Goal: Task Accomplishment & Management: Manage account settings

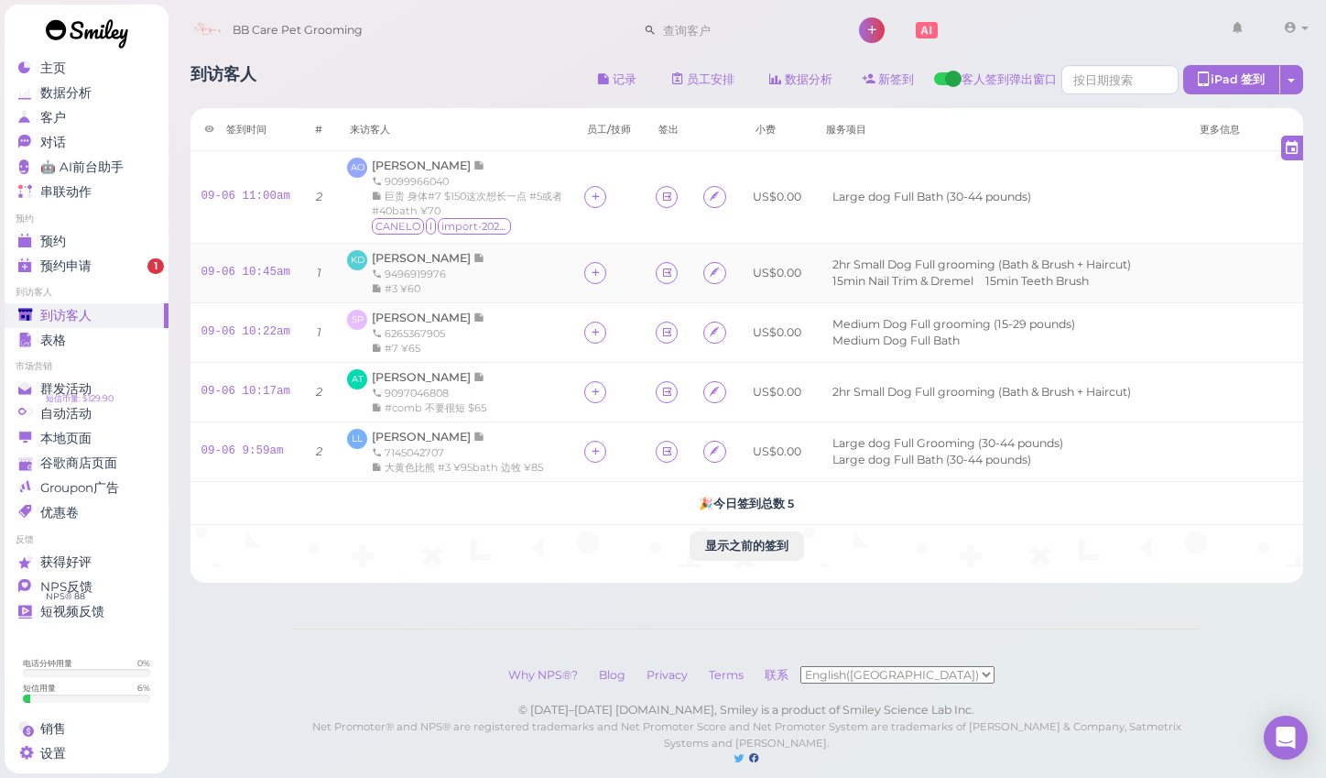
scroll to position [49, 0]
click at [89, 258] on span "预约申请" at bounding box center [65, 266] width 51 height 16
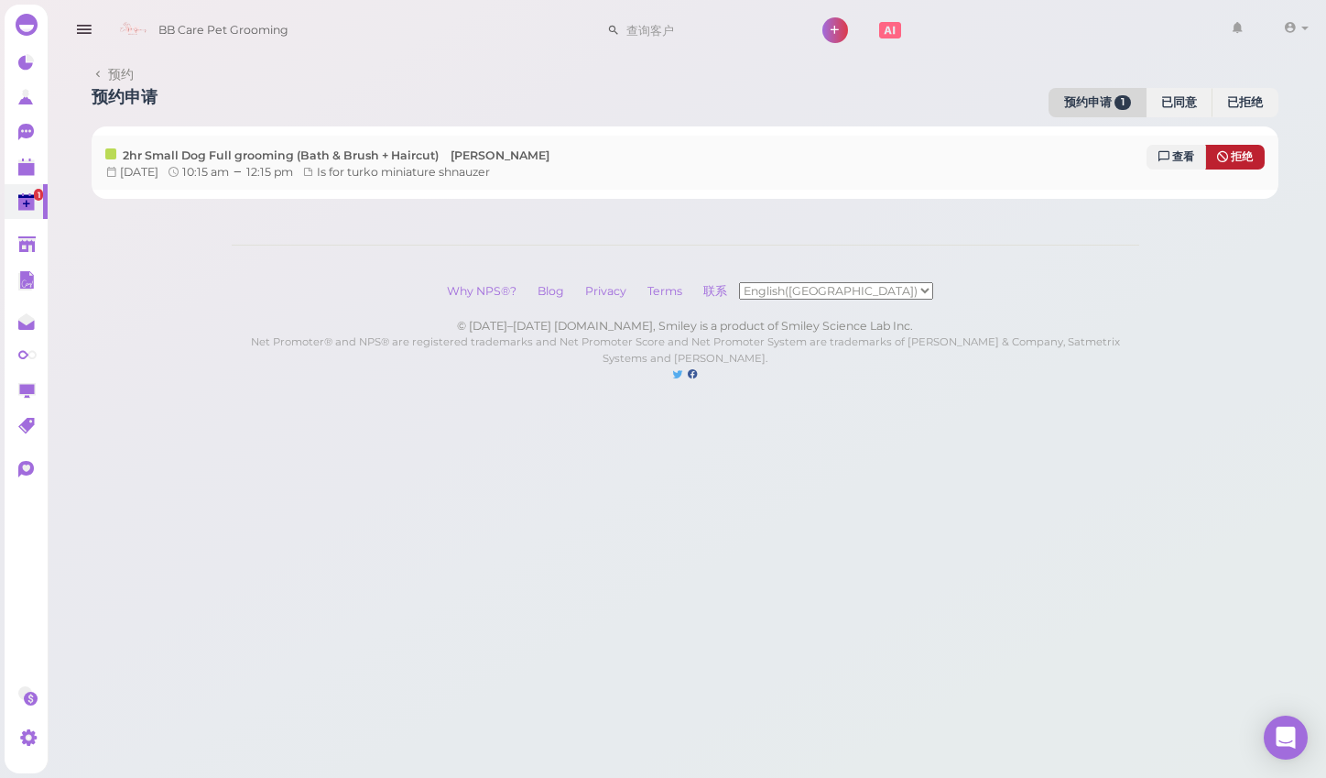
click at [1236, 150] on span "拒绝" at bounding box center [1242, 156] width 22 height 13
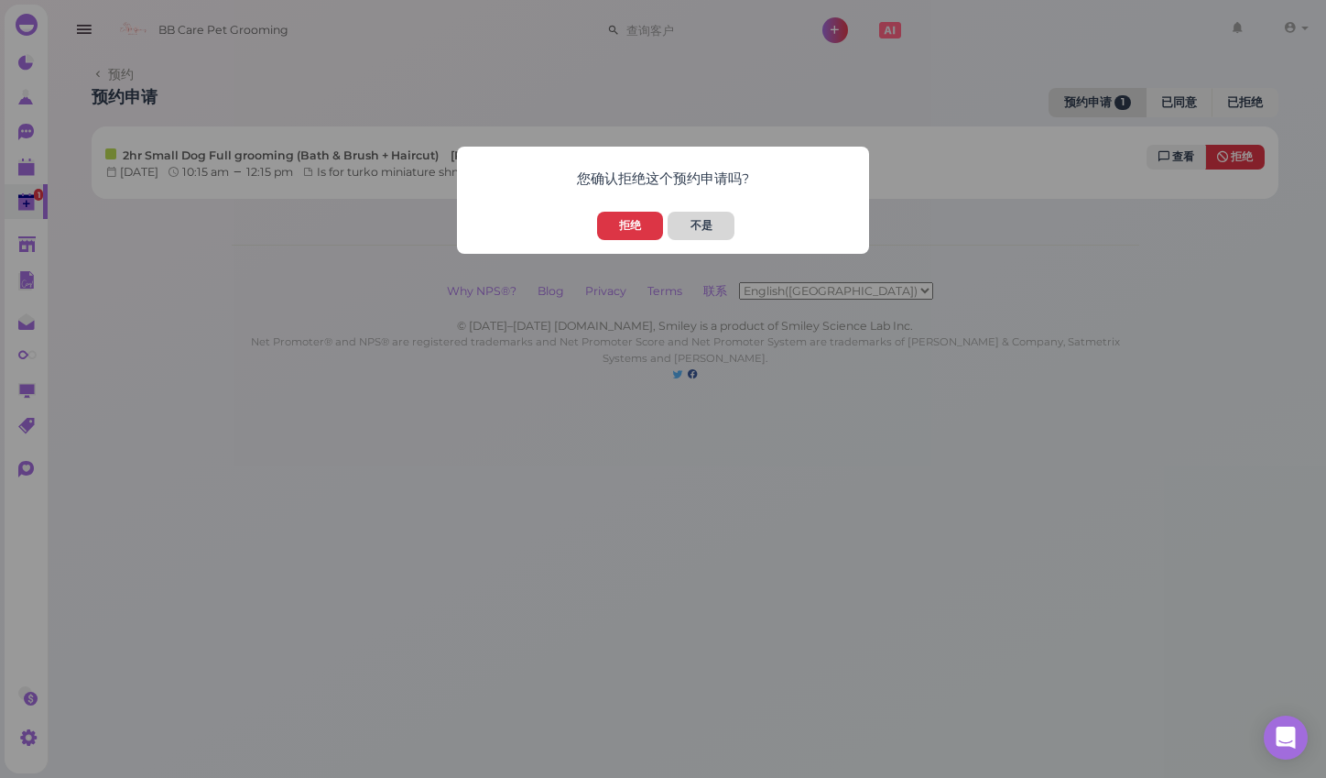
click at [697, 223] on button "不是" at bounding box center [701, 226] width 66 height 28
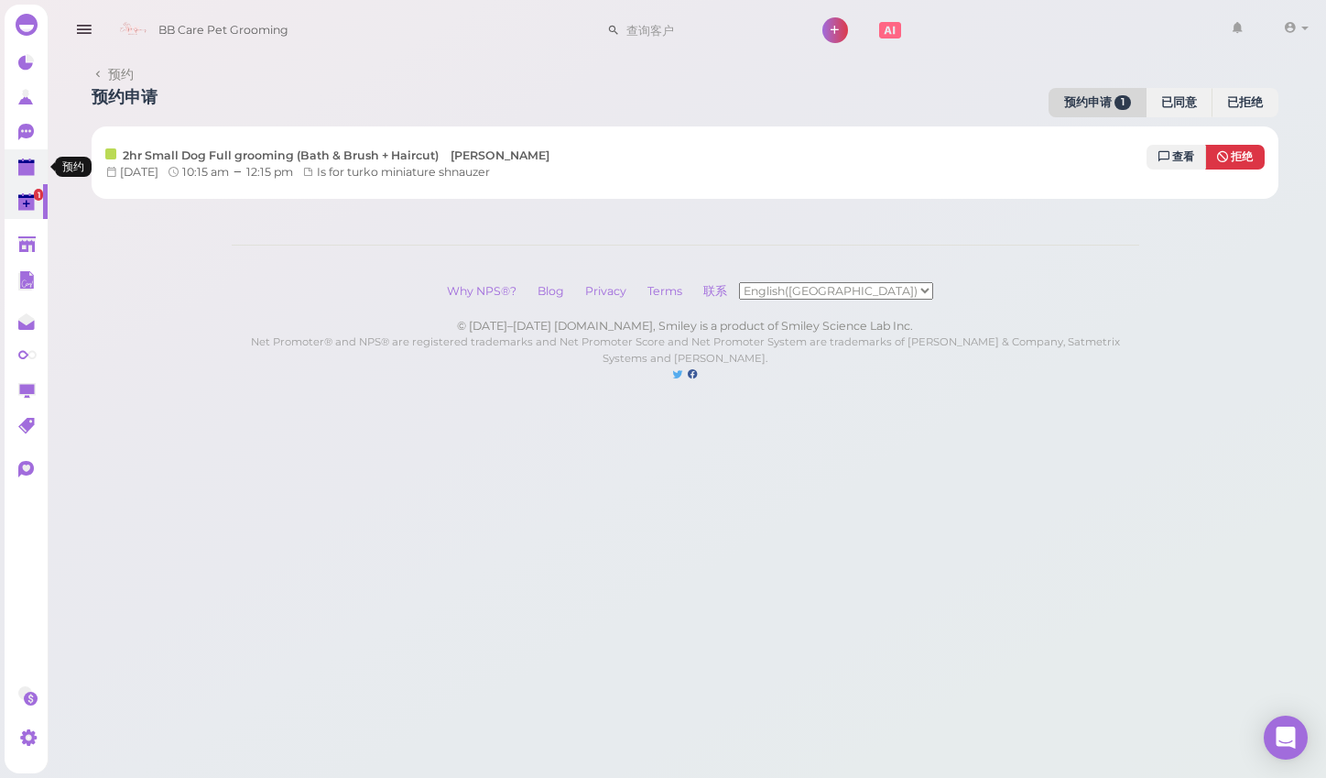
click at [22, 159] on icon at bounding box center [26, 159] width 9 height 3
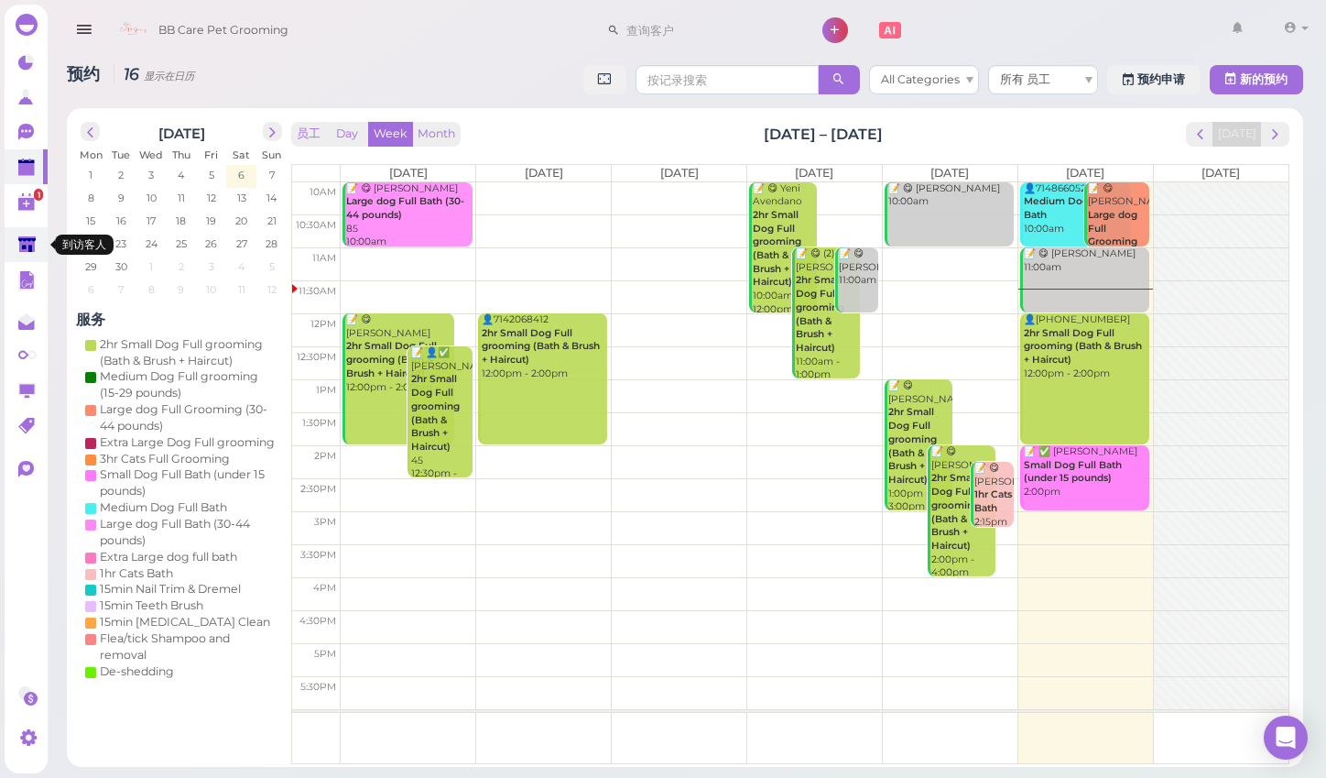
click at [20, 244] on polygon at bounding box center [26, 244] width 17 height 16
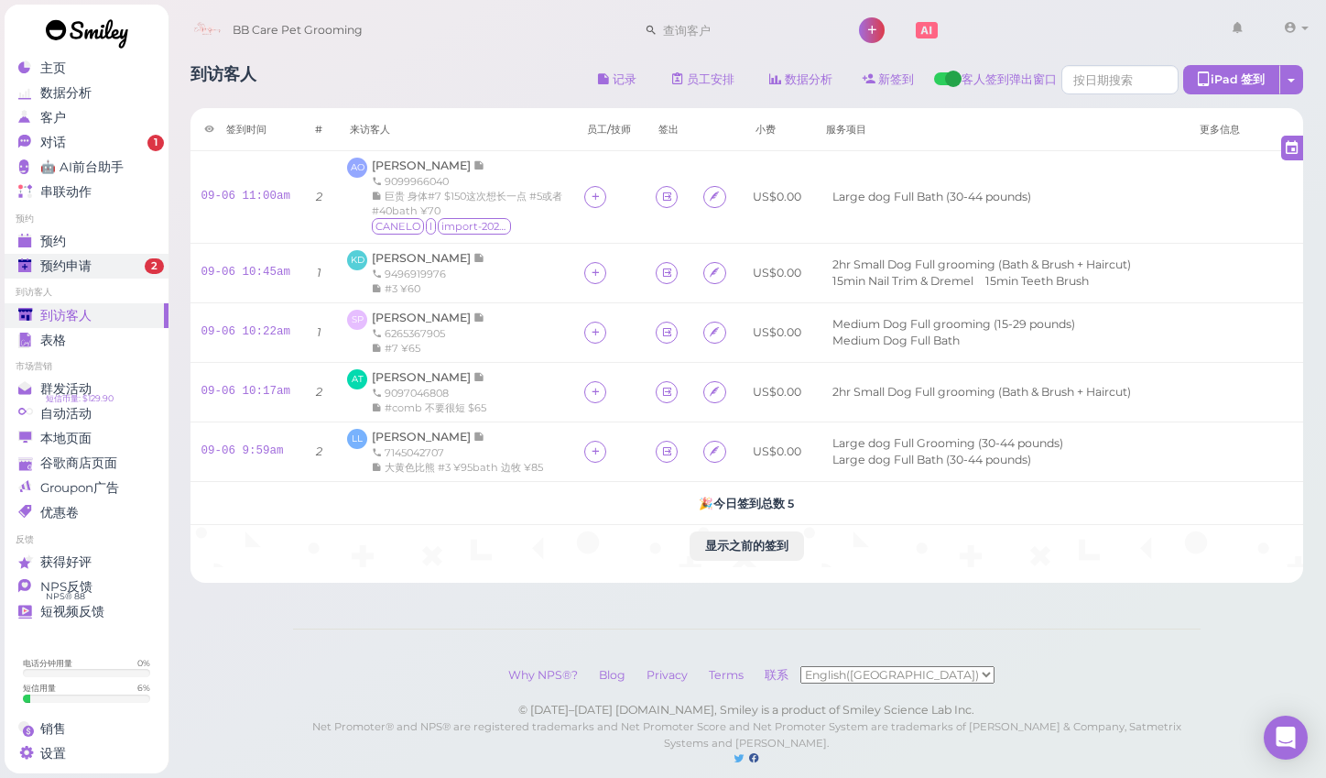
click at [134, 254] on link "预约申请 2" at bounding box center [87, 266] width 164 height 25
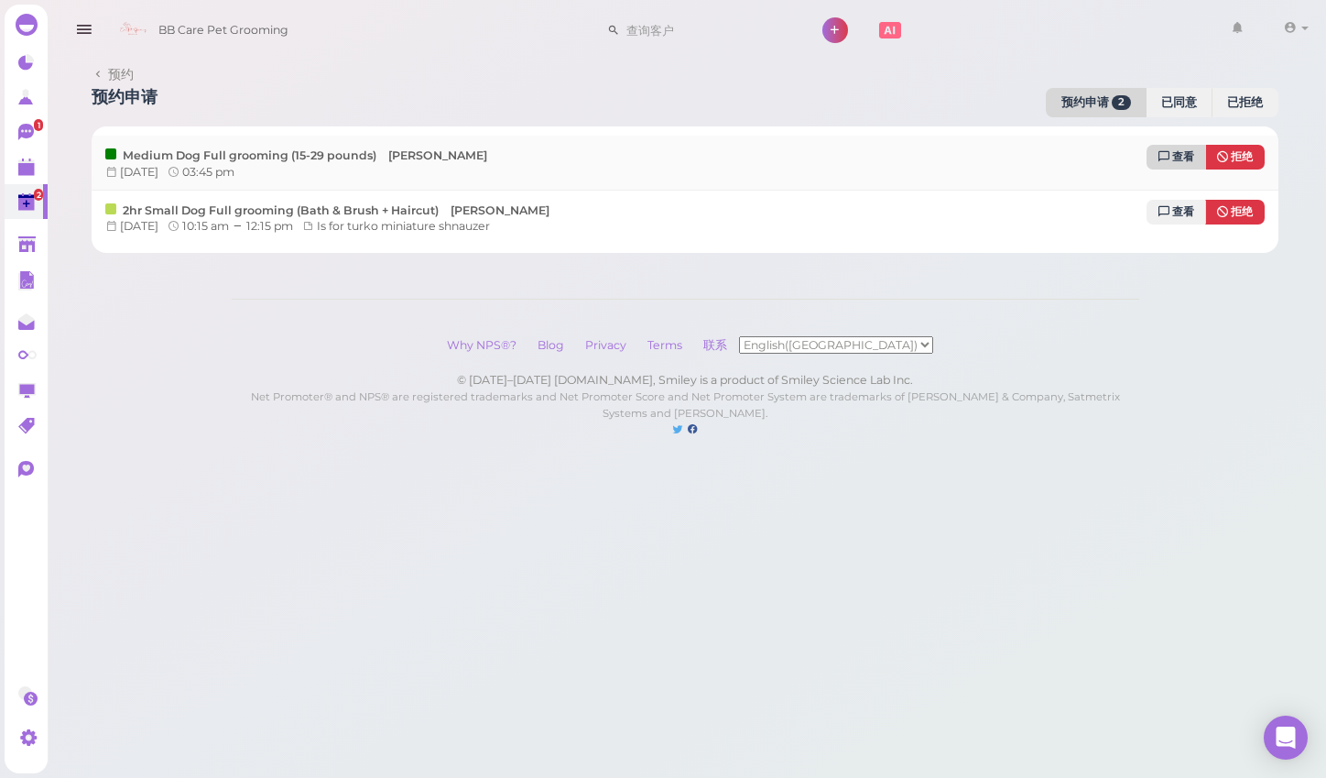
click at [1181, 160] on span "查看" at bounding box center [1183, 156] width 22 height 13
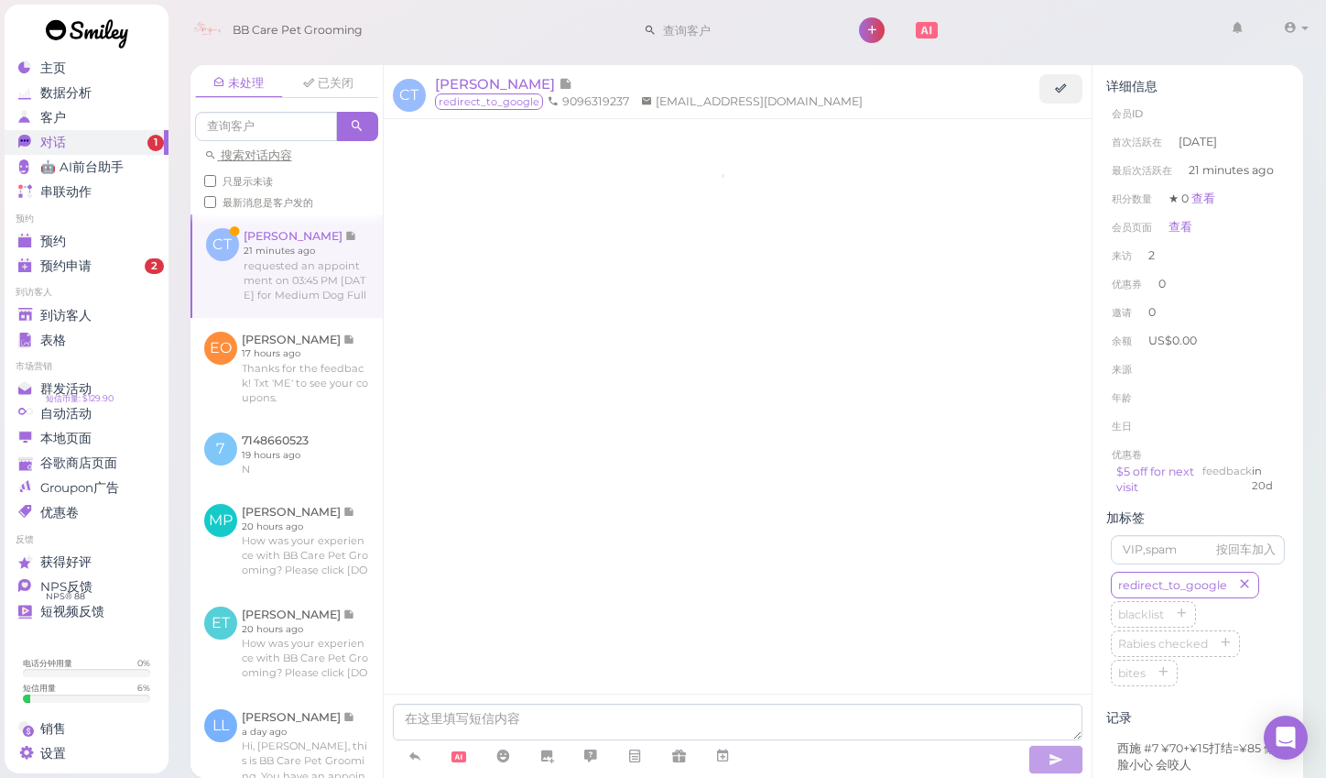
scroll to position [1701, 0]
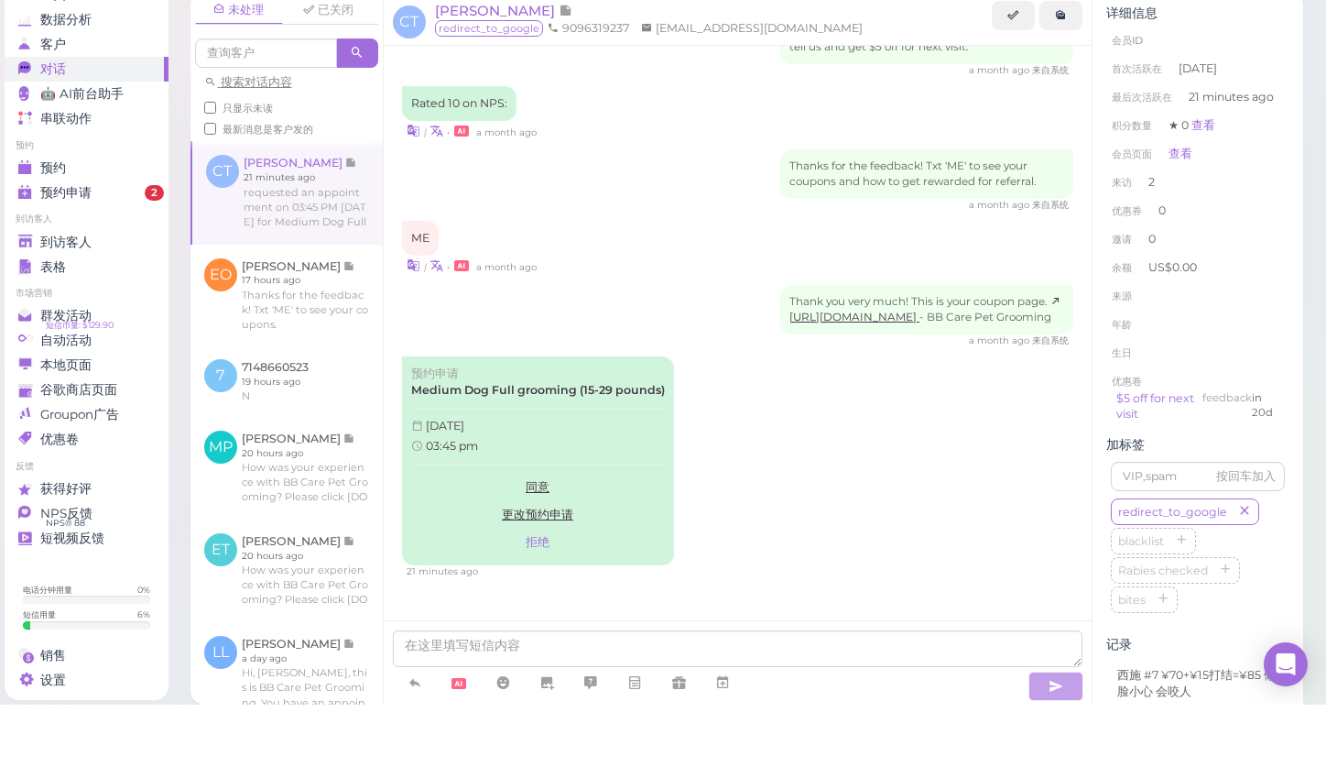
click at [526, 511] on div "03:45 pm" at bounding box center [538, 519] width 254 height 16
click at [541, 547] on link "同意" at bounding box center [538, 560] width 254 height 27
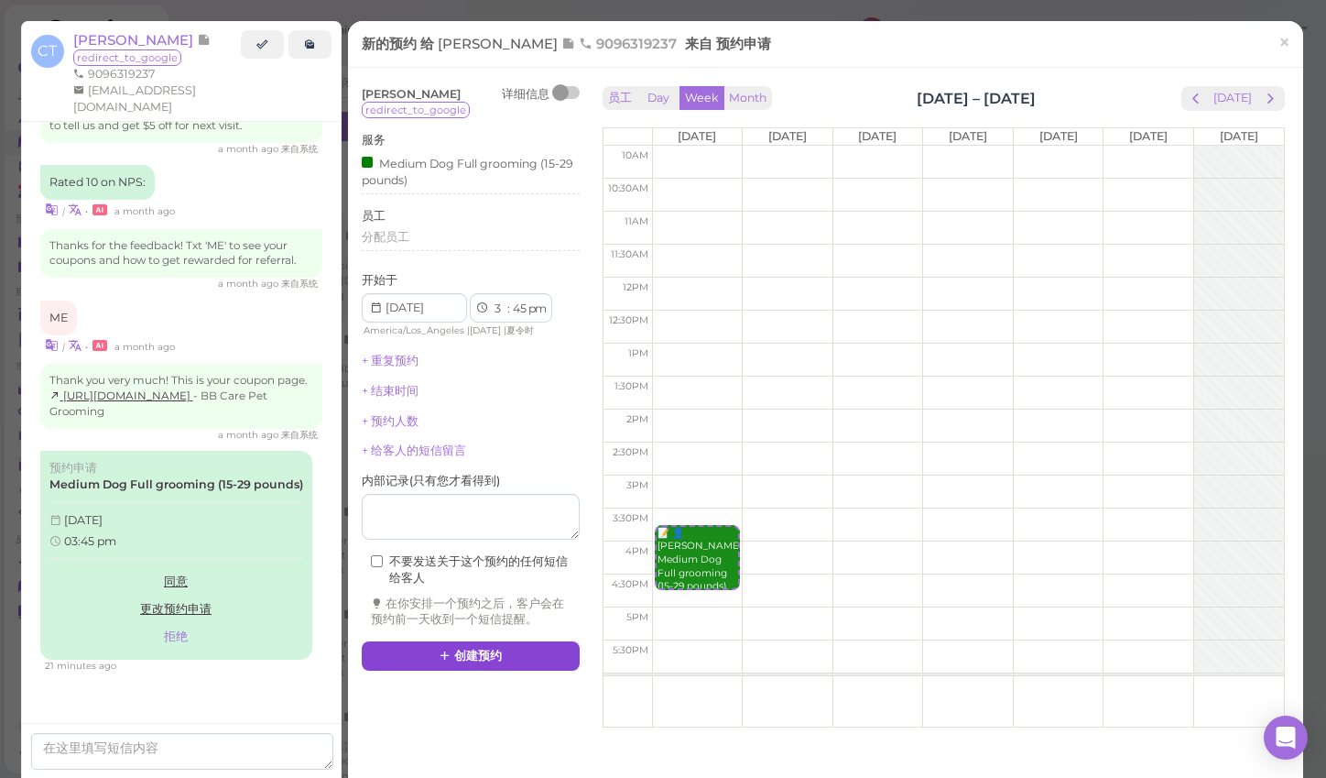
click at [563, 641] on button "创建预约" at bounding box center [471, 655] width 218 height 29
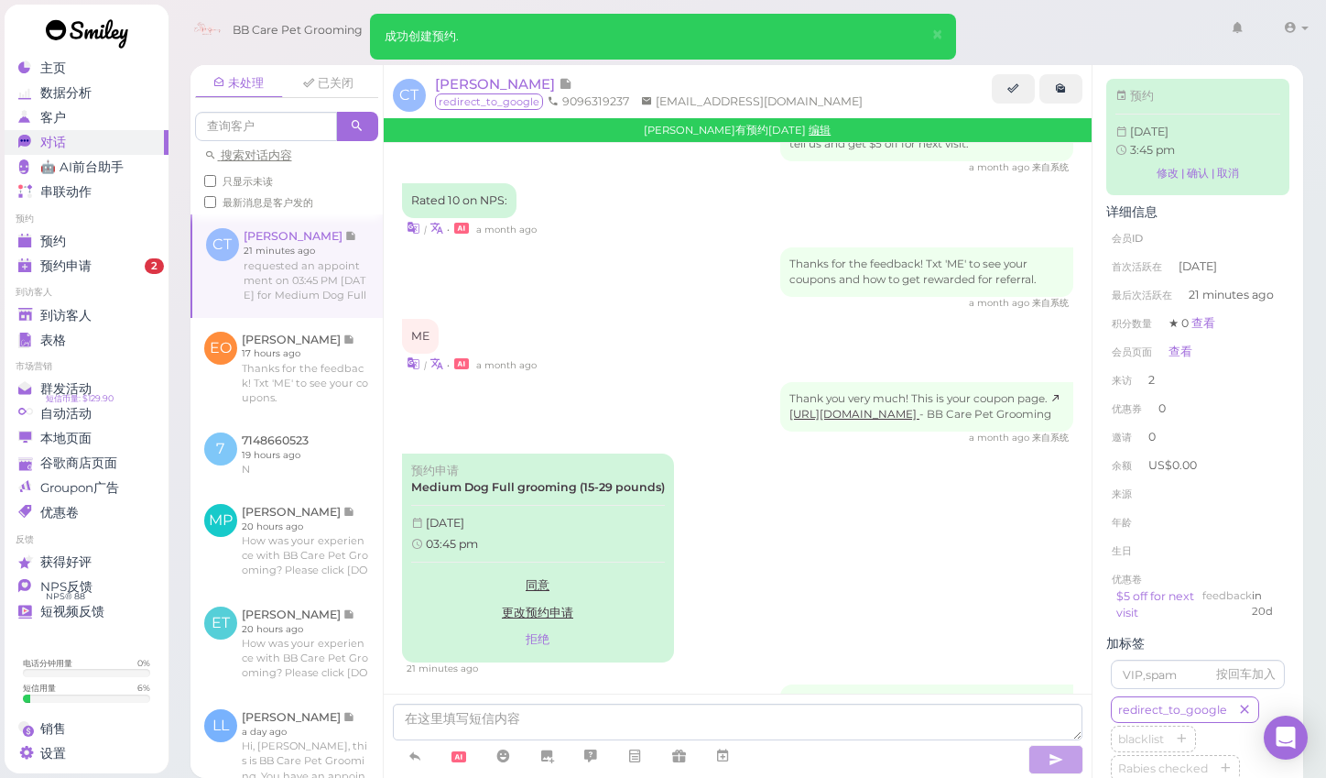
scroll to position [1873, 0]
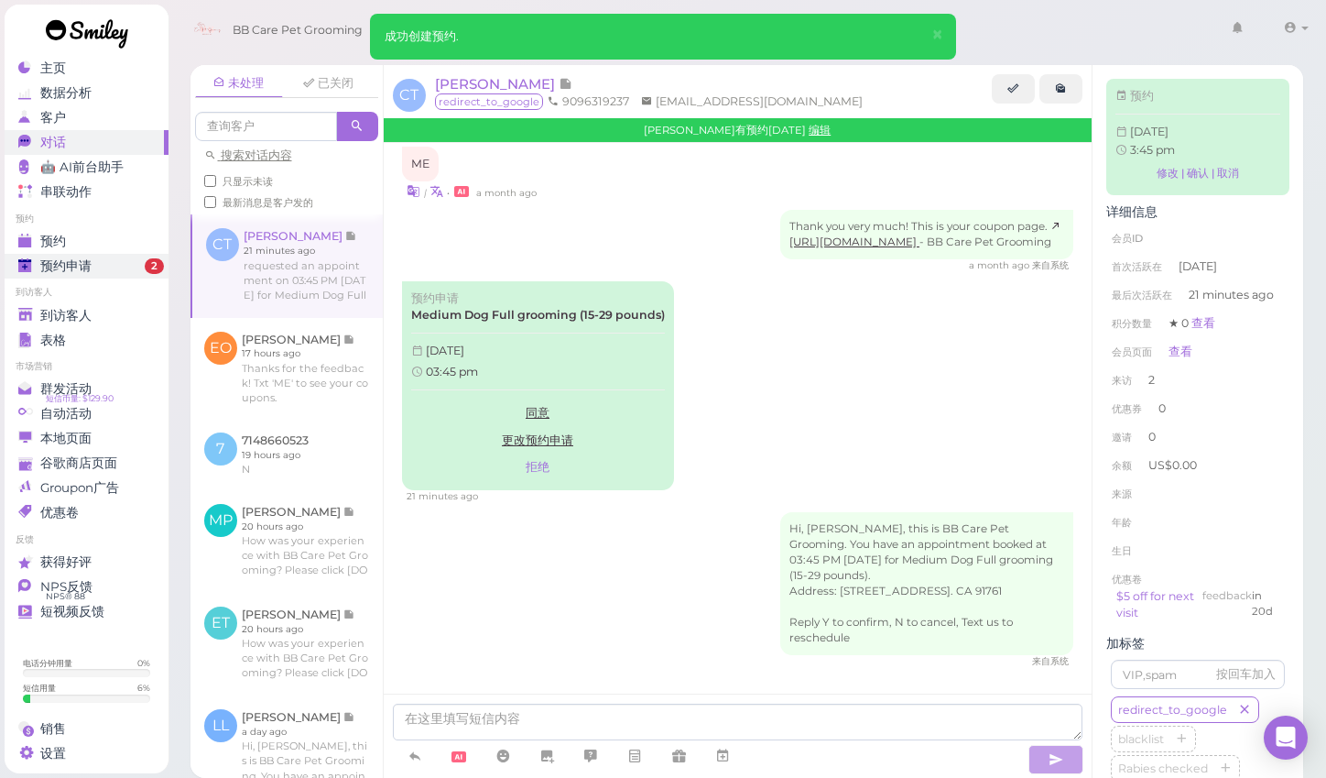
click at [121, 258] on div "预约申请" at bounding box center [84, 266] width 132 height 16
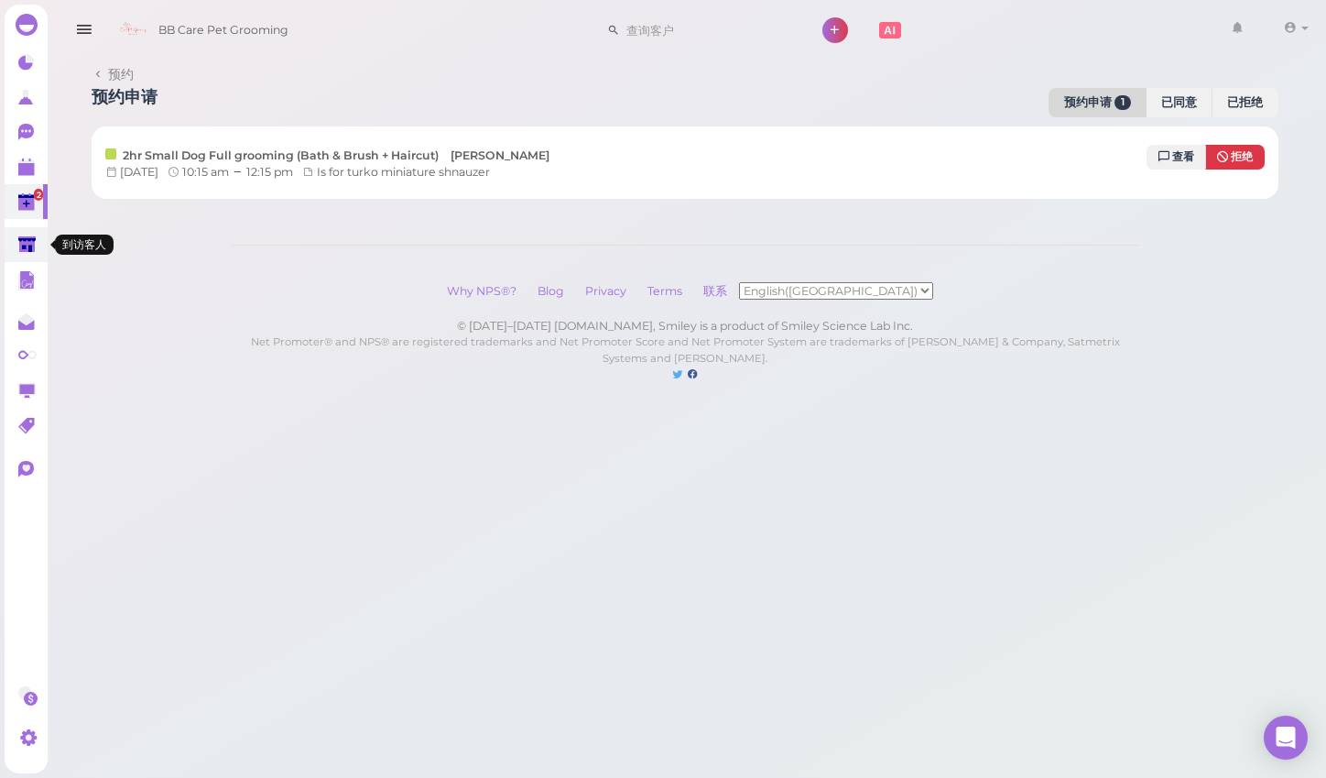
click at [22, 250] on polygon at bounding box center [26, 244] width 17 height 16
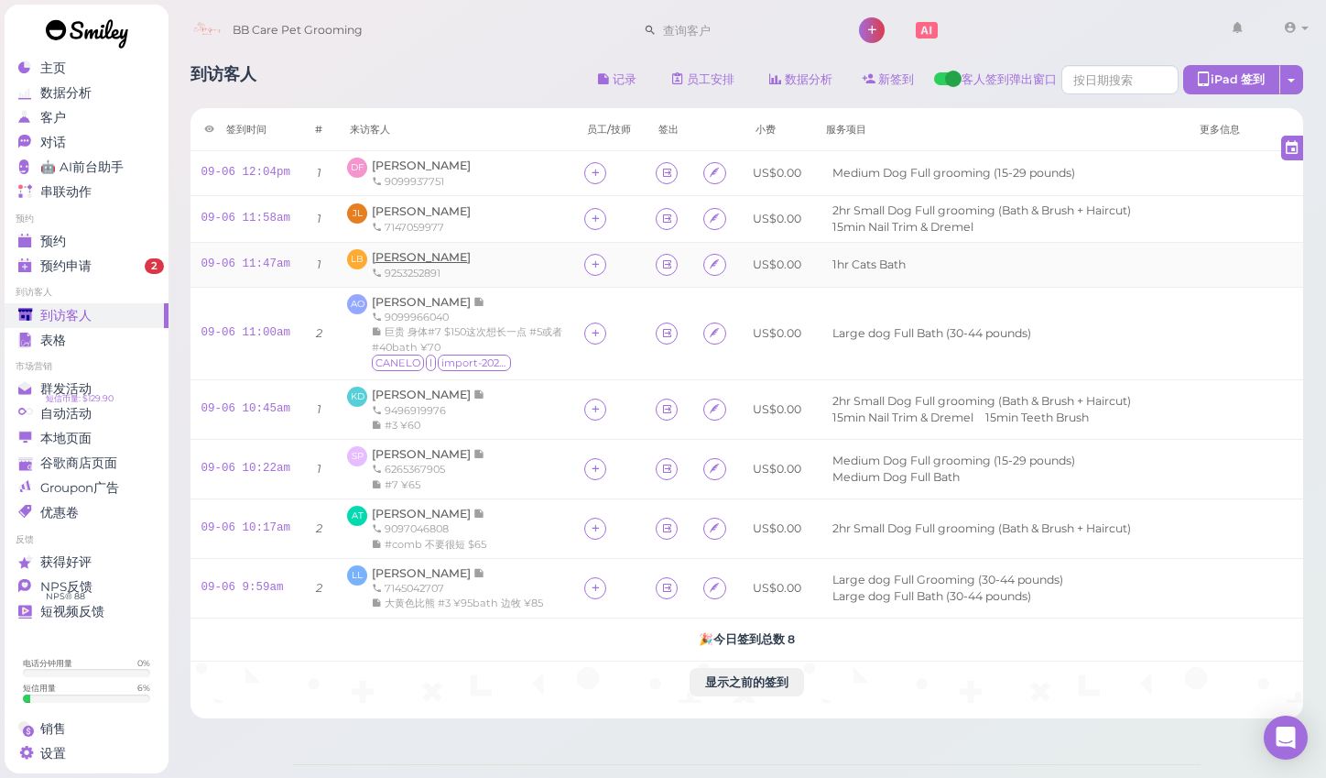
click at [401, 256] on span "[PERSON_NAME]" at bounding box center [421, 257] width 99 height 14
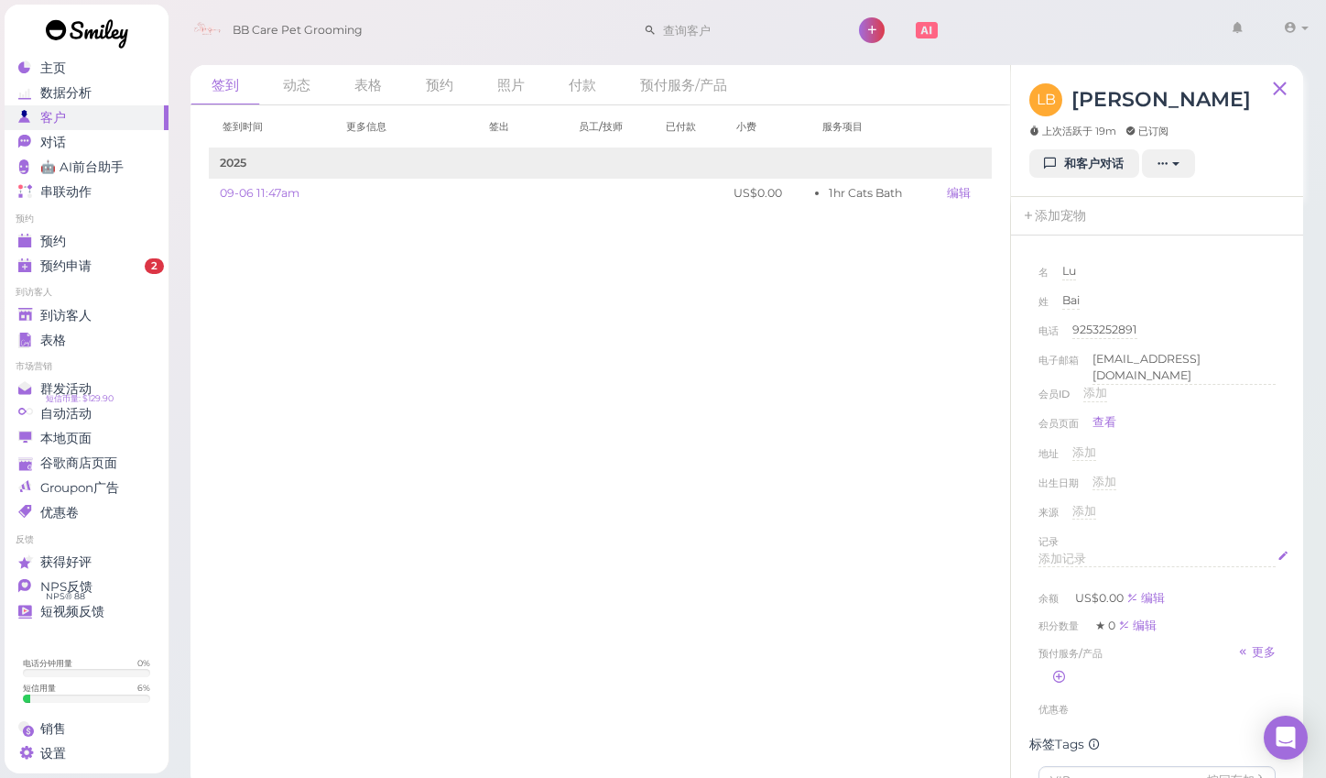
click at [1126, 550] on div "添加记录" at bounding box center [1157, 558] width 237 height 17
click at [1194, 483] on div "出生日期 添加" at bounding box center [1157, 488] width 237 height 29
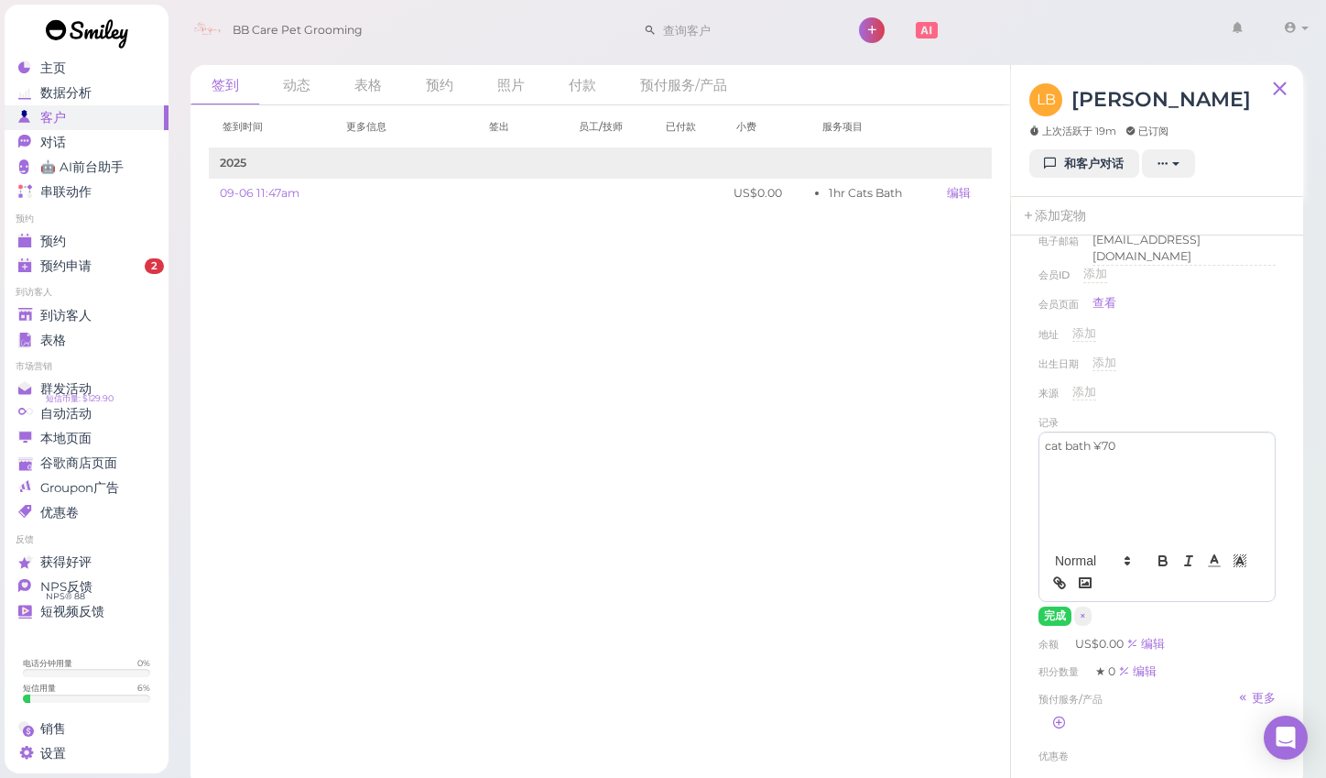
scroll to position [121, 0]
click at [1048, 606] on button "完成" at bounding box center [1055, 613] width 33 height 19
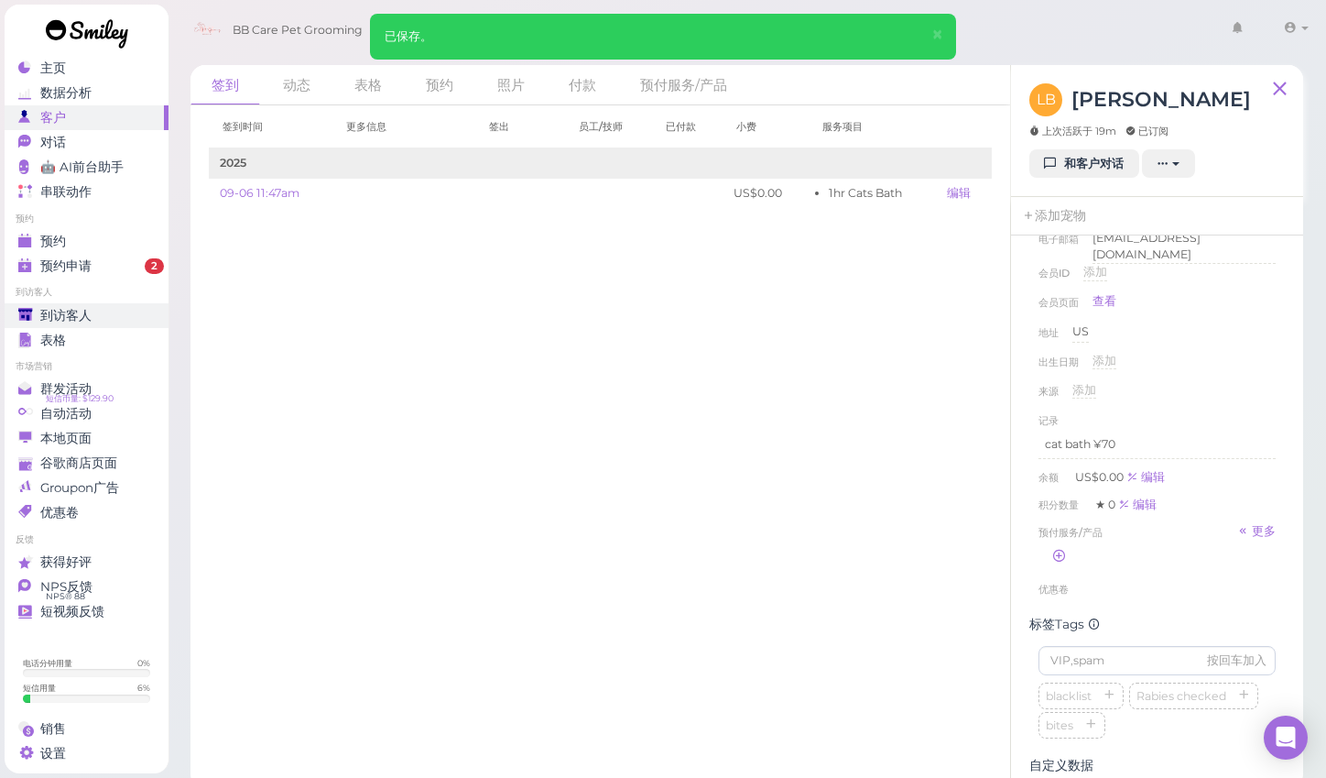
click at [79, 308] on span "到访客人" at bounding box center [65, 316] width 51 height 16
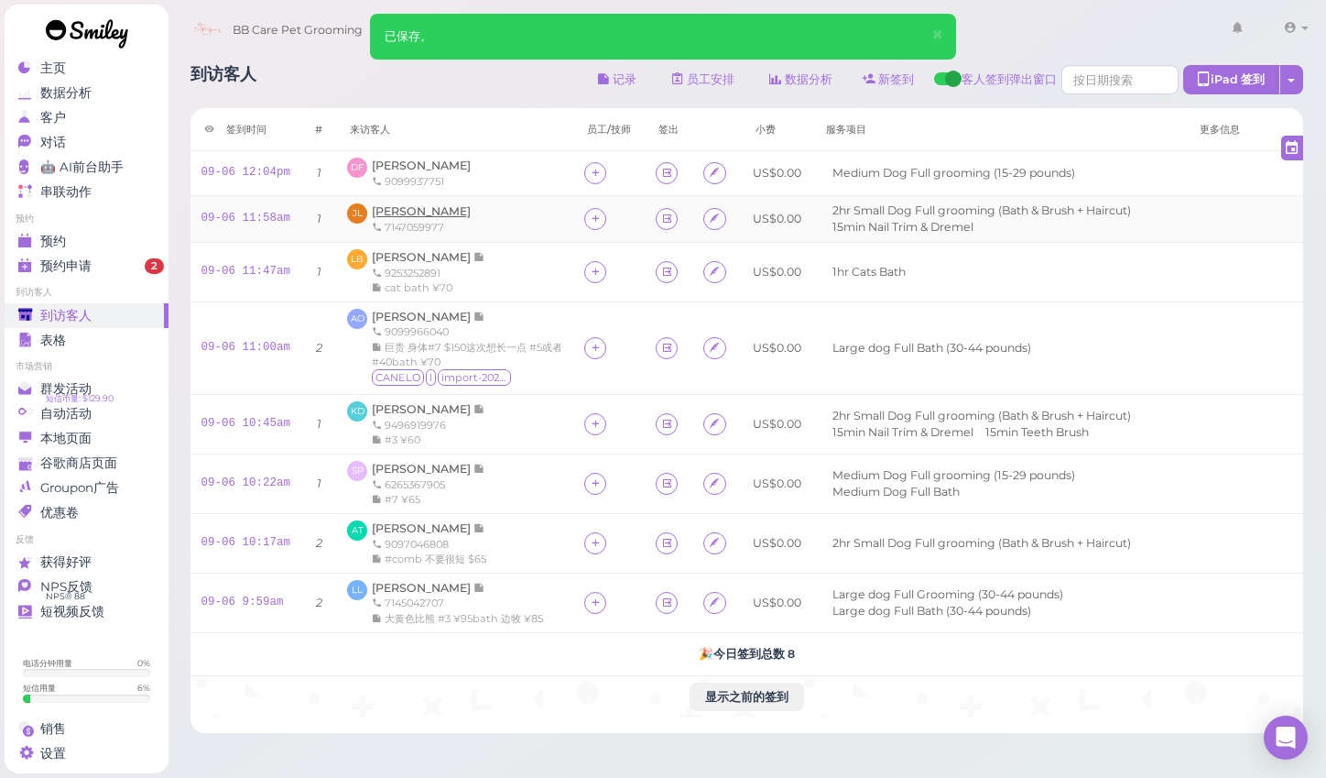
click at [397, 212] on span "[PERSON_NAME]" at bounding box center [421, 211] width 99 height 14
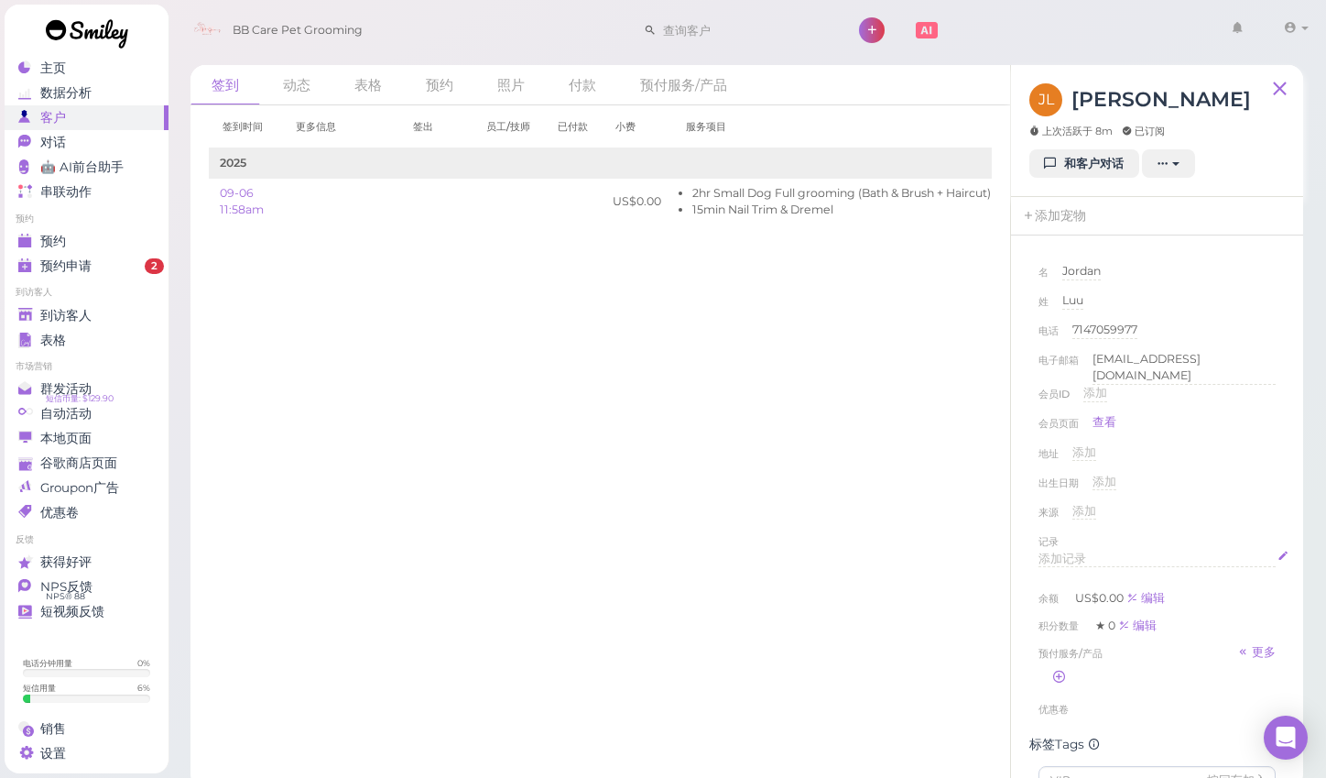
click at [1078, 551] on span "添加记录" at bounding box center [1063, 558] width 48 height 14
click at [1247, 483] on div "出生日期 添加" at bounding box center [1157, 488] width 237 height 29
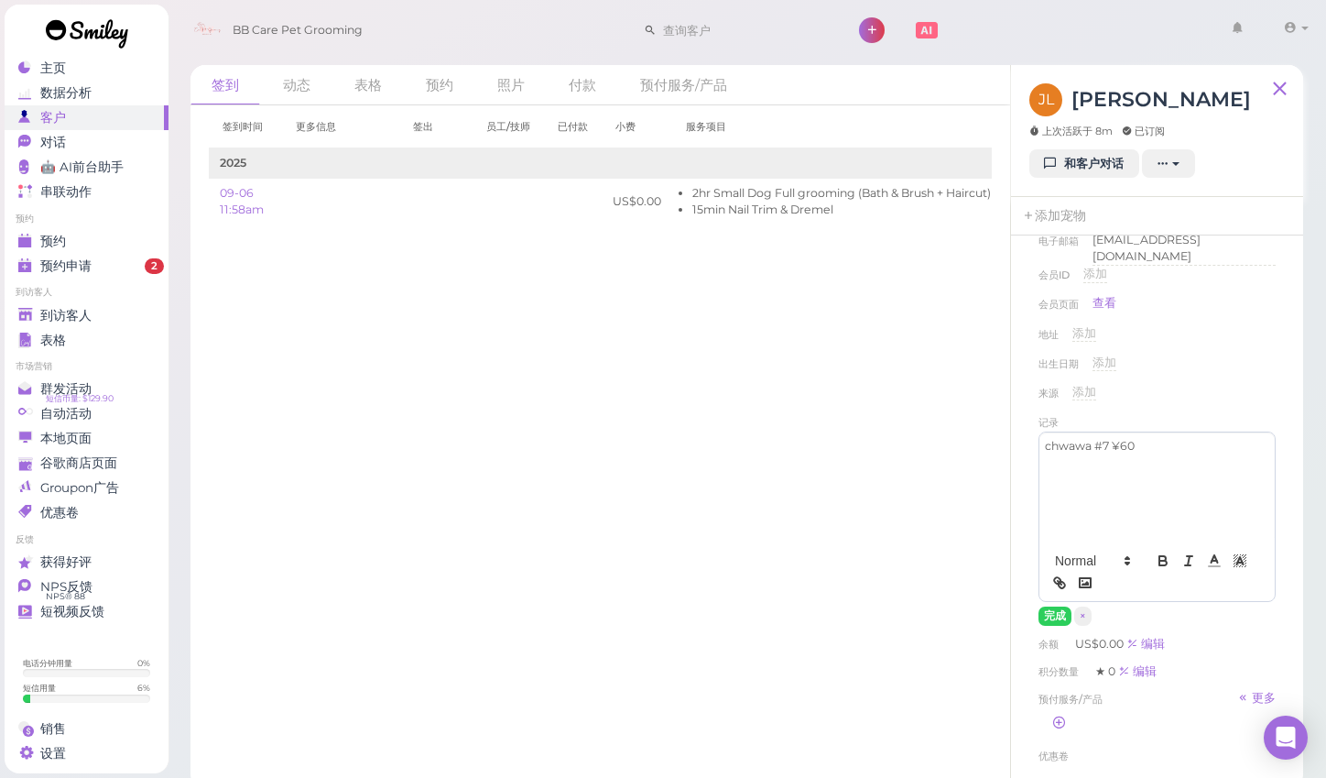
scroll to position [123, 0]
click at [1055, 609] on button "完成" at bounding box center [1055, 612] width 33 height 19
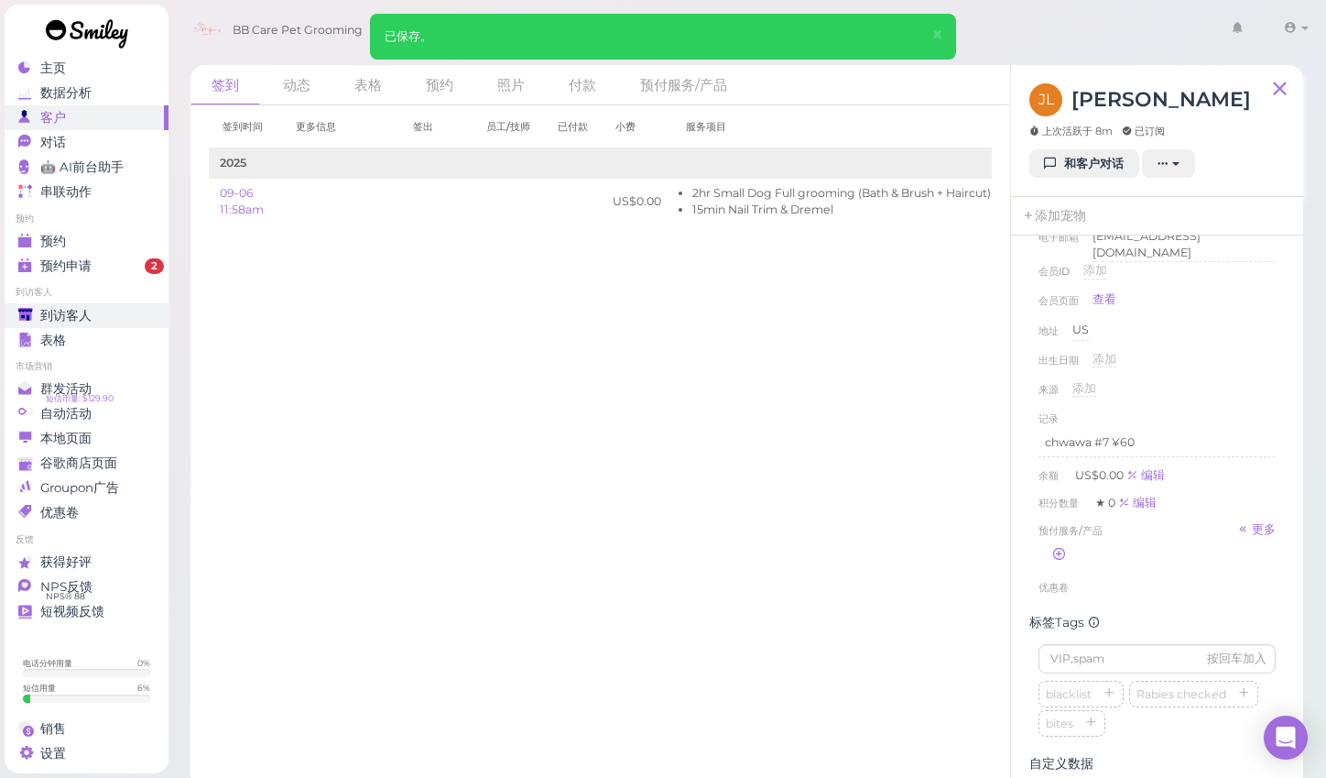
click at [71, 308] on span "到访客人" at bounding box center [65, 316] width 51 height 16
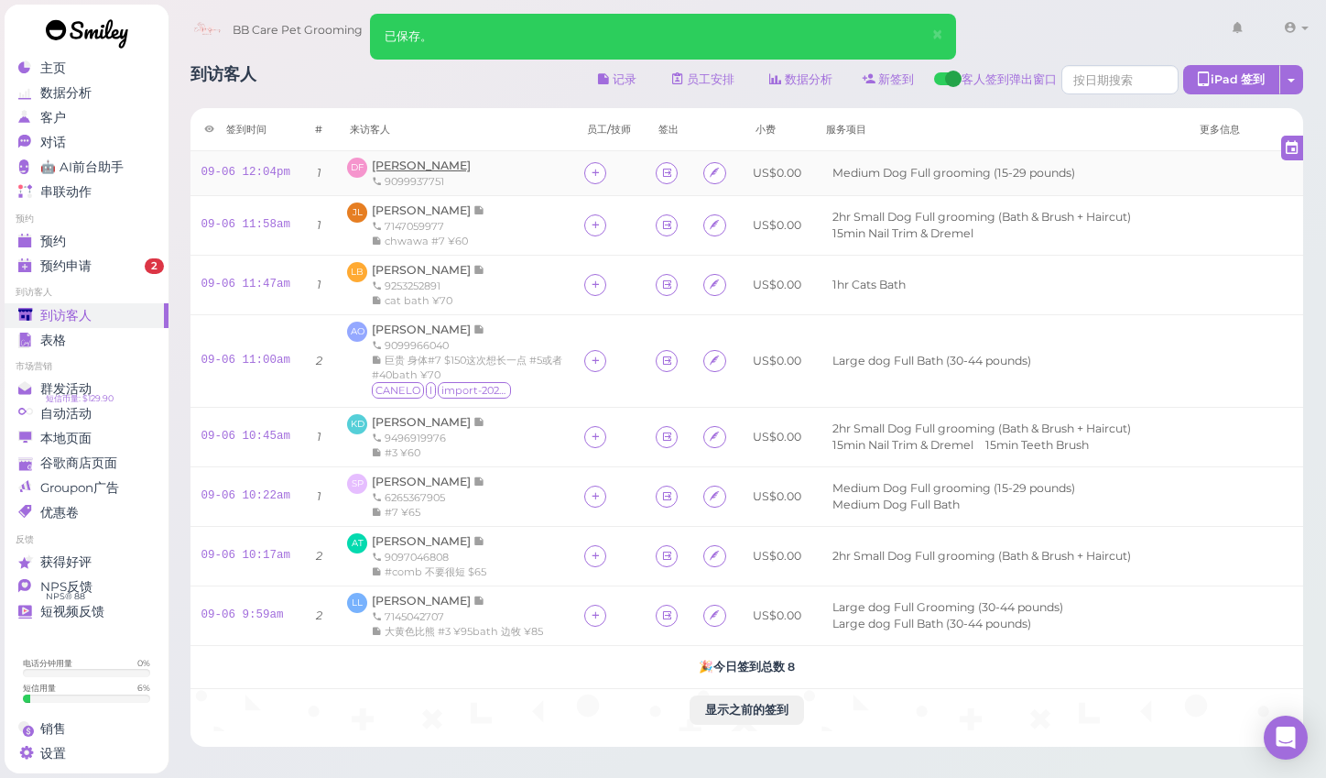
click at [407, 168] on span "[PERSON_NAME]" at bounding box center [421, 165] width 99 height 14
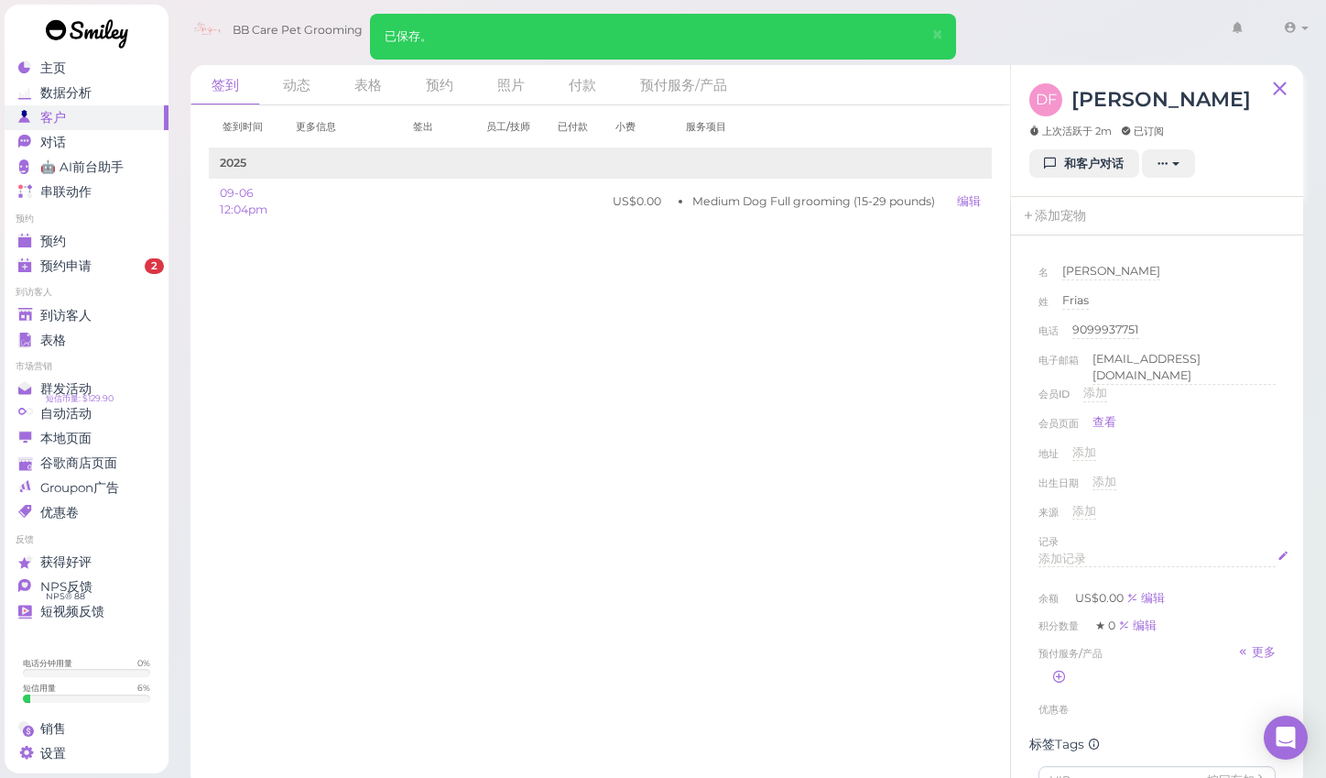
click at [1071, 551] on span "添加记录" at bounding box center [1063, 558] width 48 height 14
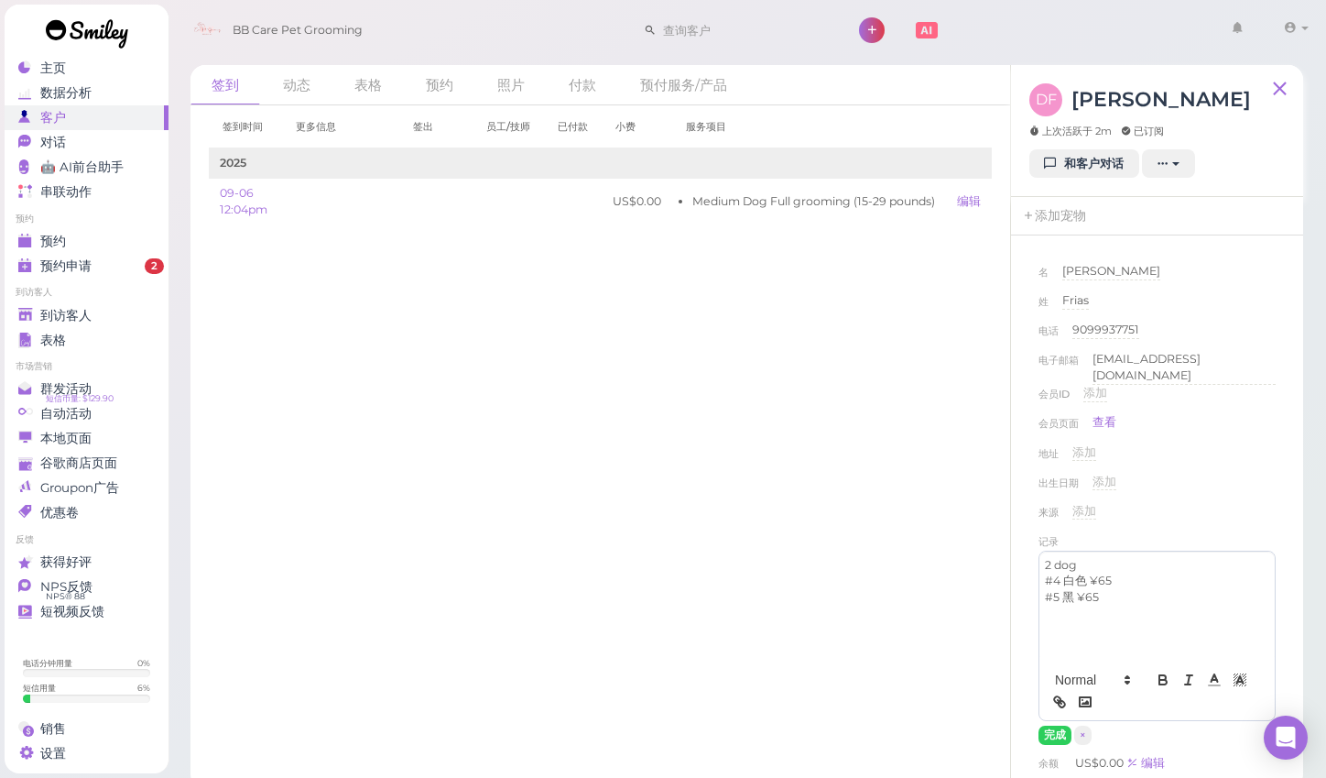
click at [1265, 491] on div "出生日期 添加" at bounding box center [1157, 488] width 237 height 29
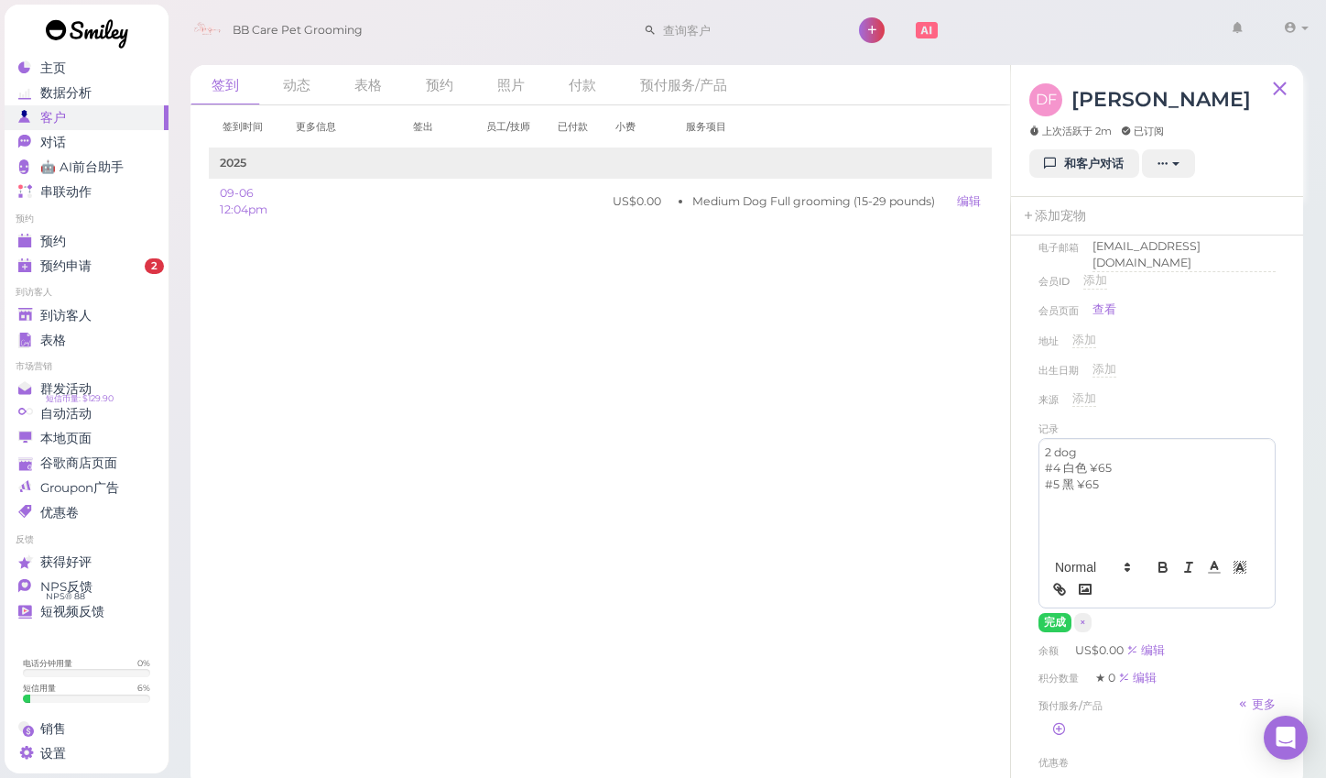
scroll to position [117, 0]
click at [1055, 608] on button "完成" at bounding box center [1055, 617] width 33 height 19
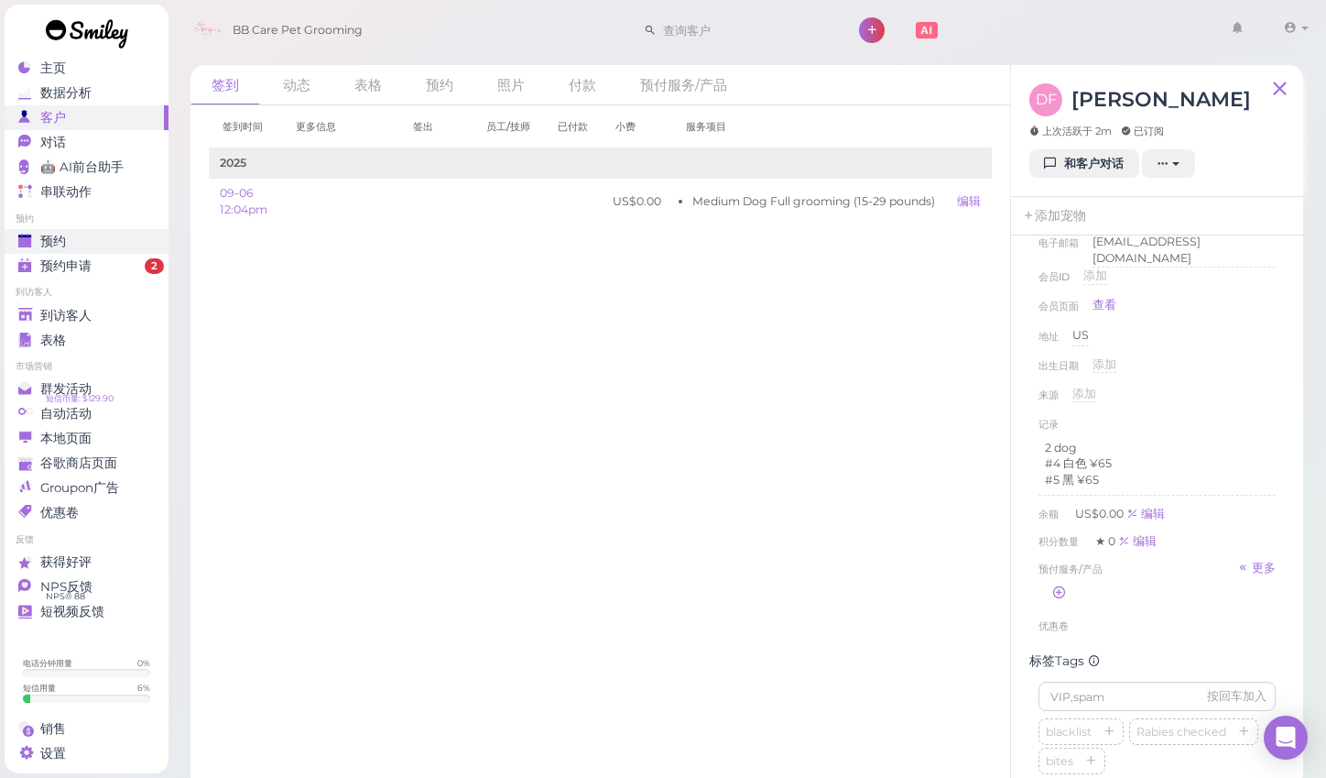
click at [78, 234] on div "预约" at bounding box center [84, 242] width 132 height 16
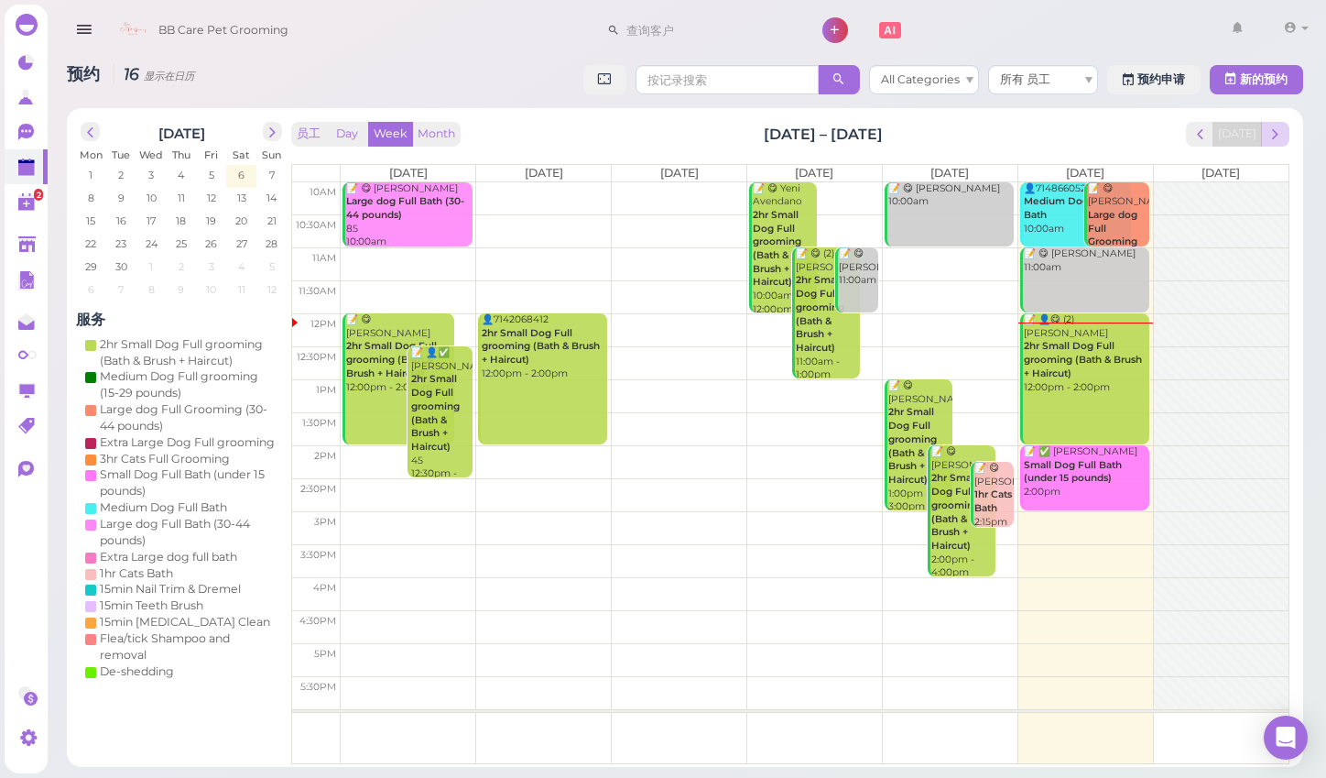
click at [1273, 137] on span "next" at bounding box center [1275, 133] width 17 height 17
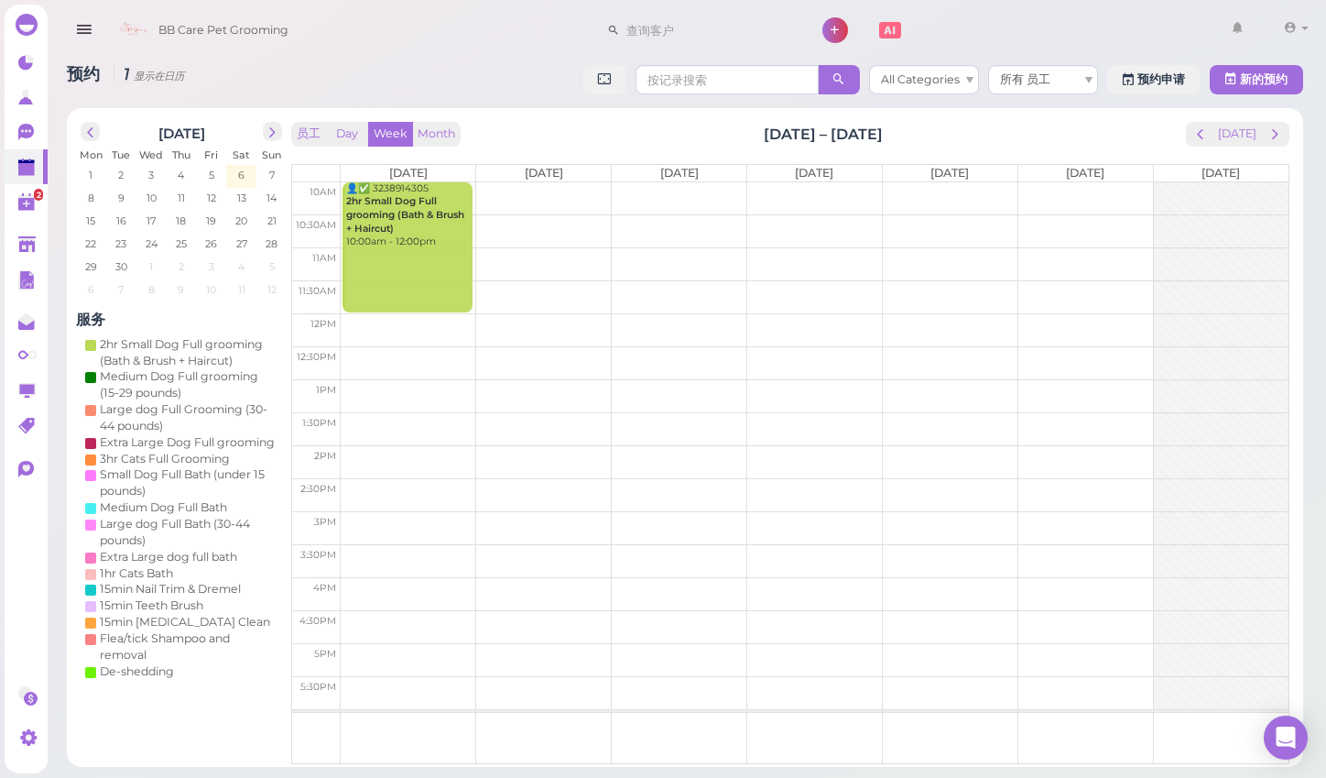
click at [474, 220] on td at bounding box center [815, 230] width 948 height 33
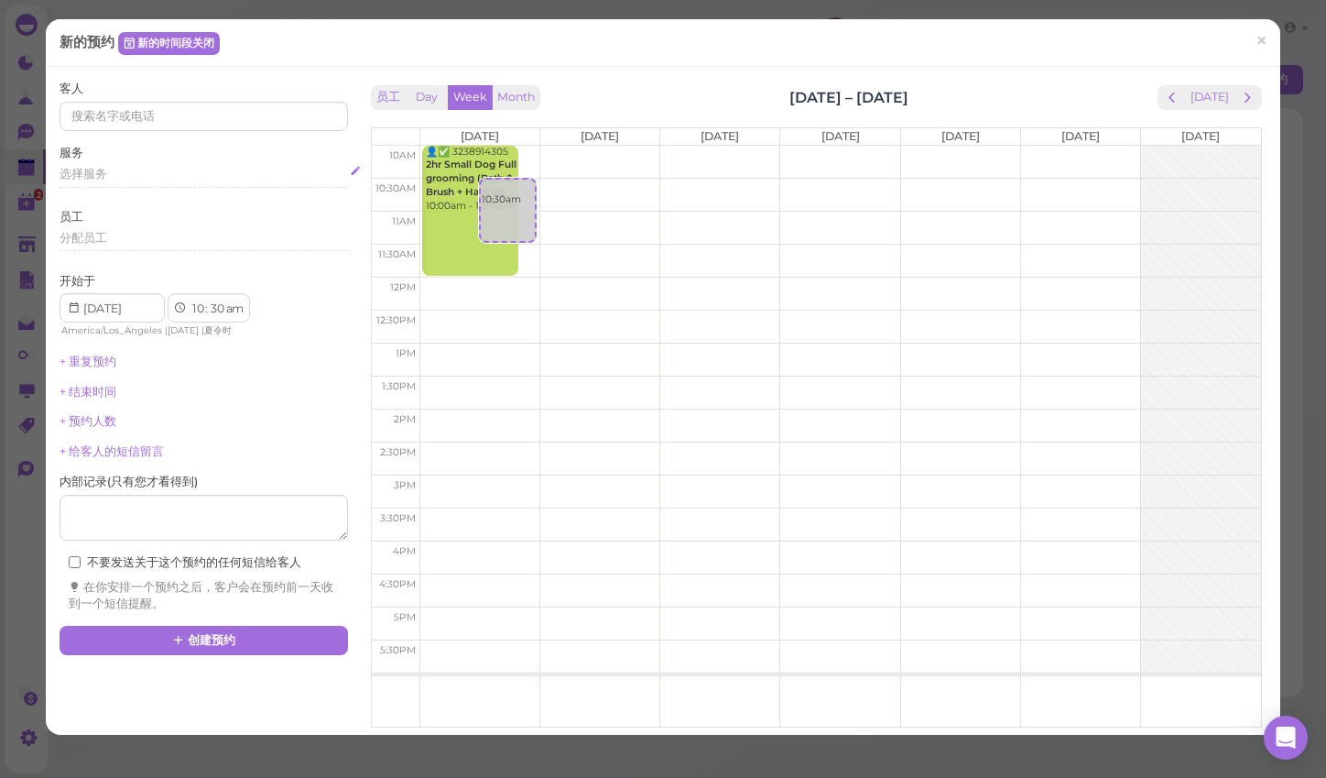
click at [77, 172] on span "选择服务" at bounding box center [84, 174] width 48 height 14
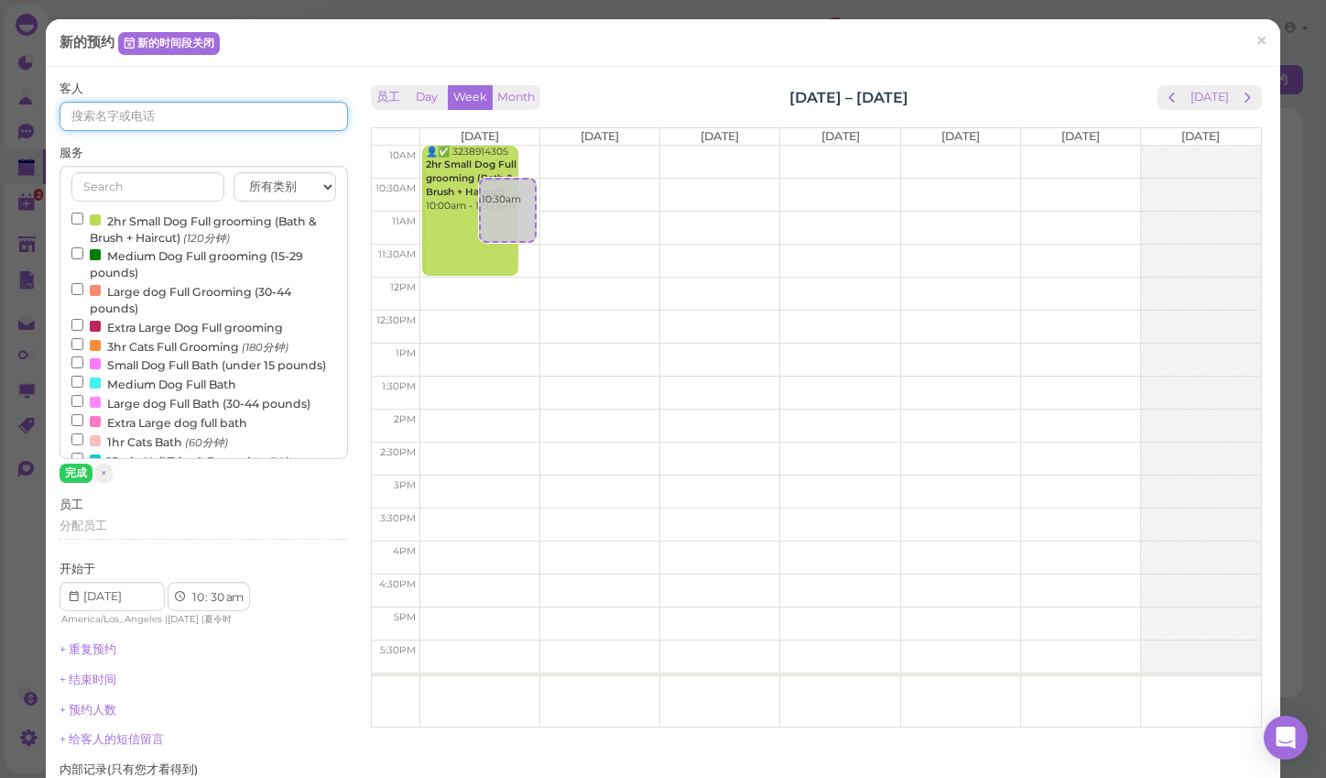
click at [107, 114] on input at bounding box center [204, 116] width 288 height 29
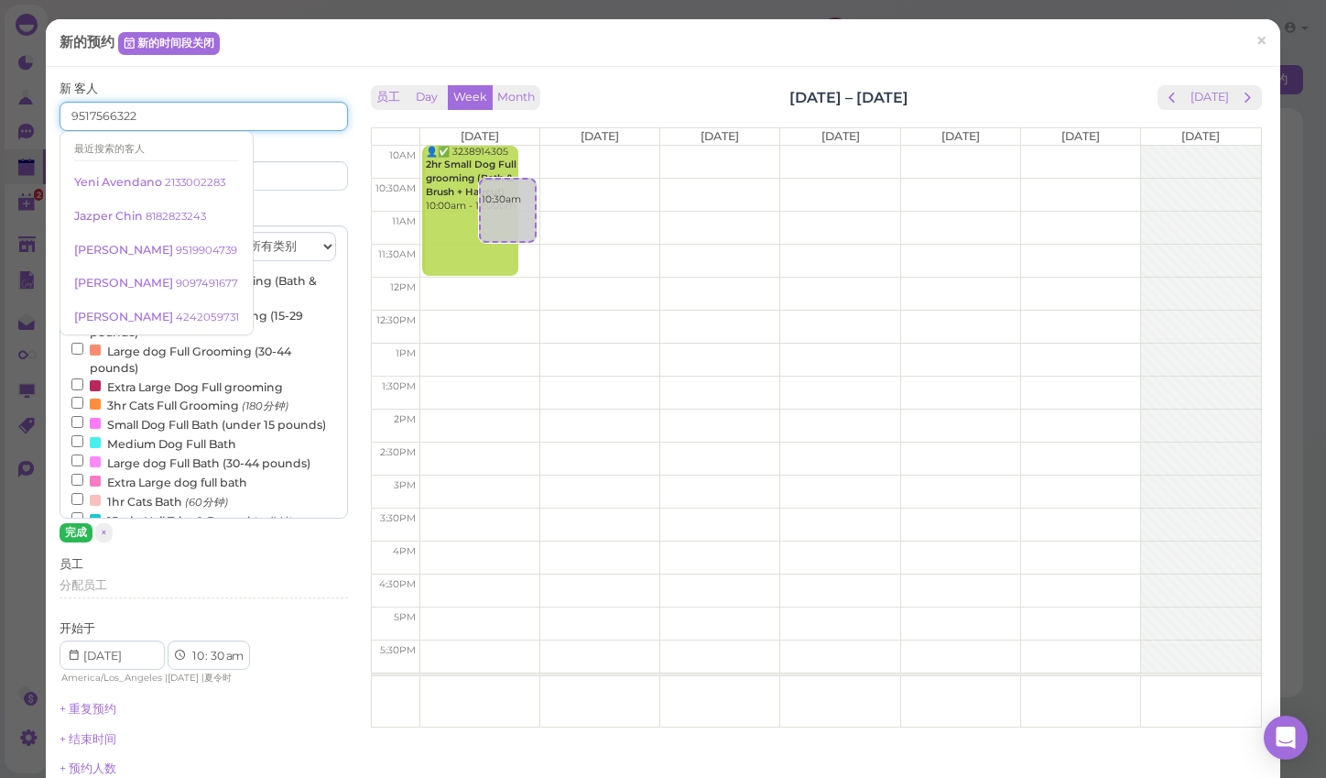
type input "9517566322"
click at [71, 532] on button "完成" at bounding box center [76, 532] width 33 height 19
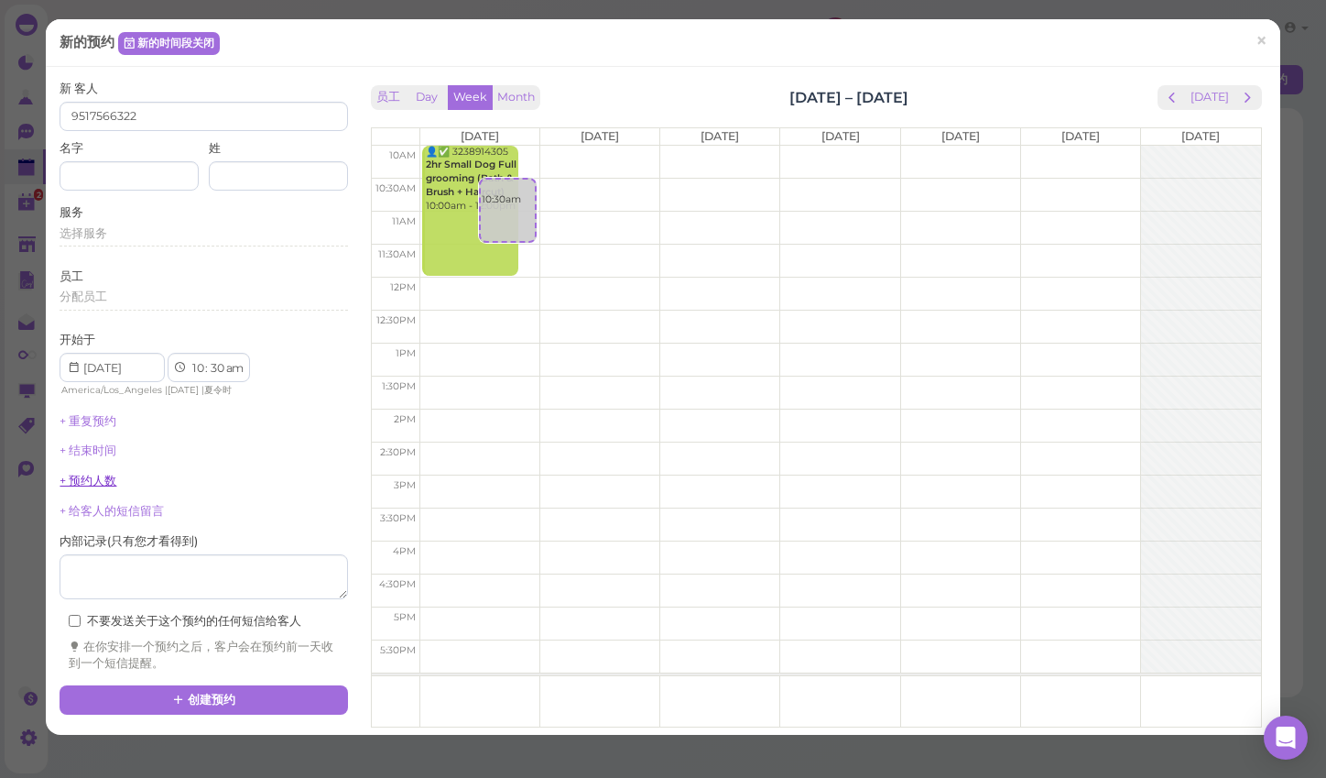
click at [101, 475] on link "+ 预约人数" at bounding box center [88, 481] width 57 height 14
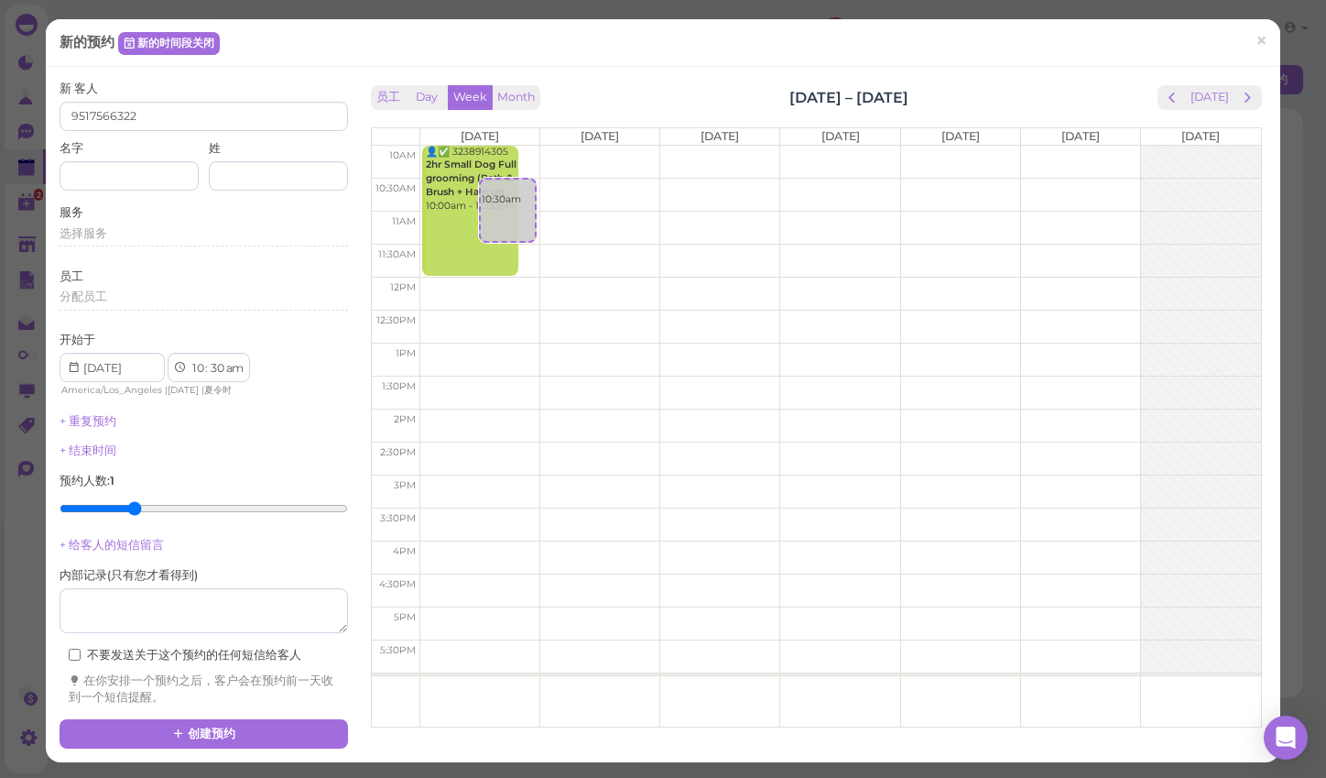
type input "3"
click at [136, 500] on input "range" at bounding box center [204, 508] width 288 height 29
click at [234, 528] on div "新 客人 9517566322 名字 姓 服务 选择服务 员工 分配员工 开始于 1 2 3 4 5 6 7 8 9 10 11 12 : 00 05 10 …" at bounding box center [204, 393] width 288 height 625
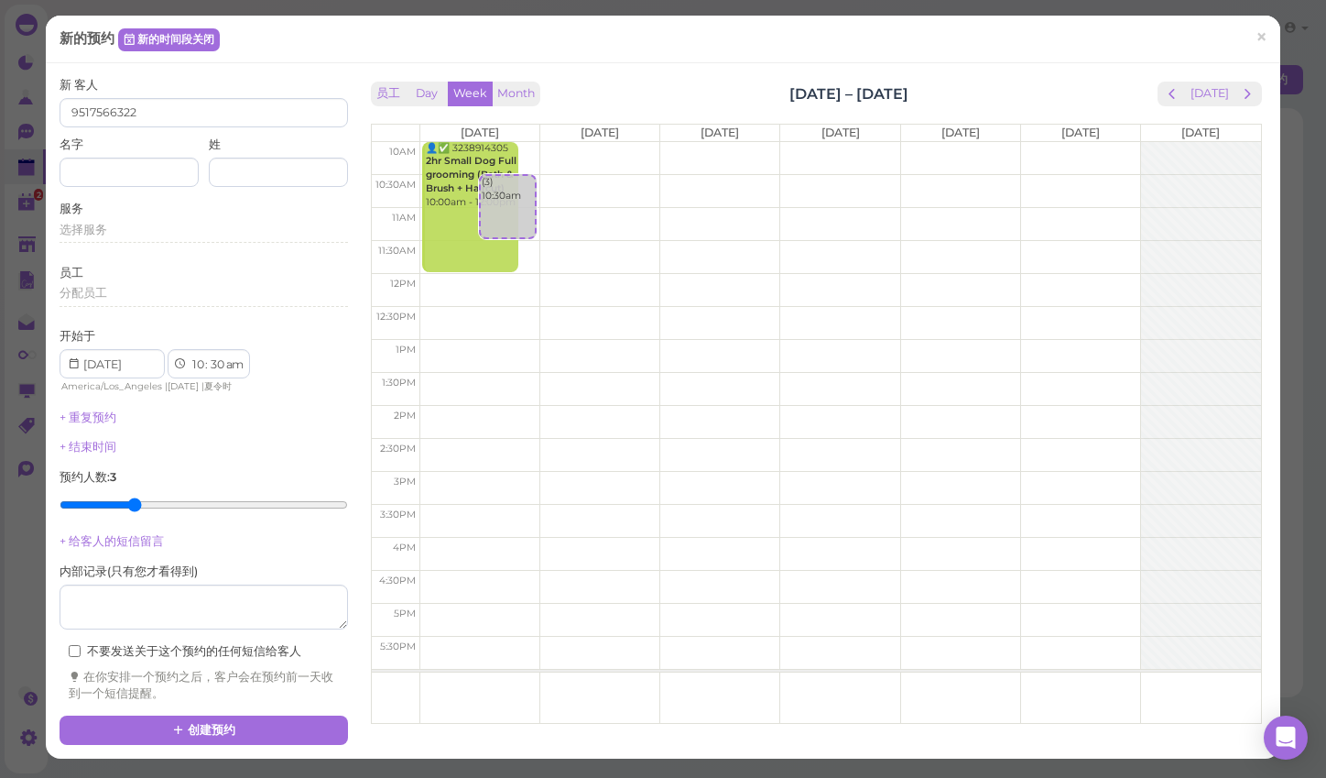
scroll to position [64, 0]
click at [177, 723] on icon at bounding box center [179, 730] width 12 height 14
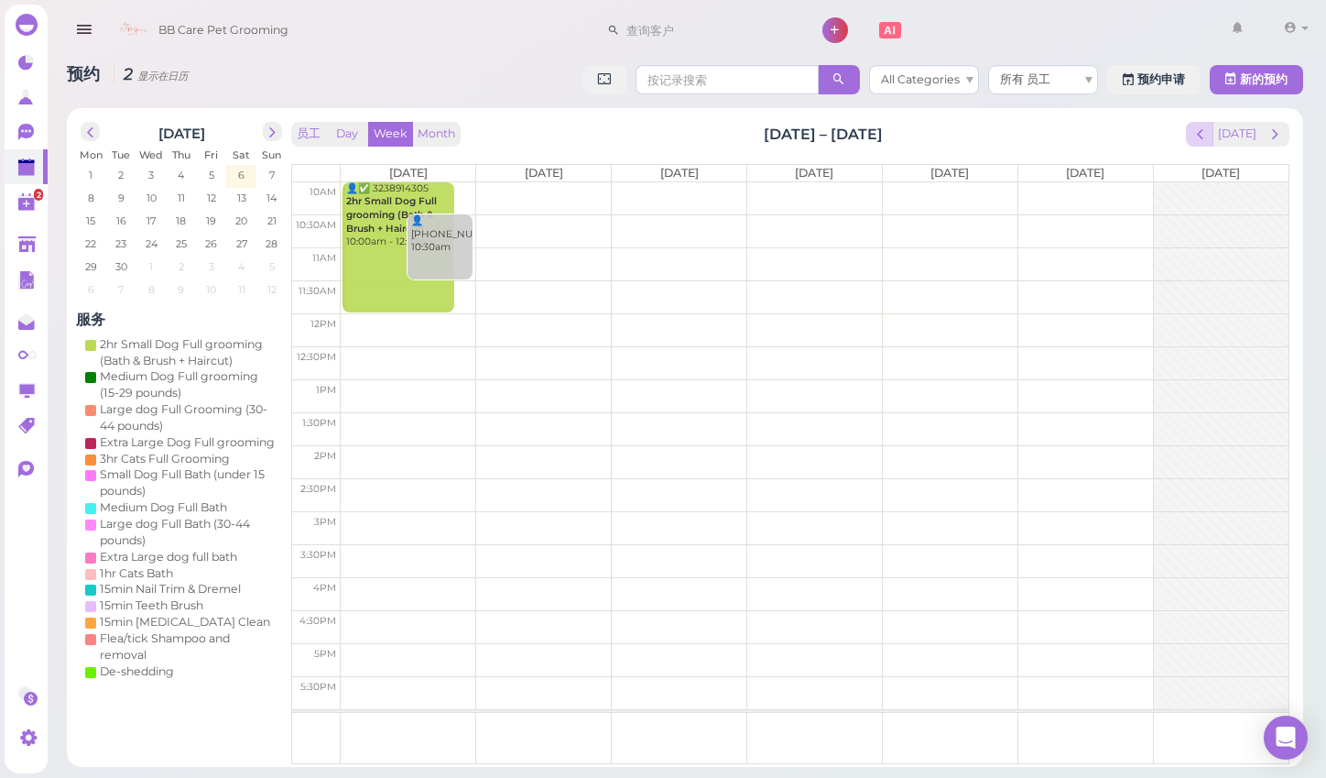
click at [1196, 138] on span "prev" at bounding box center [1200, 133] width 17 height 17
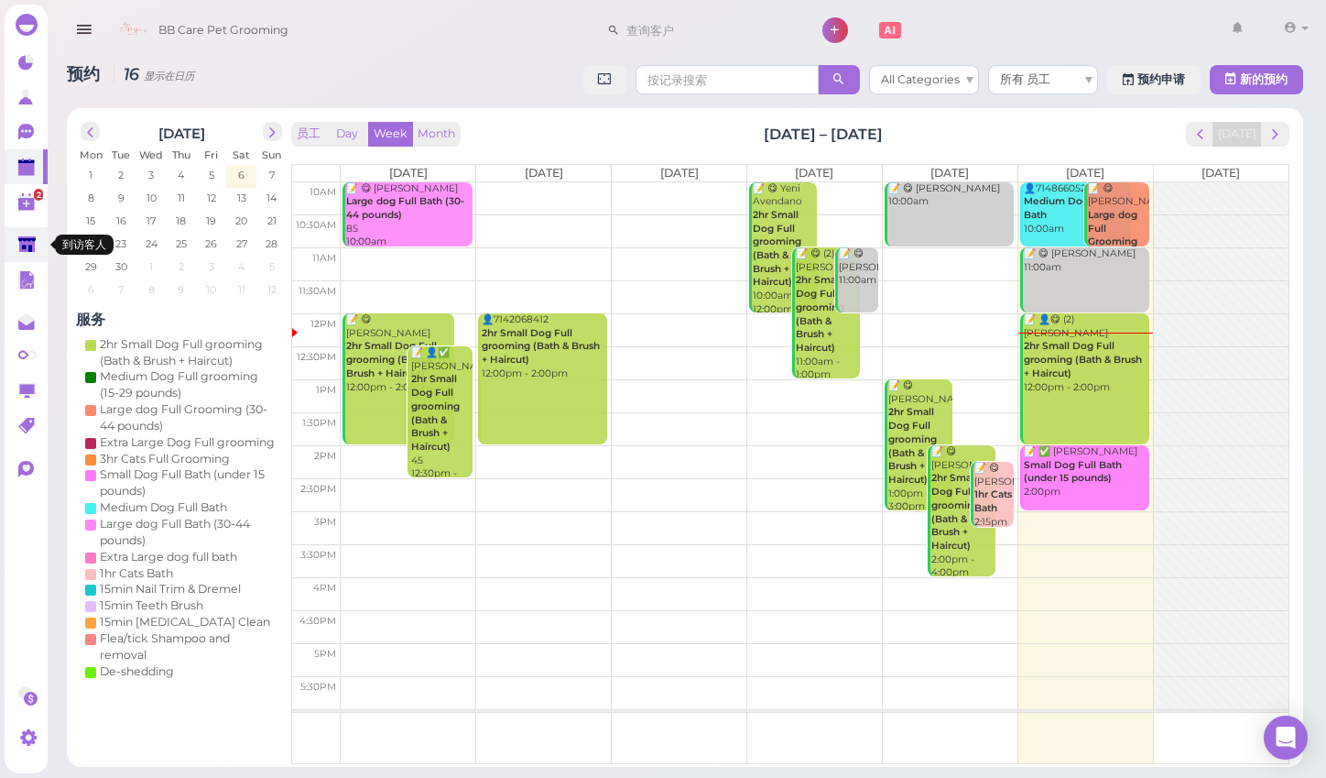
click at [34, 245] on polygon at bounding box center [26, 244] width 17 height 16
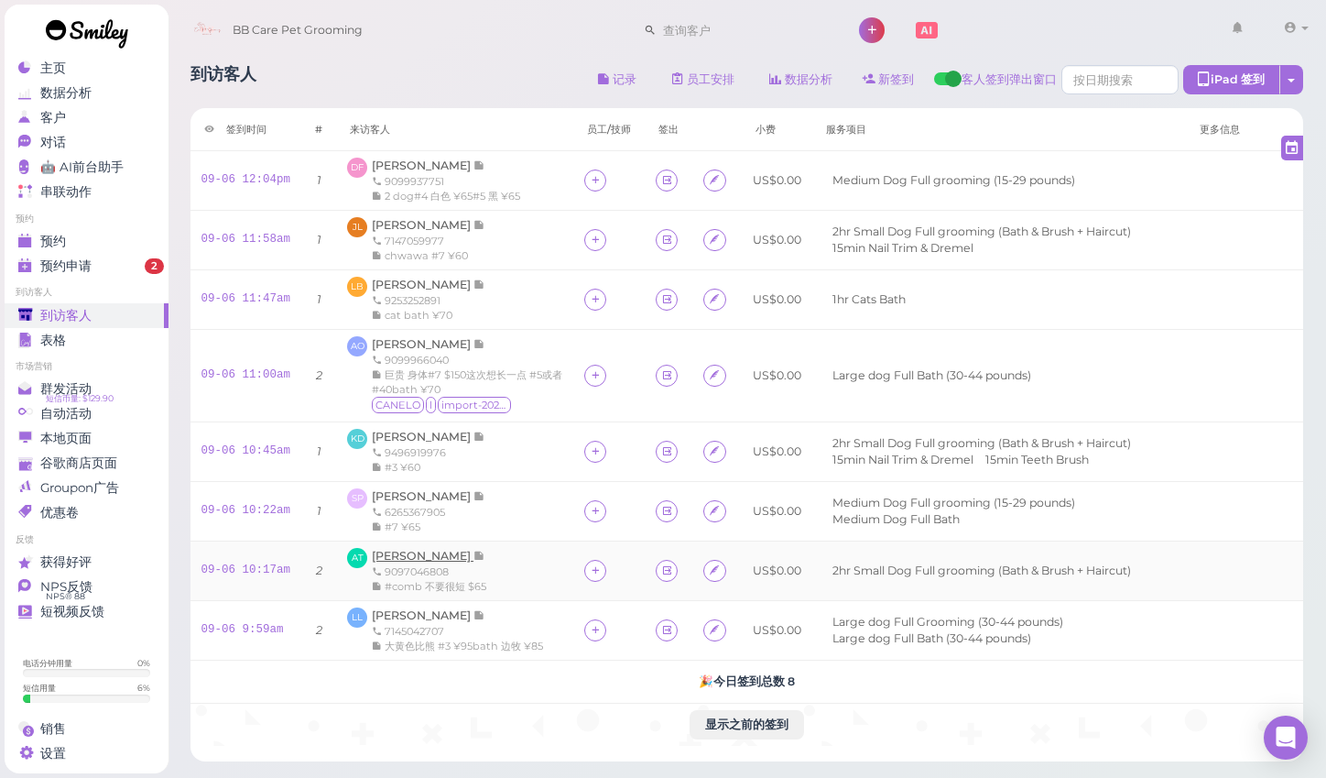
click at [424, 549] on span "[PERSON_NAME]" at bounding box center [423, 556] width 102 height 14
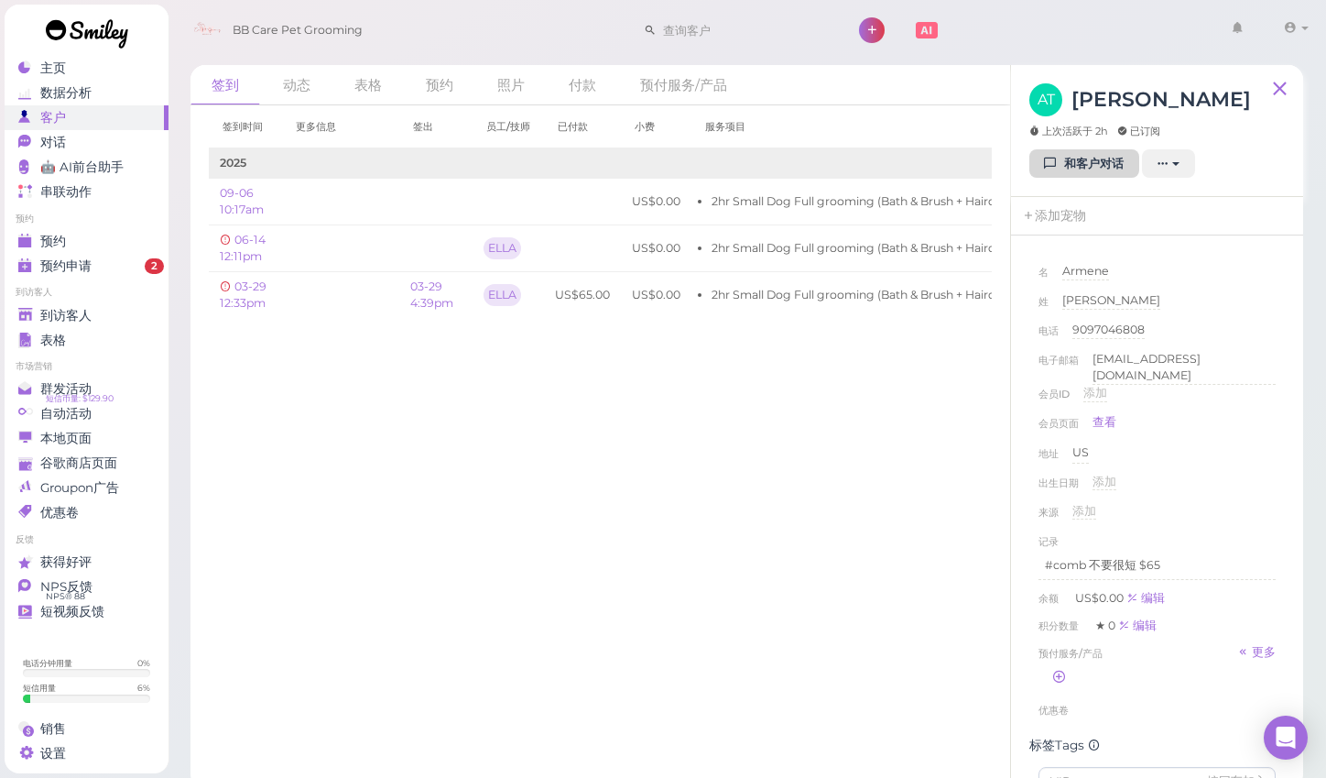
click at [1072, 170] on link "和客户对话" at bounding box center [1084, 163] width 110 height 29
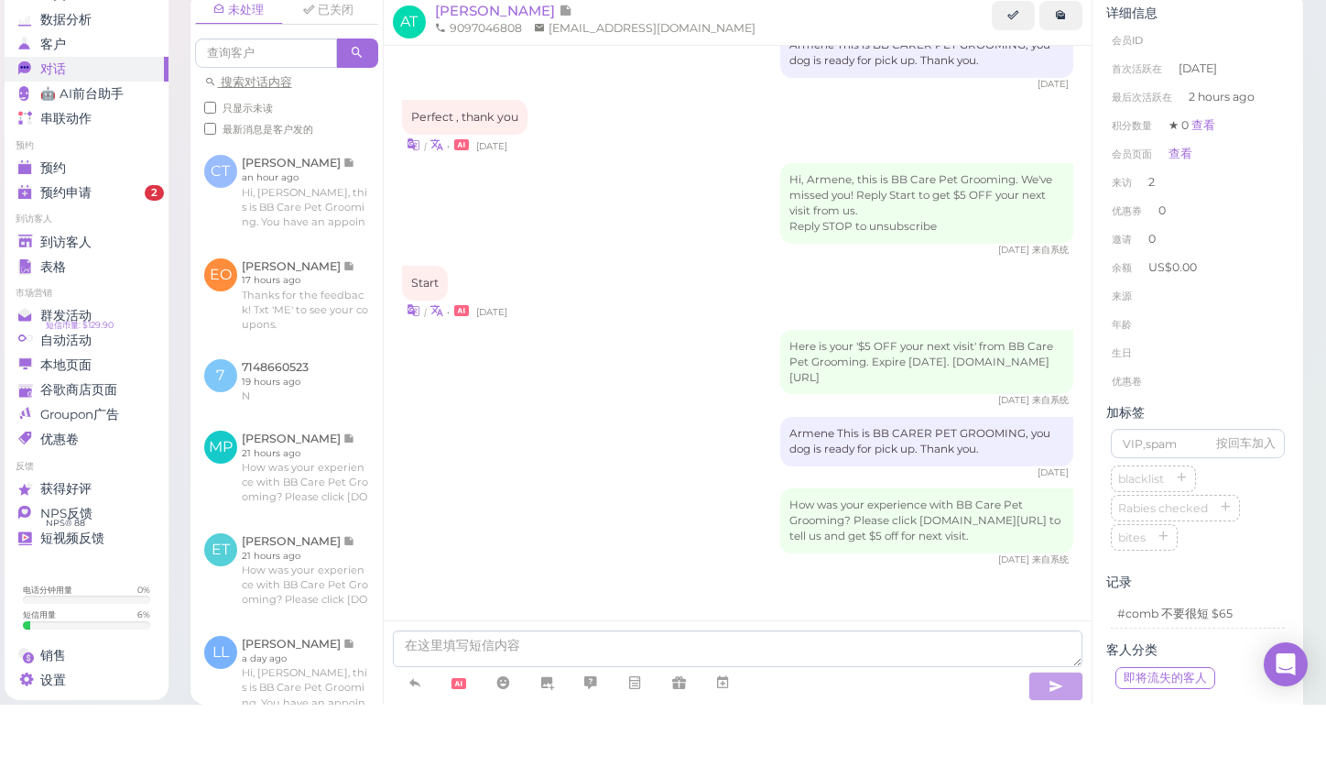
scroll to position [7, 0]
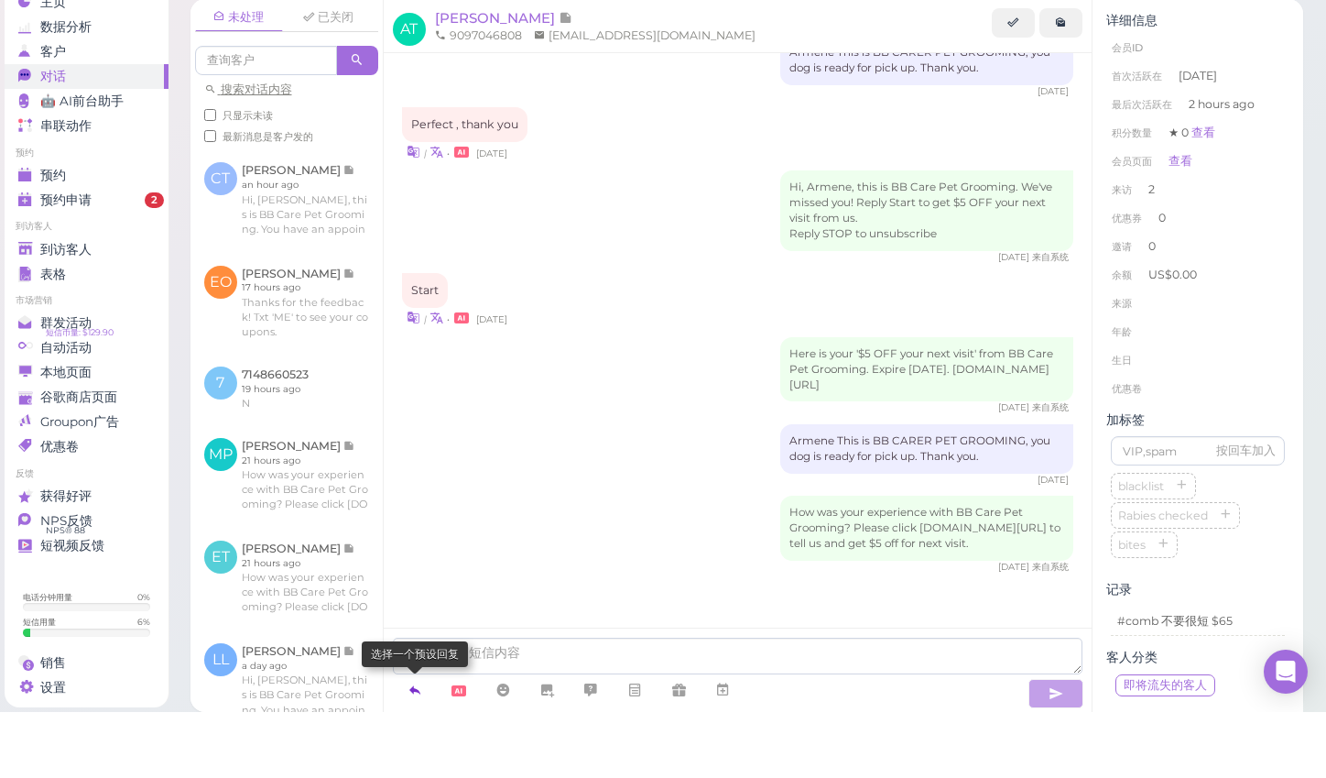
click at [411, 746] on icon at bounding box center [415, 755] width 15 height 18
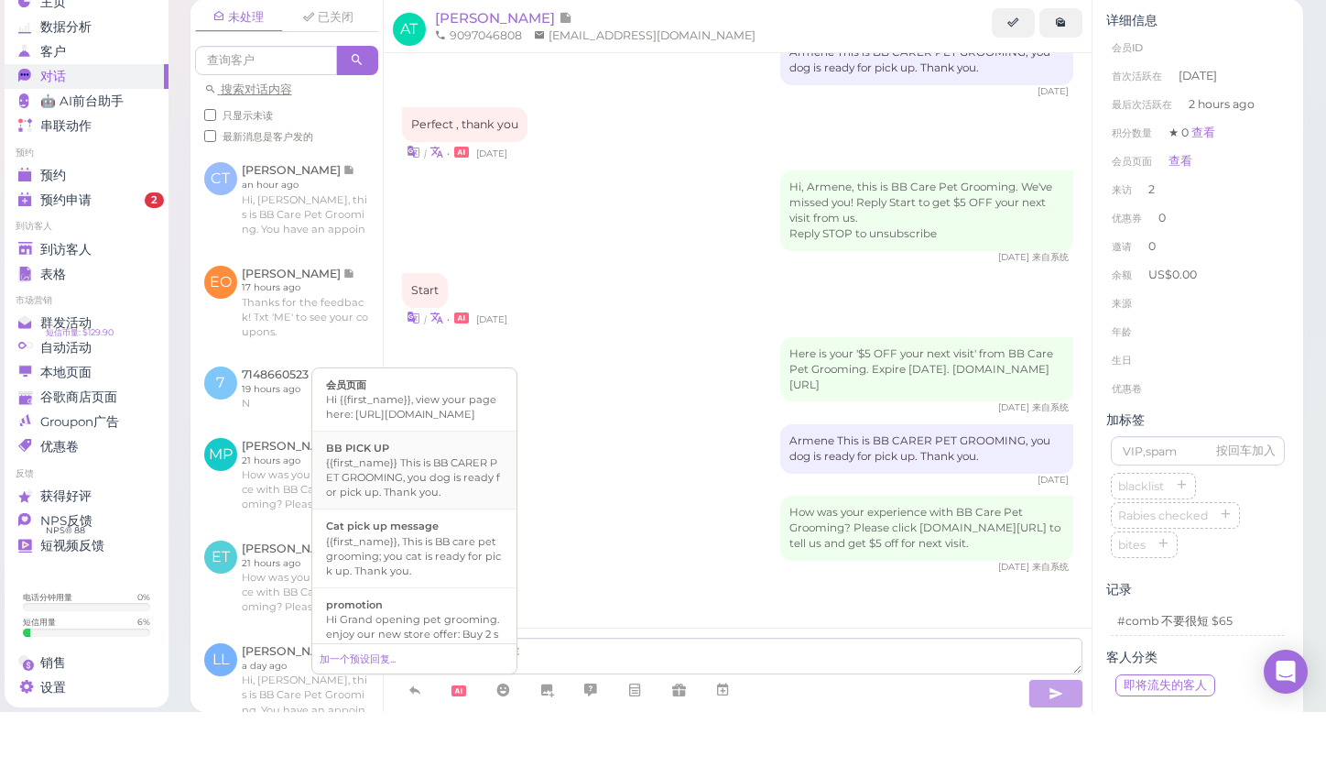
click at [432, 521] on div "{{first_name}} This is BB CARER PET GROOMING, you dog is ready for pick up. Tha…" at bounding box center [414, 543] width 177 height 44
type textarea "{{first_name}} This is BB CARER PET GROOMING, you dog is ready for pick up. Tha…"
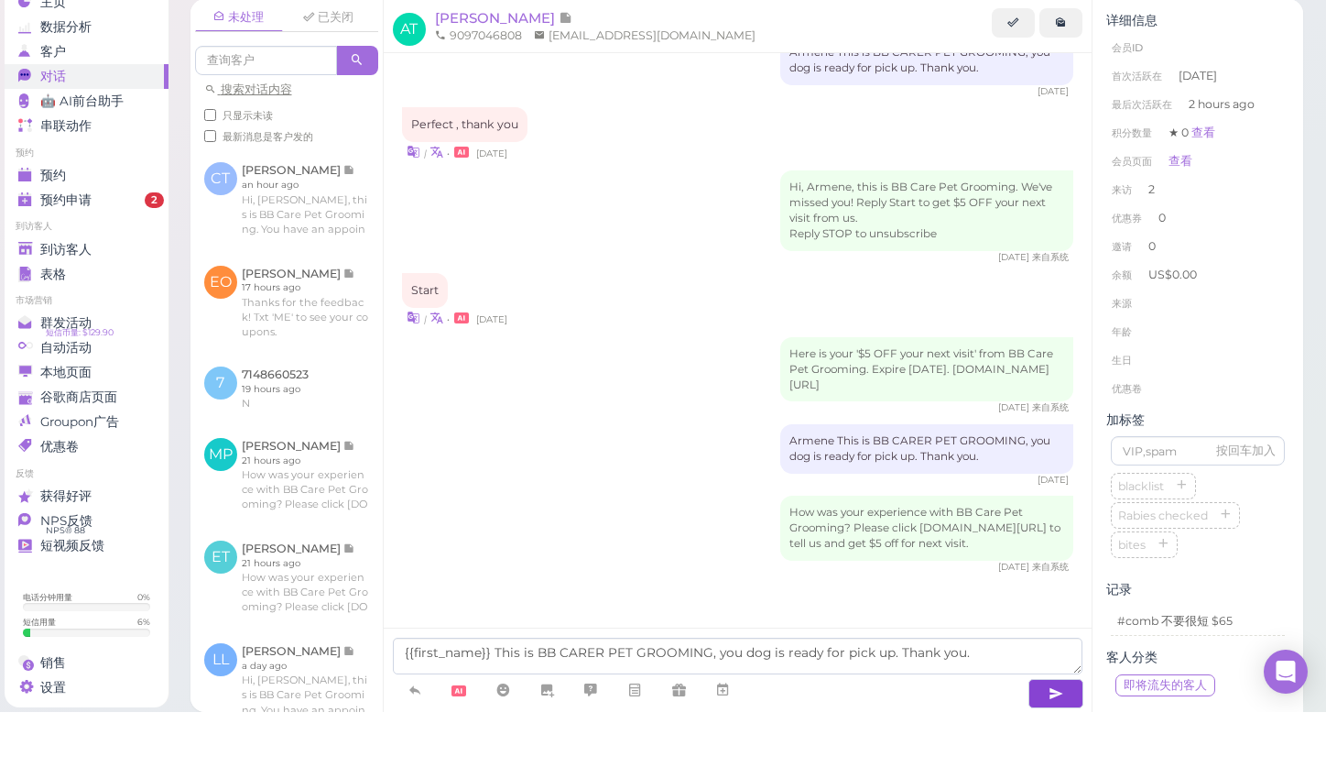
click at [1047, 745] on button "button" at bounding box center [1056, 759] width 55 height 29
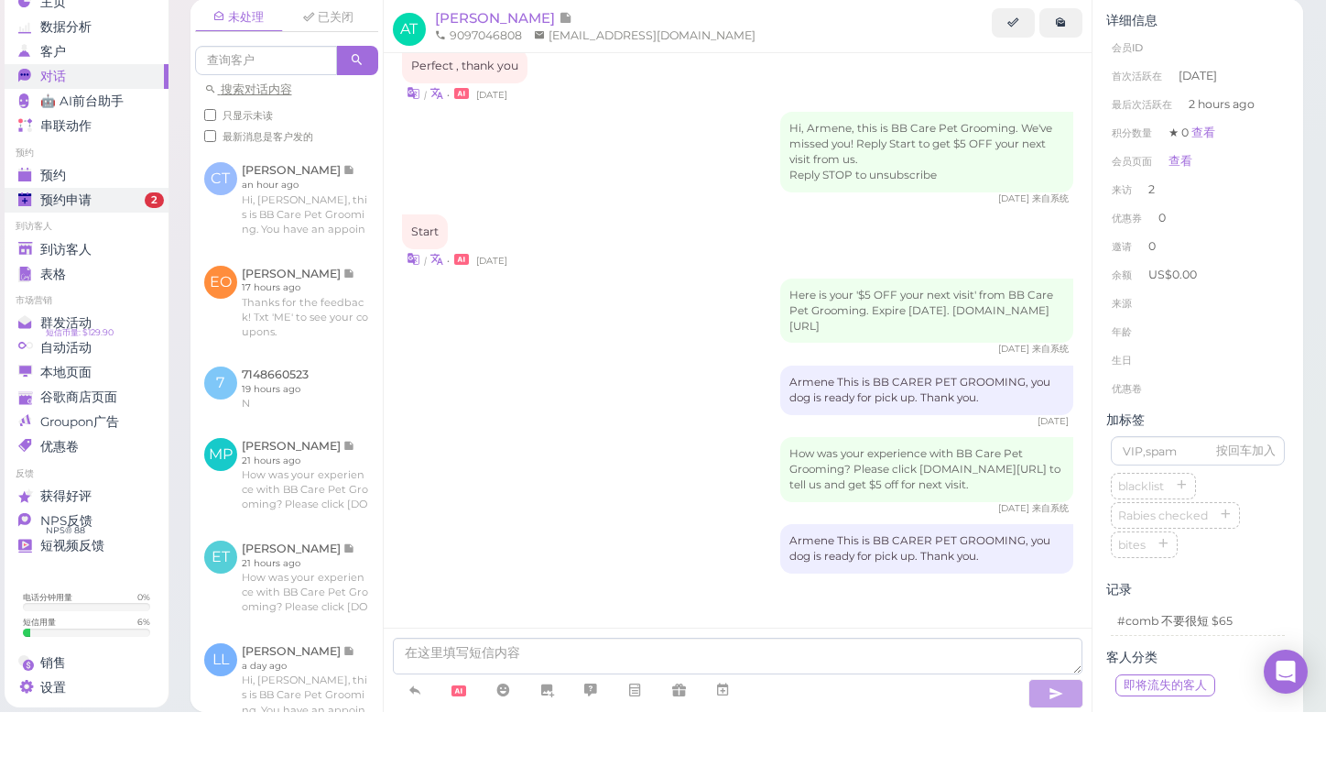
click at [71, 258] on span "预约申请" at bounding box center [65, 266] width 51 height 16
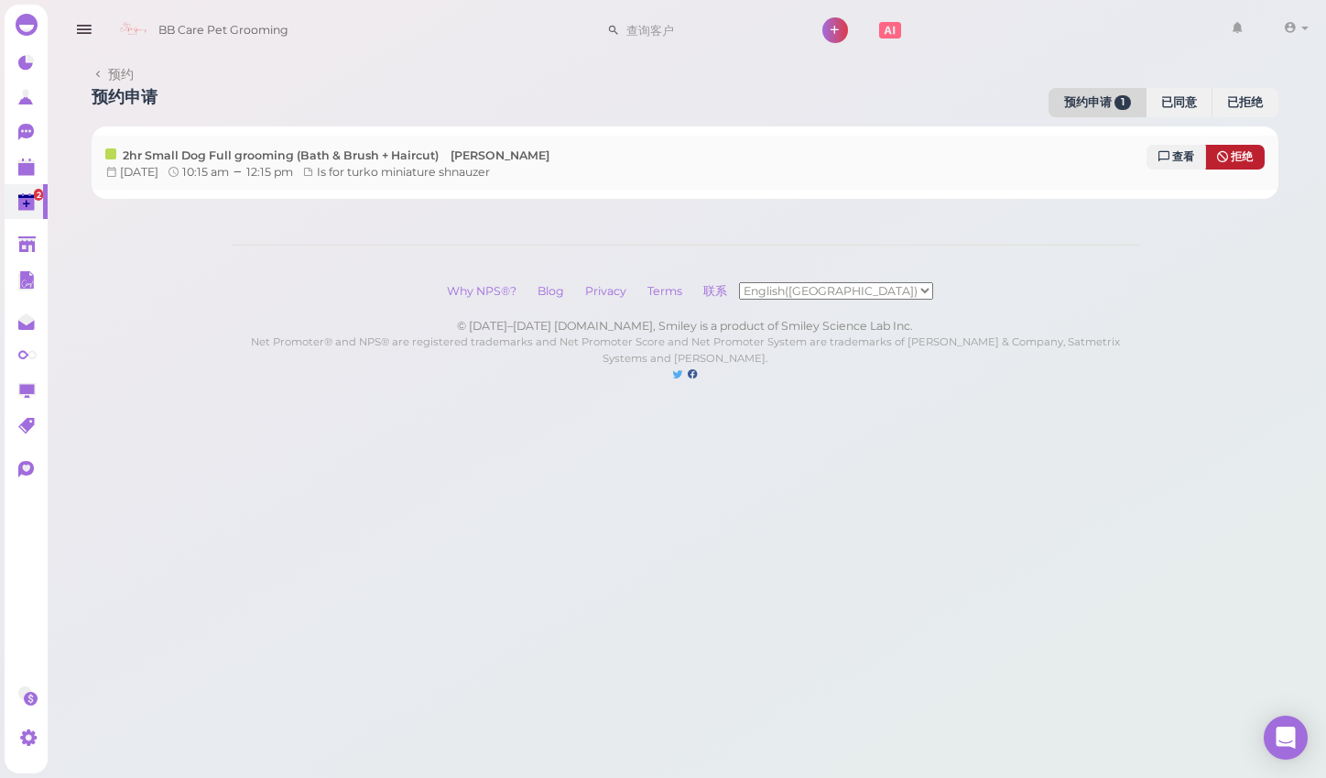
click at [1224, 157] on icon at bounding box center [1222, 156] width 11 height 13
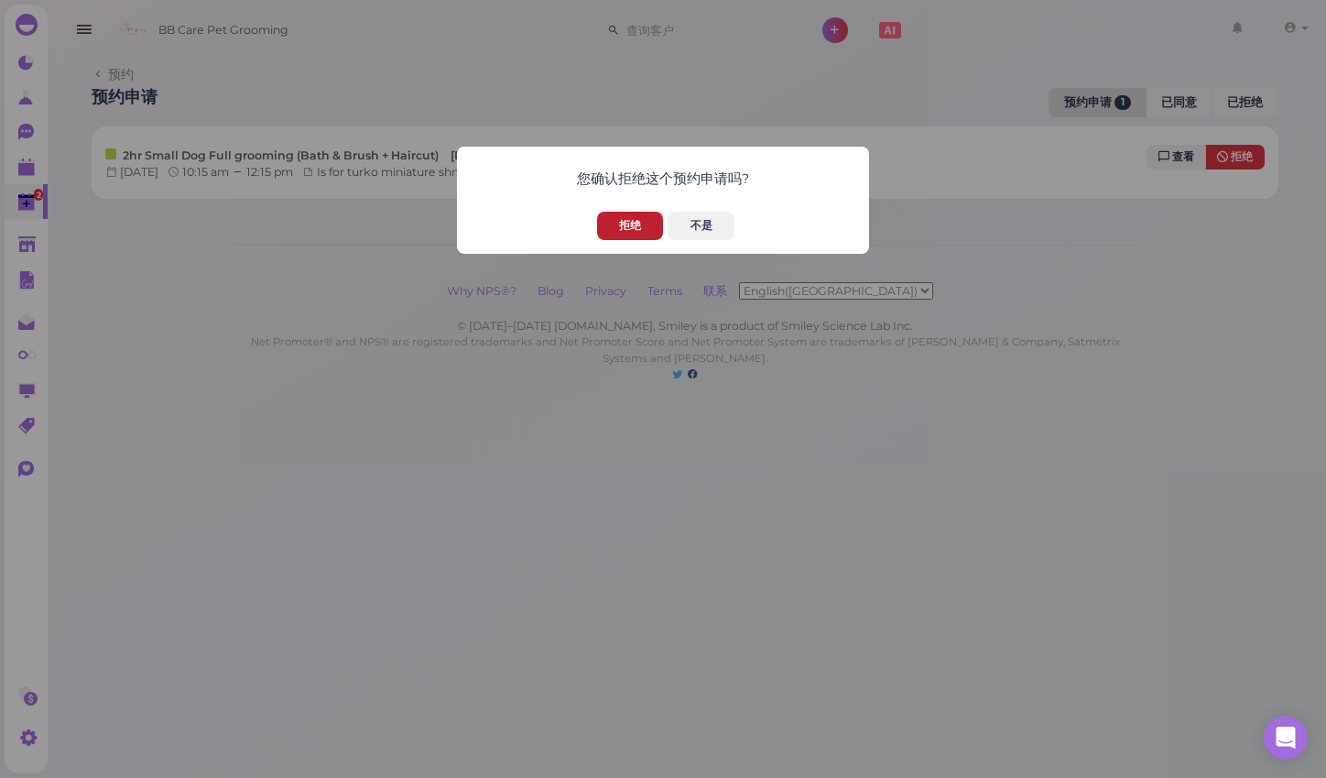
click at [620, 229] on button "拒绝" at bounding box center [630, 226] width 66 height 28
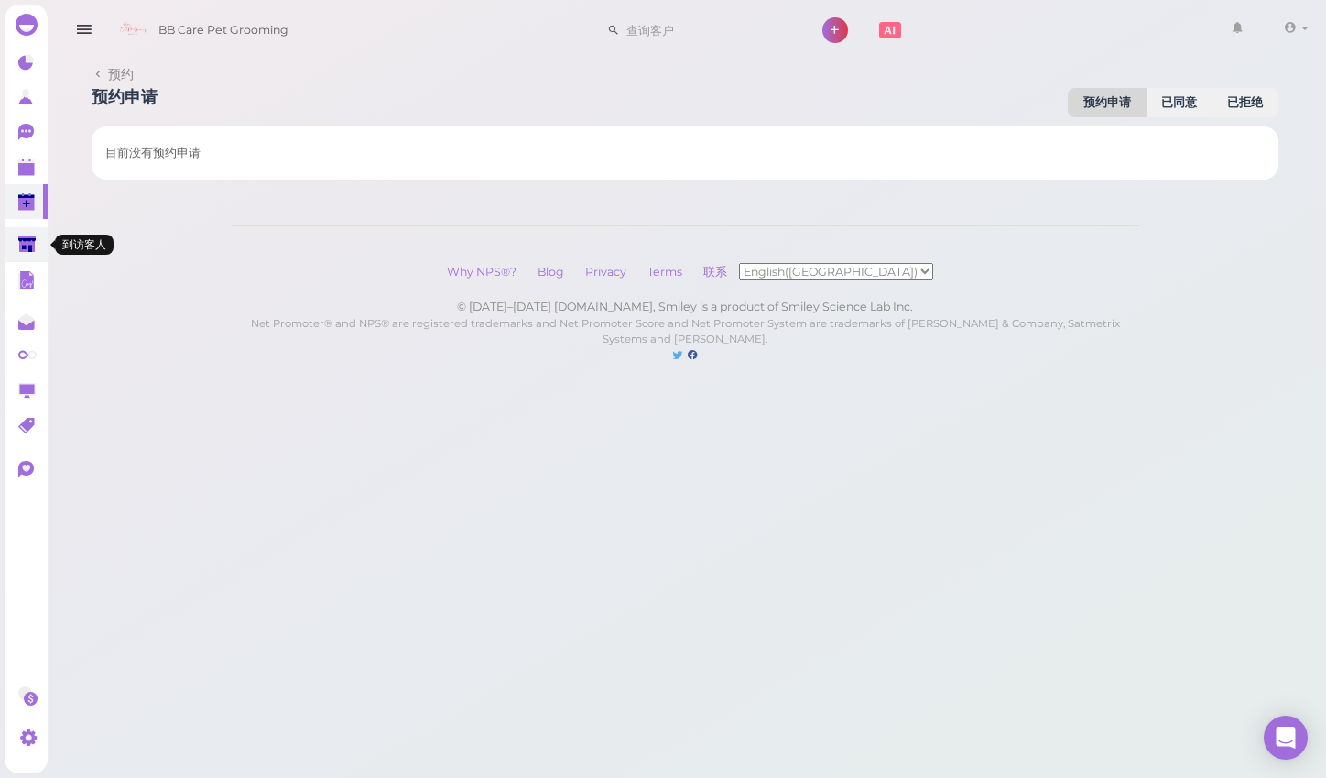
click at [27, 246] on polygon at bounding box center [26, 244] width 17 height 16
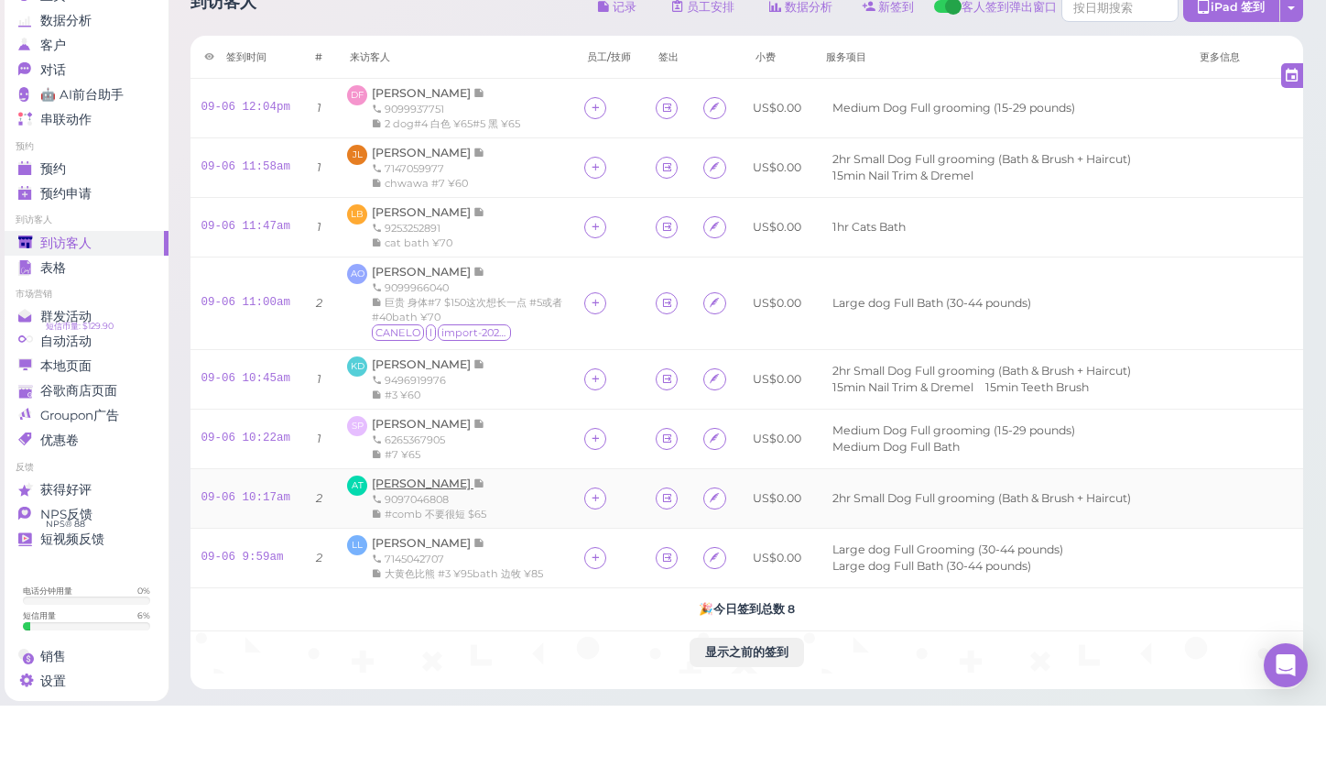
click at [408, 549] on span "[PERSON_NAME]" at bounding box center [423, 556] width 102 height 14
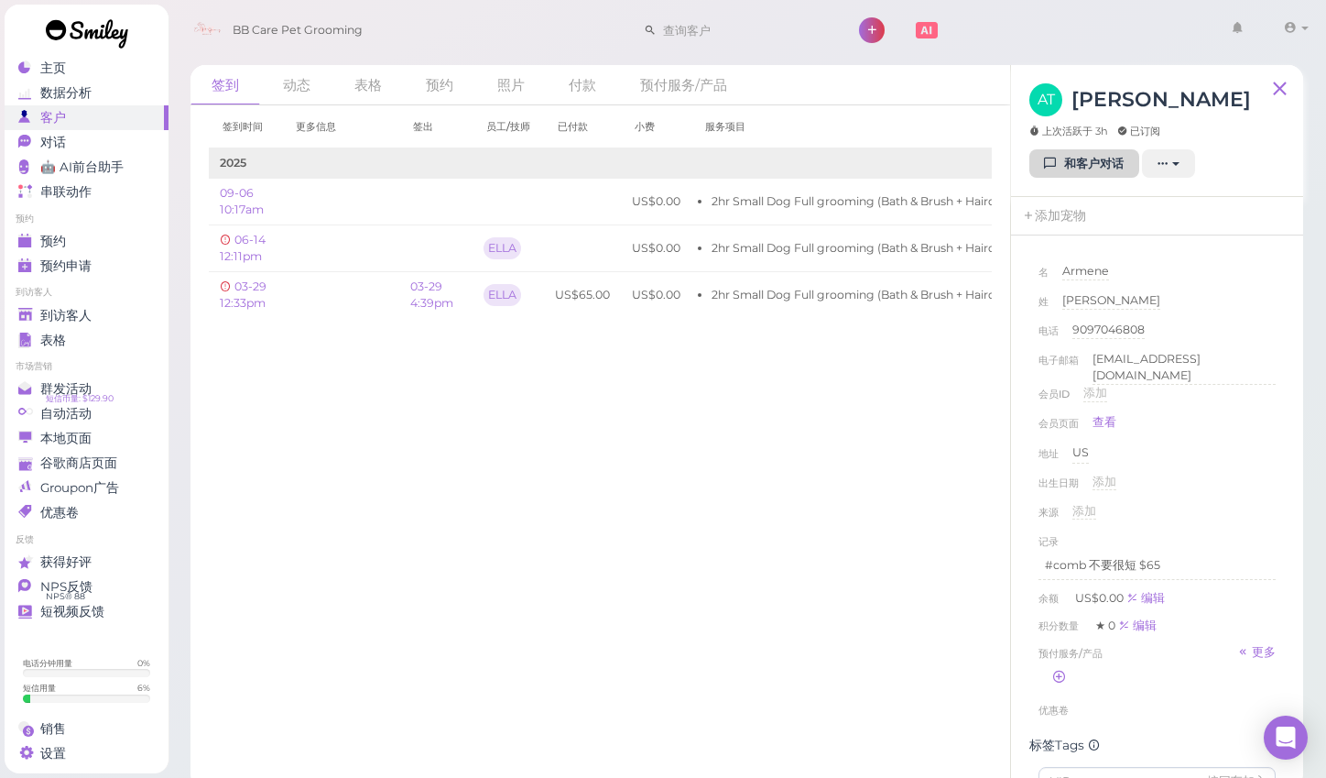
click at [1085, 166] on link "和客户对话" at bounding box center [1084, 163] width 110 height 29
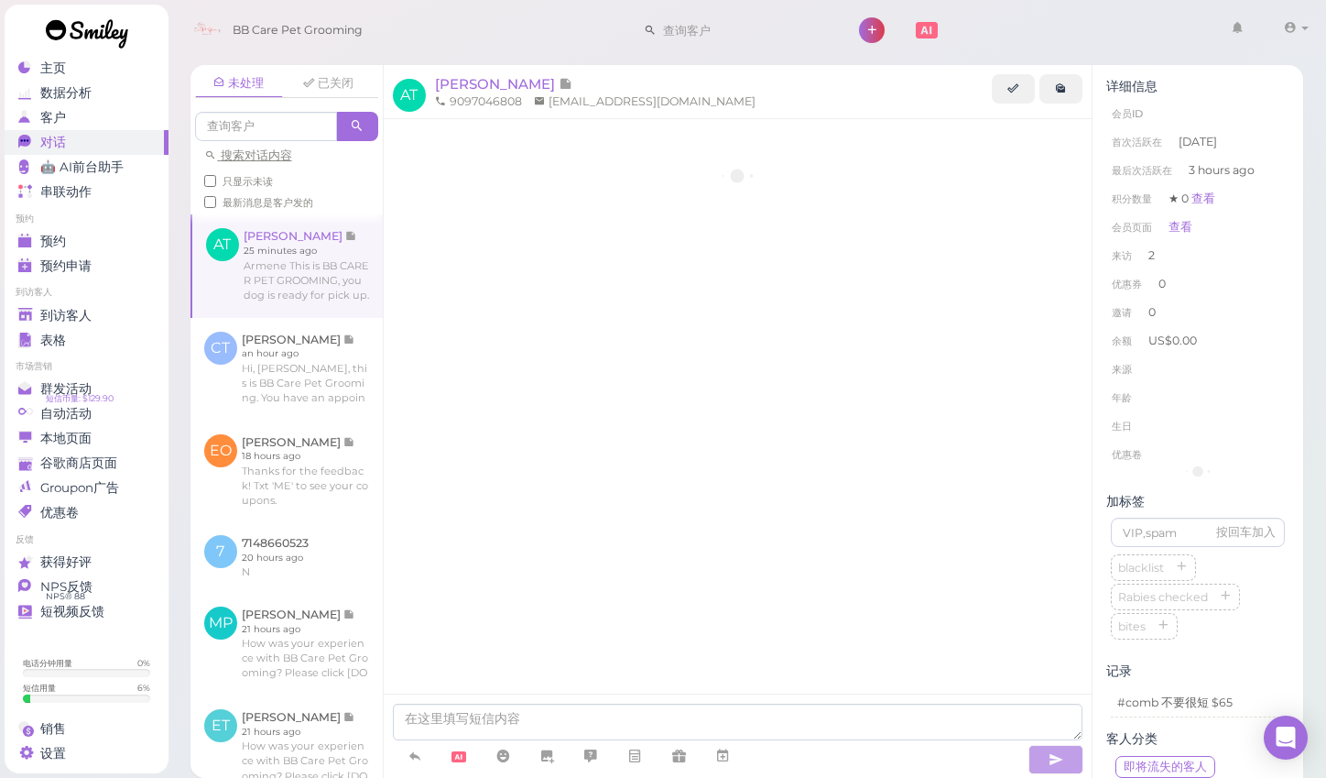
scroll to position [919, 0]
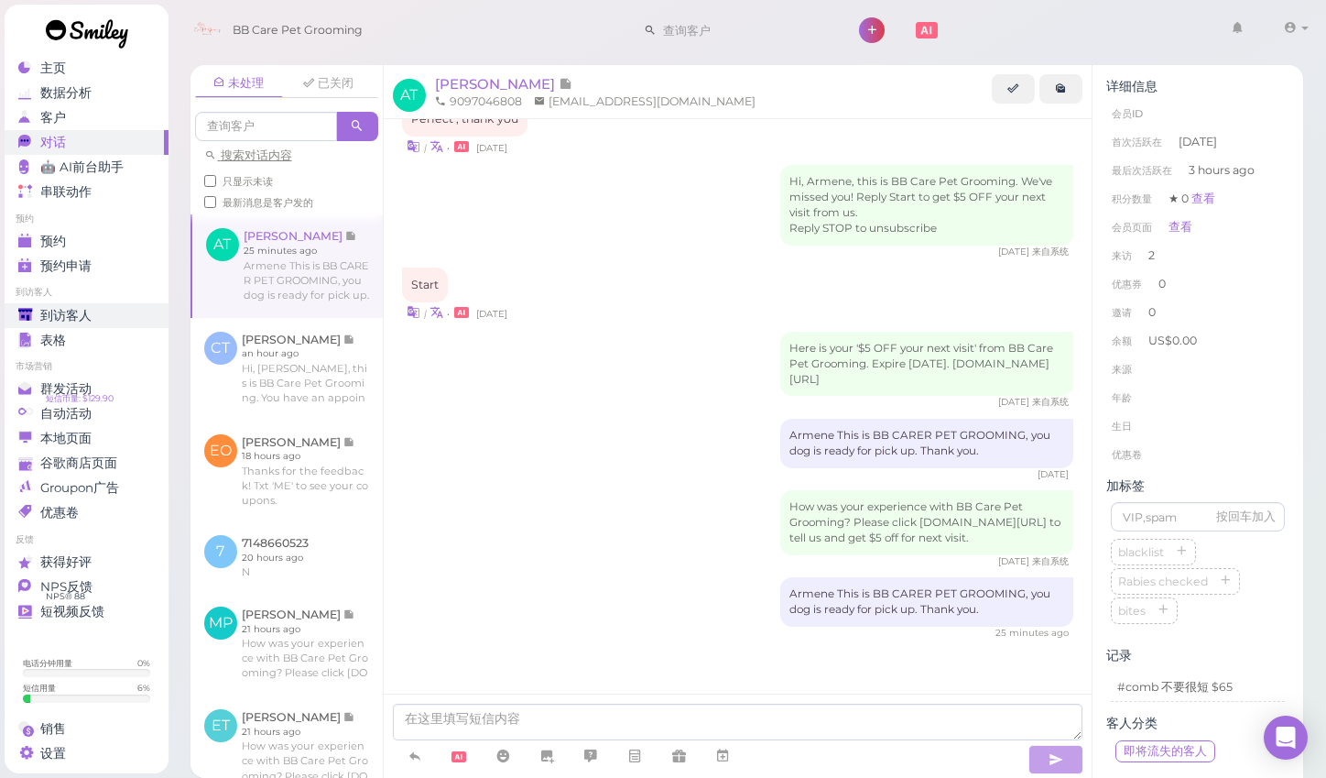
click at [77, 315] on span "到访客人" at bounding box center [65, 316] width 51 height 16
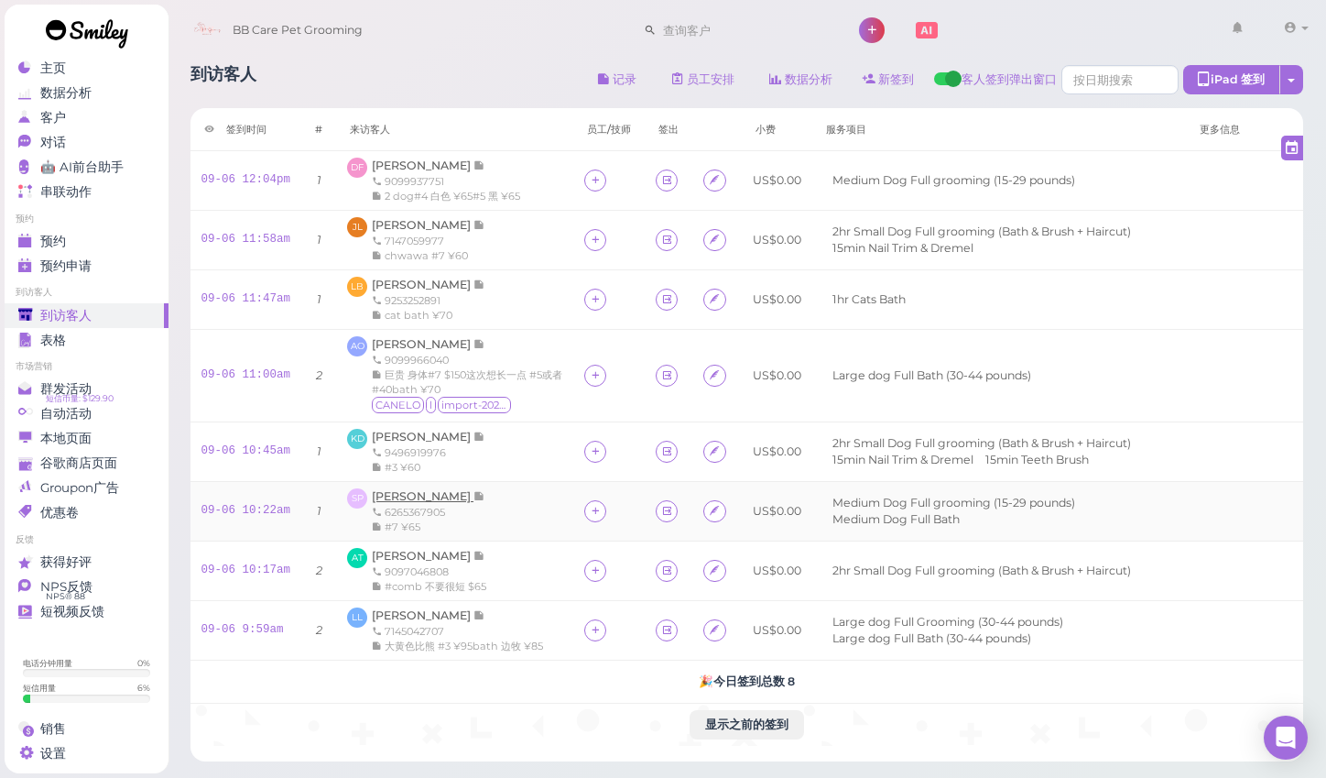
click at [415, 491] on span "[PERSON_NAME]" at bounding box center [423, 496] width 102 height 14
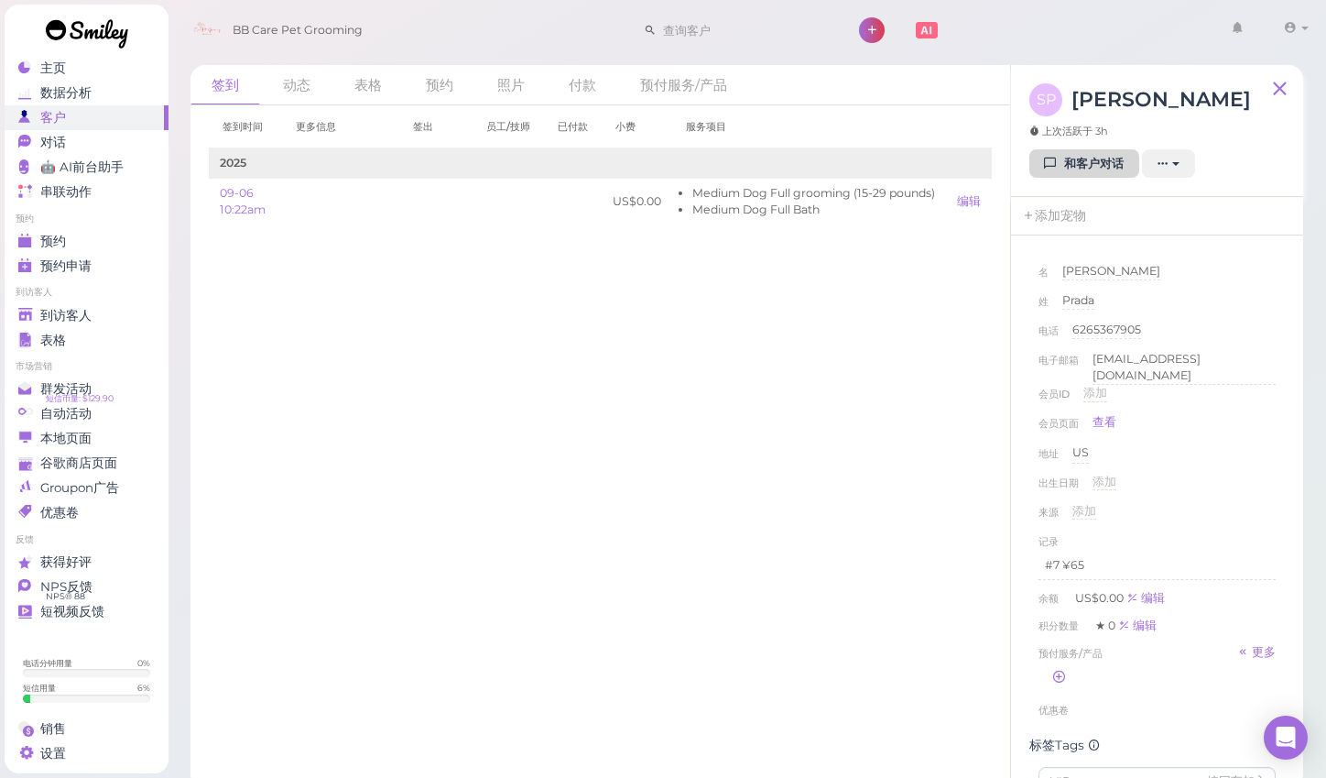
click at [1099, 169] on link "和客户对话" at bounding box center [1084, 163] width 110 height 29
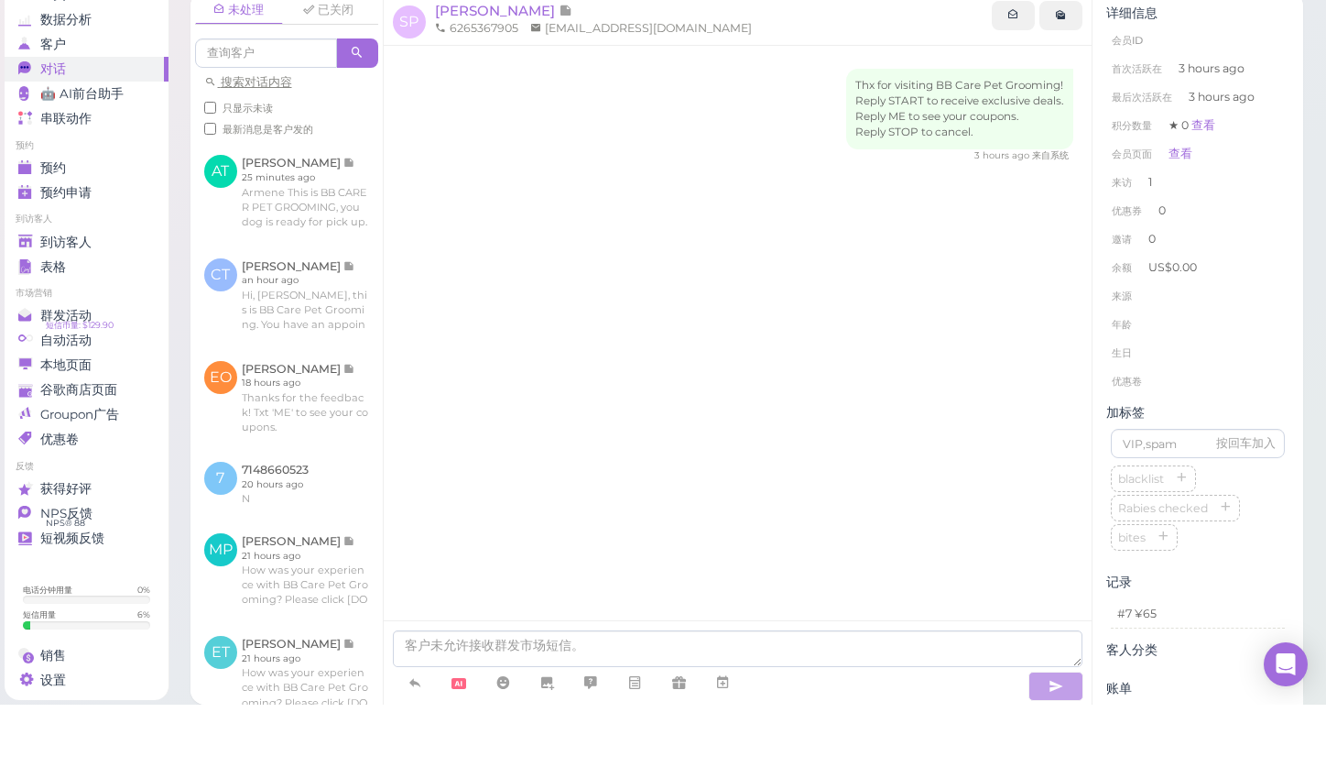
scroll to position [11, 0]
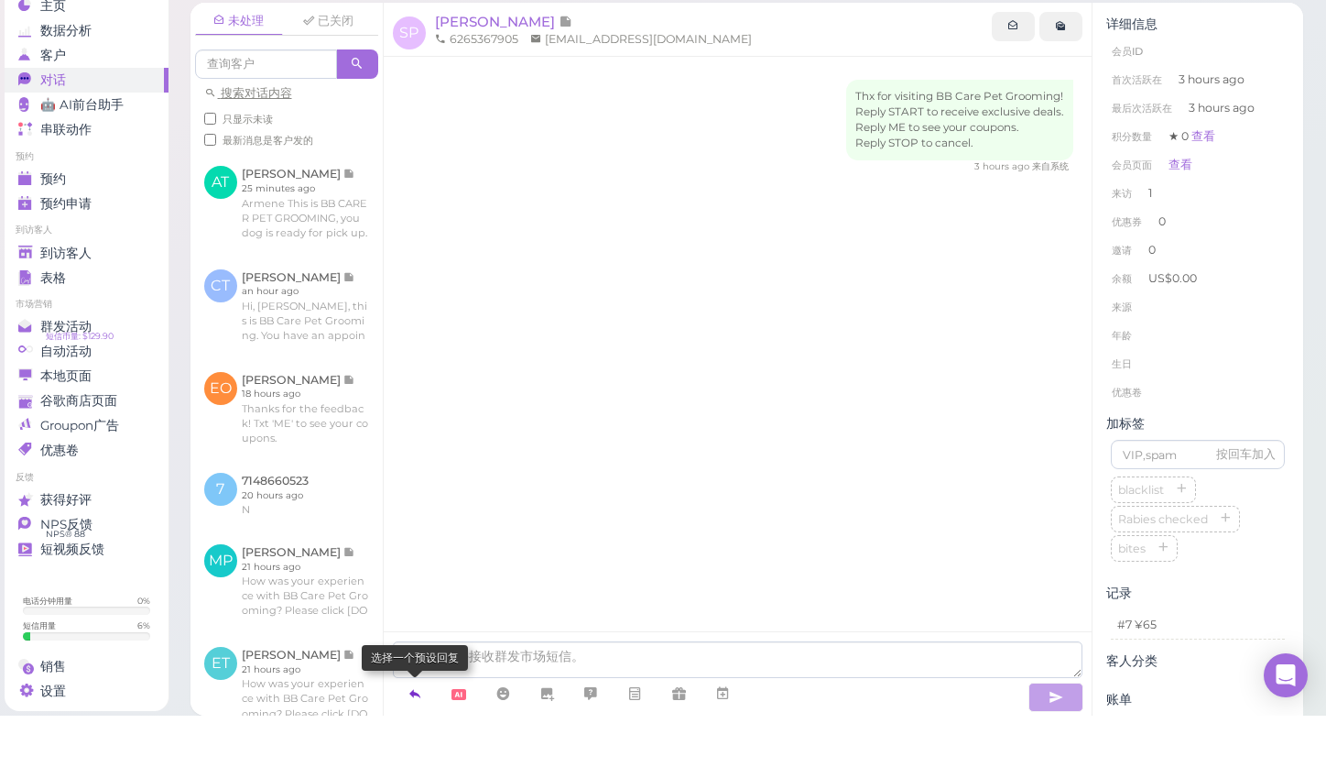
click at [413, 746] on icon at bounding box center [415, 755] width 15 height 18
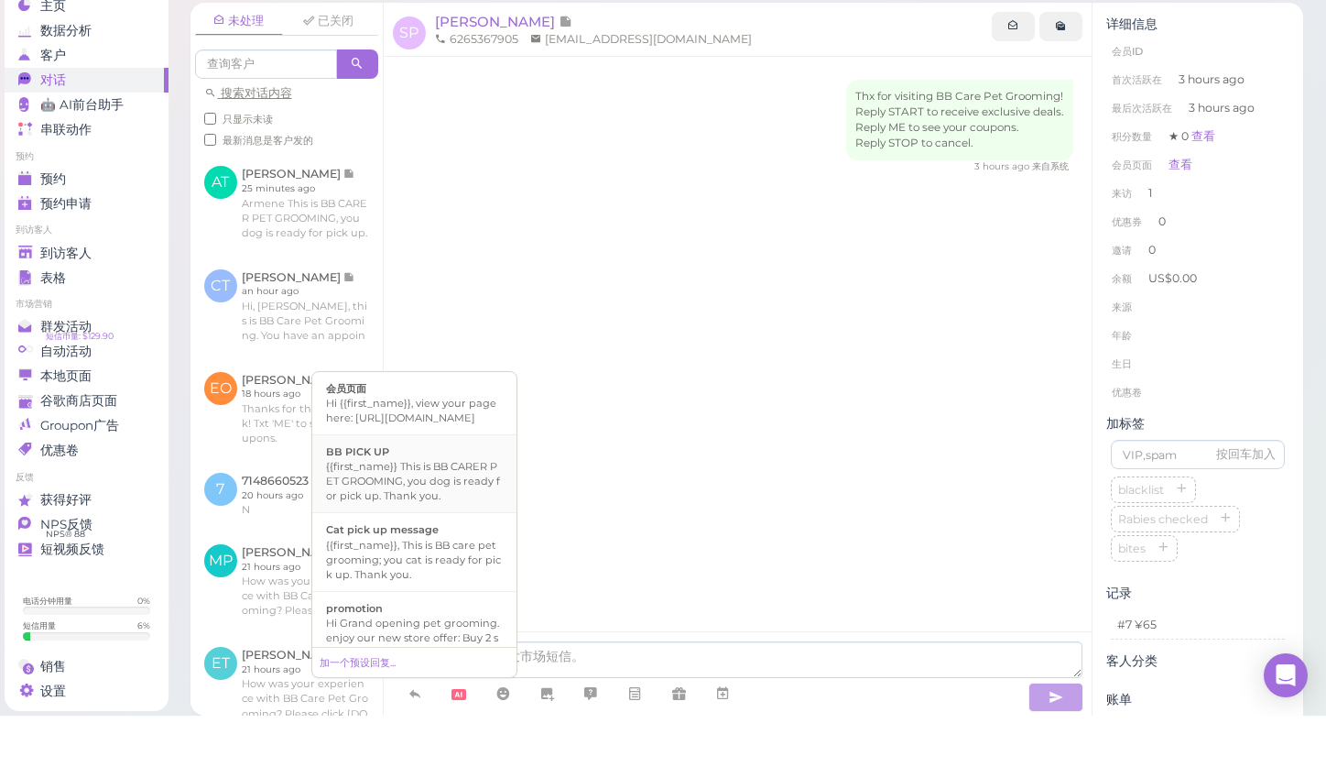
click at [430, 506] on div "BB PICK UP" at bounding box center [414, 513] width 177 height 15
type textarea "{{first_name}} This is BB CARER PET GROOMING, you dog is ready for pick up. Tha…"
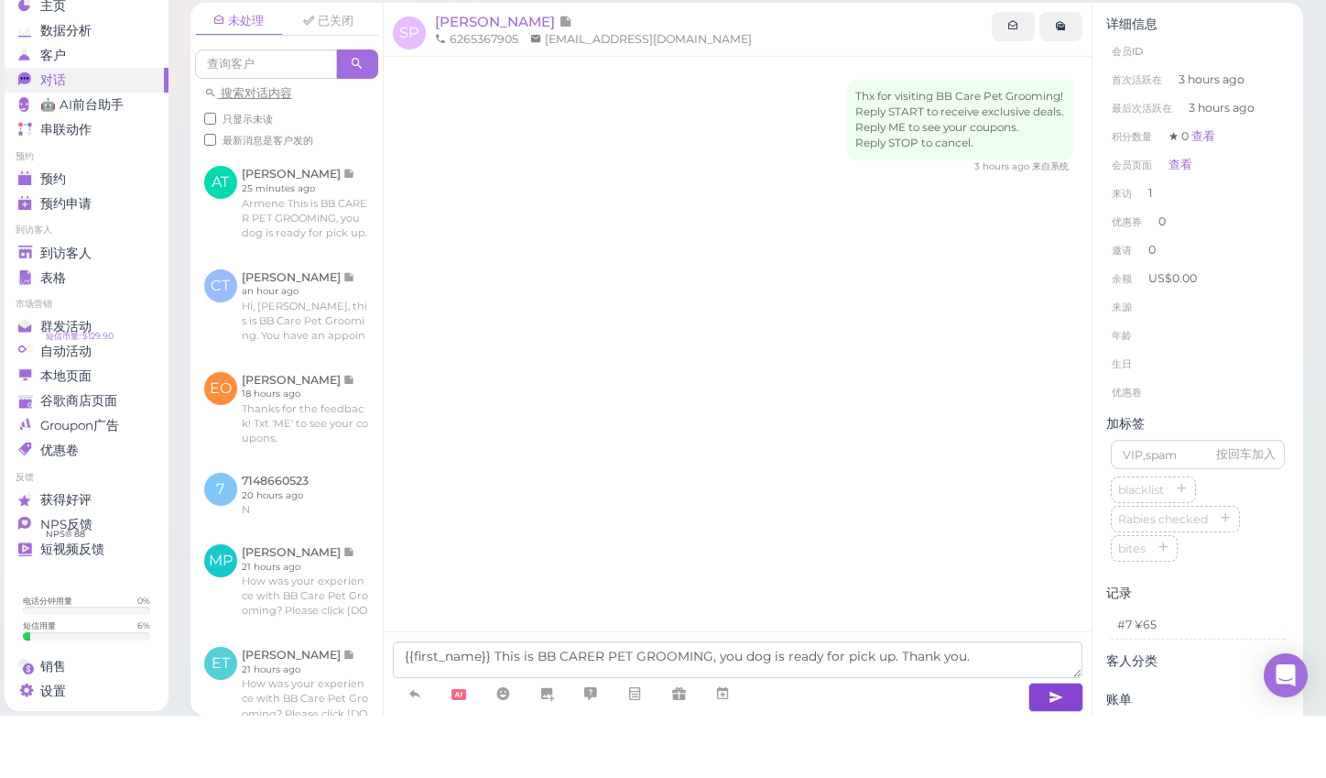
click at [1050, 750] on icon "button" at bounding box center [1056, 759] width 15 height 18
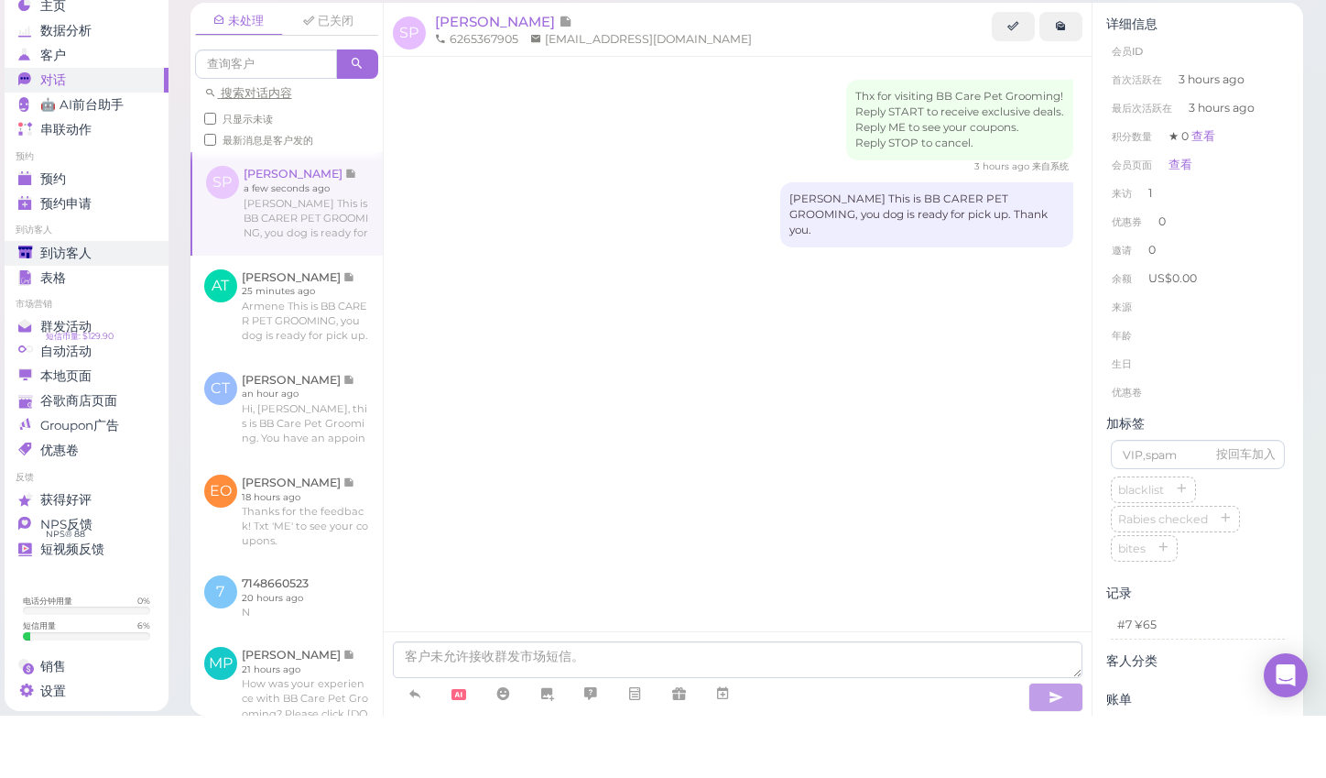
click at [72, 308] on span "到访客人" at bounding box center [65, 316] width 51 height 16
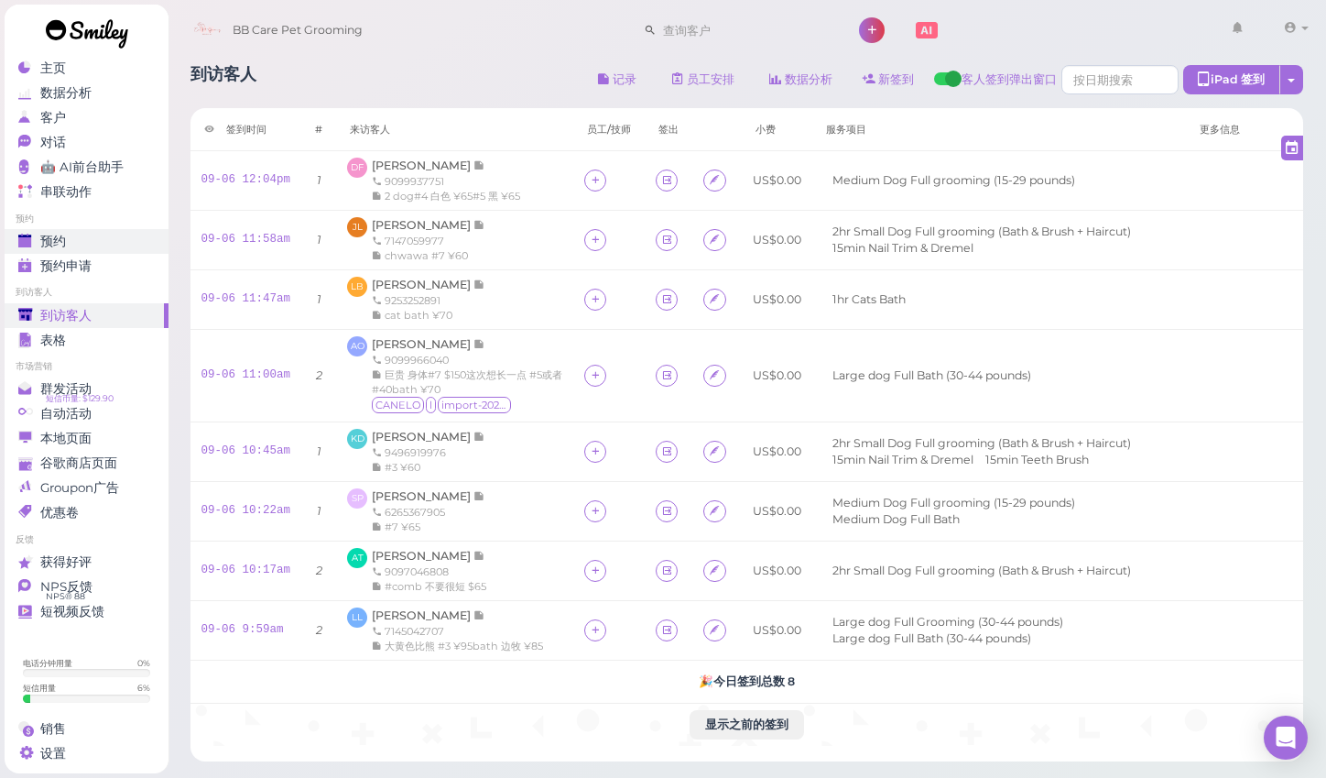
click at [65, 234] on span "预约" at bounding box center [53, 242] width 26 height 16
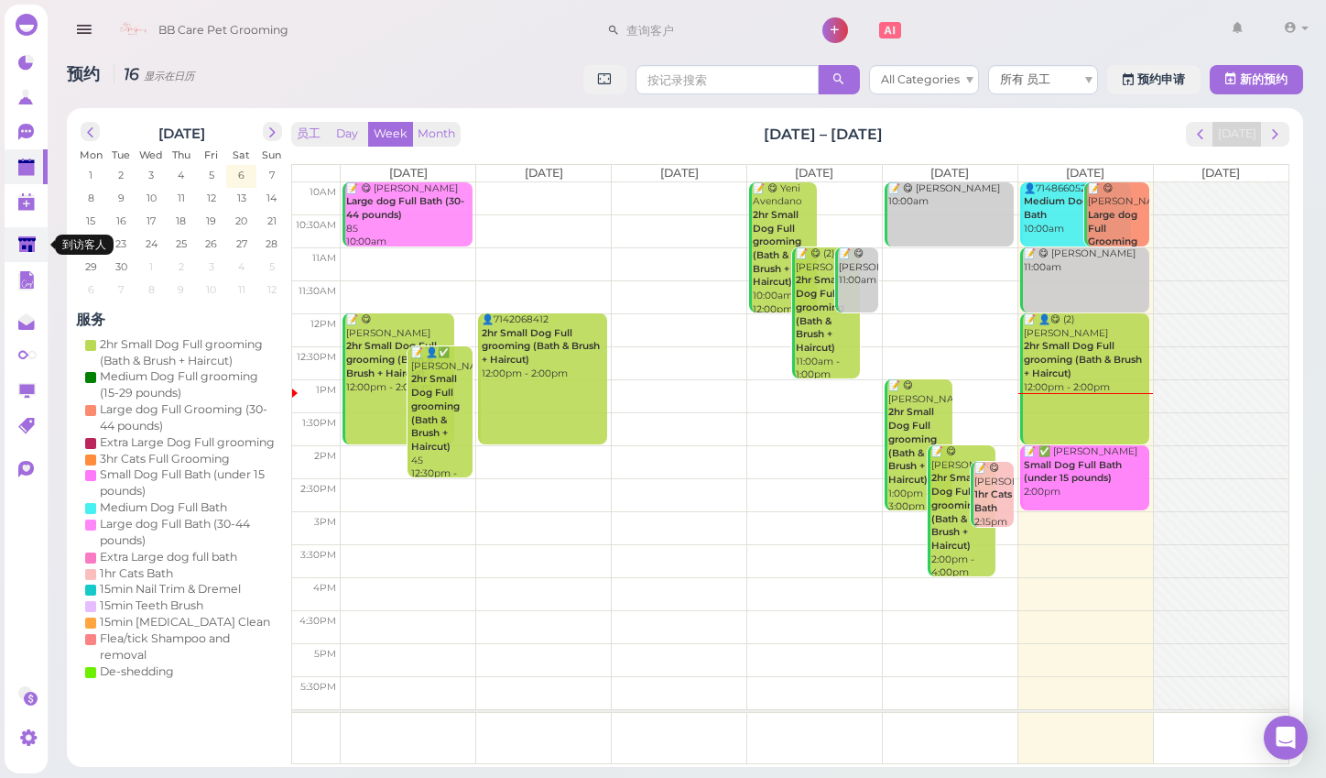
click at [20, 243] on polygon at bounding box center [26, 244] width 17 height 16
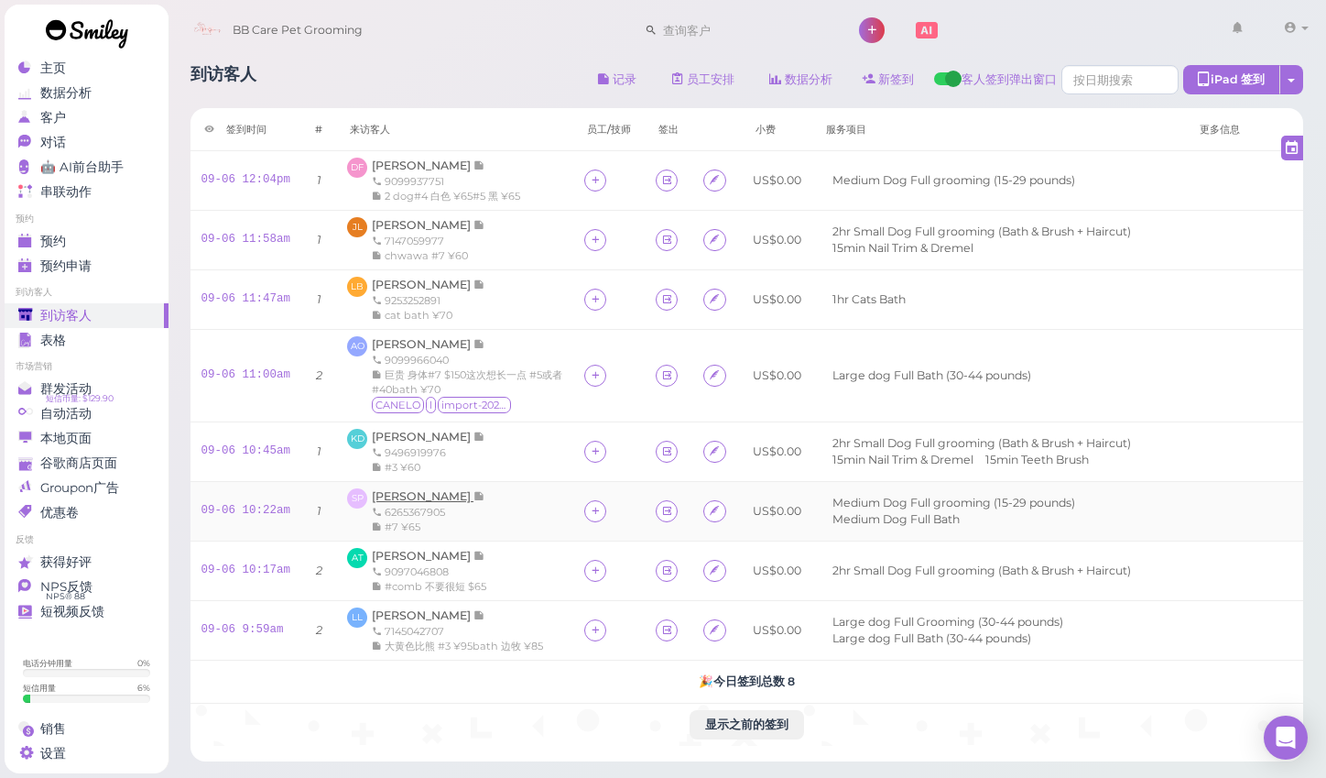
click at [405, 491] on span "[PERSON_NAME]" at bounding box center [423, 496] width 102 height 14
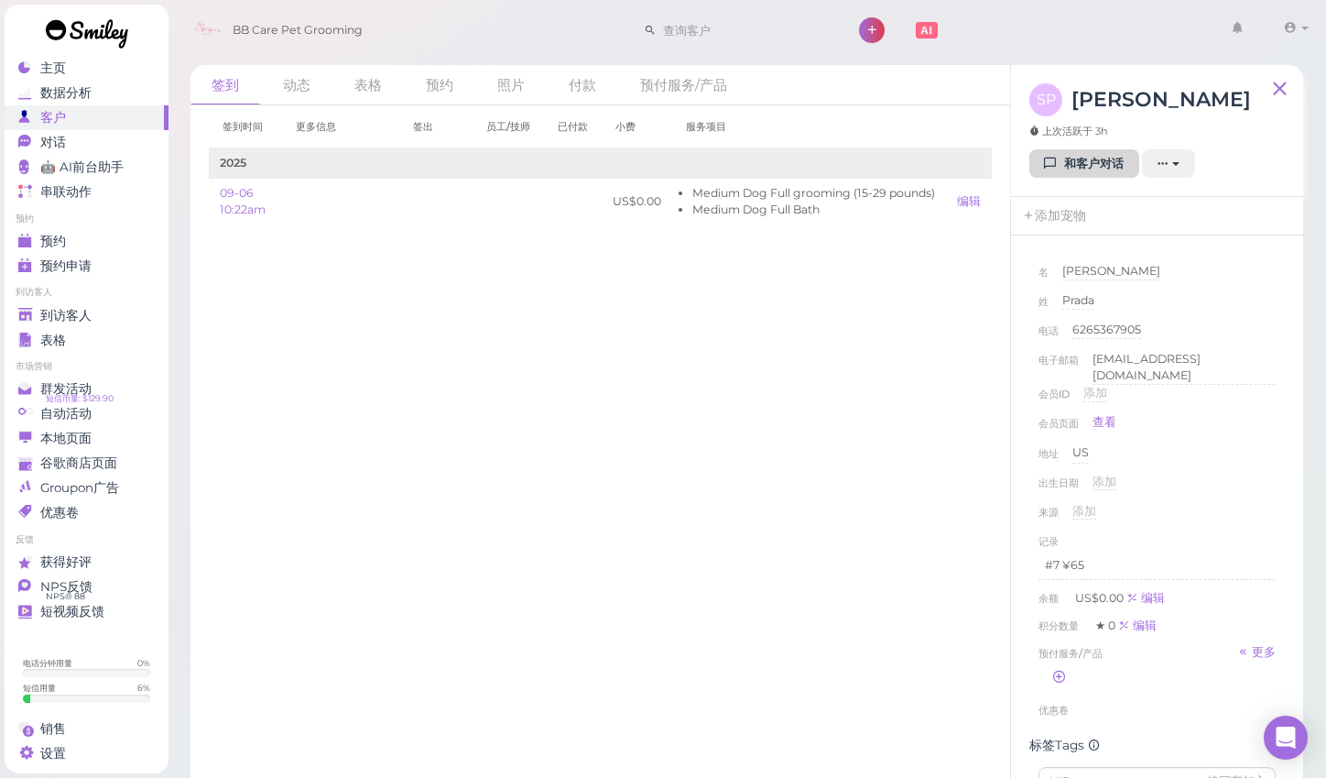
click at [1059, 165] on link "和客户对话" at bounding box center [1084, 163] width 110 height 29
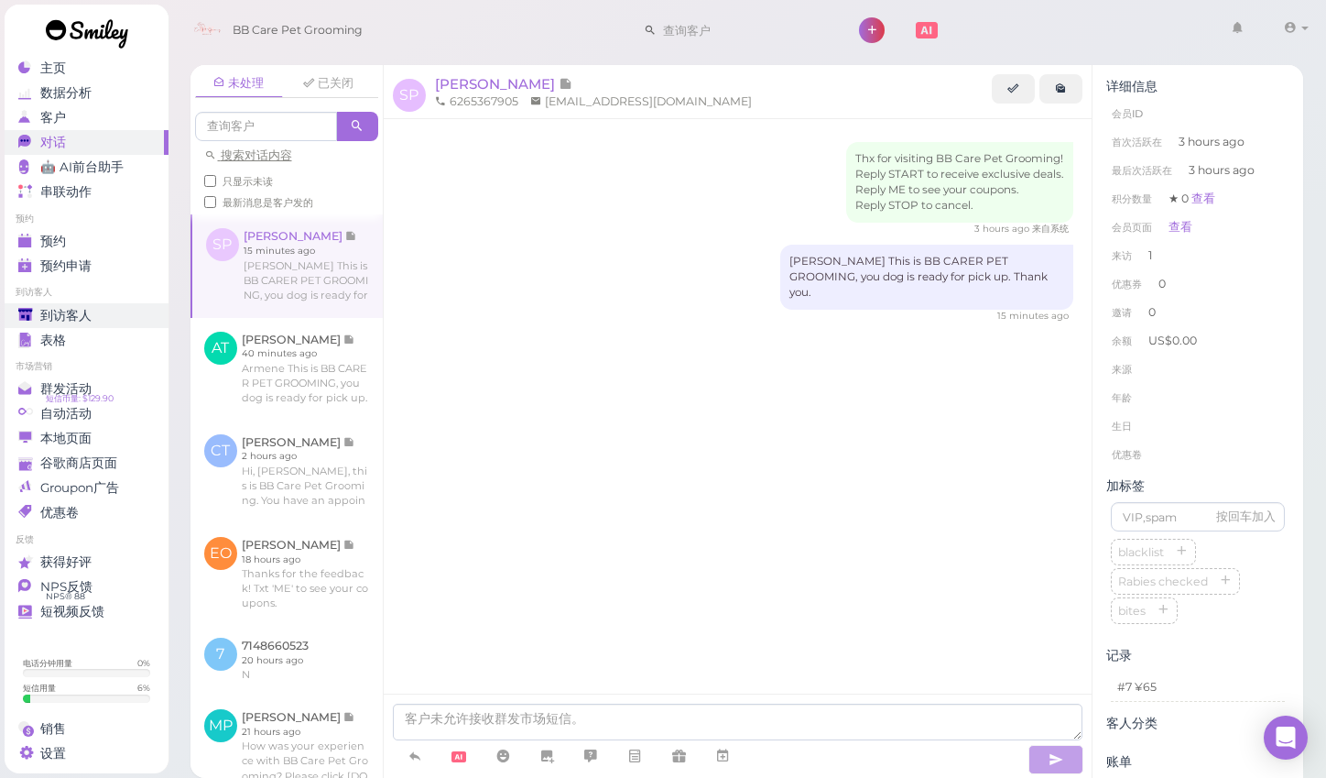
click at [45, 310] on span "到访客人" at bounding box center [65, 316] width 51 height 16
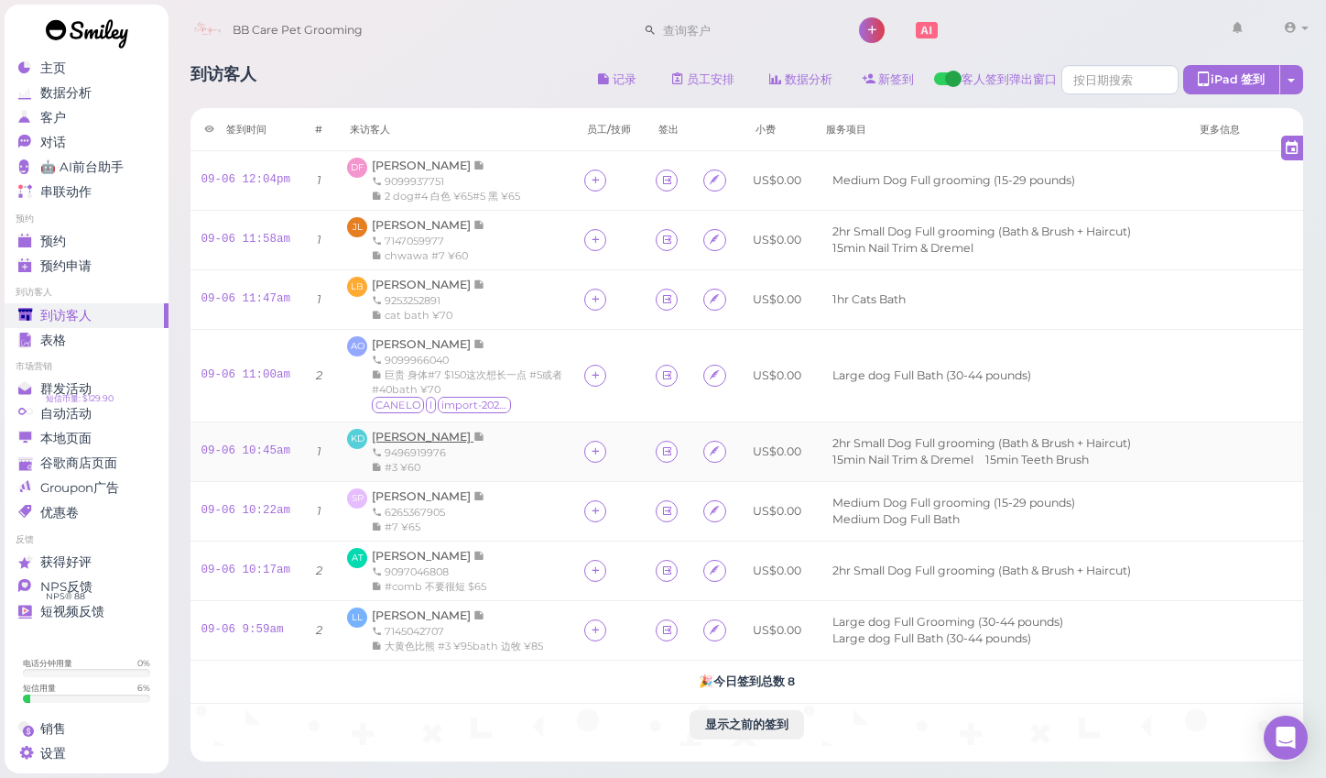
click at [421, 433] on span "[PERSON_NAME]" at bounding box center [423, 437] width 102 height 14
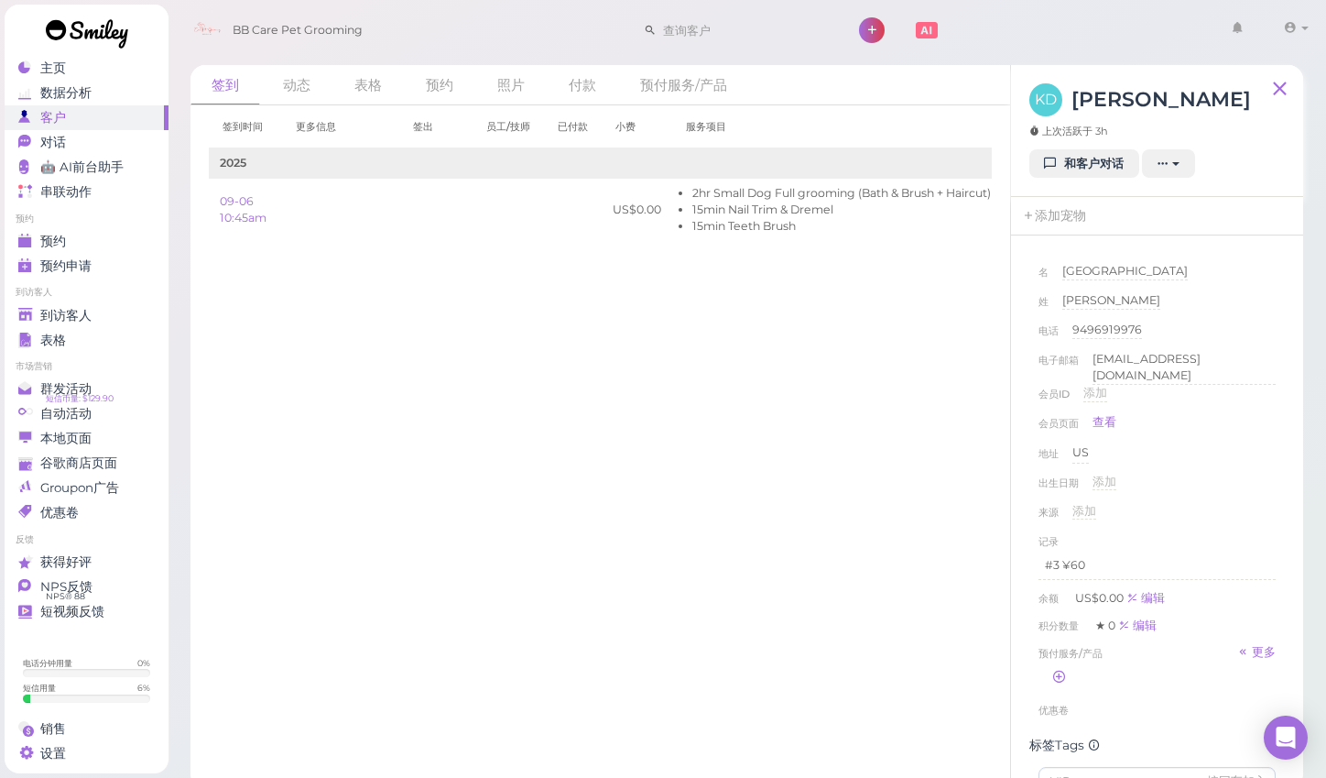
click at [1094, 162] on link "和客户对话" at bounding box center [1084, 163] width 110 height 29
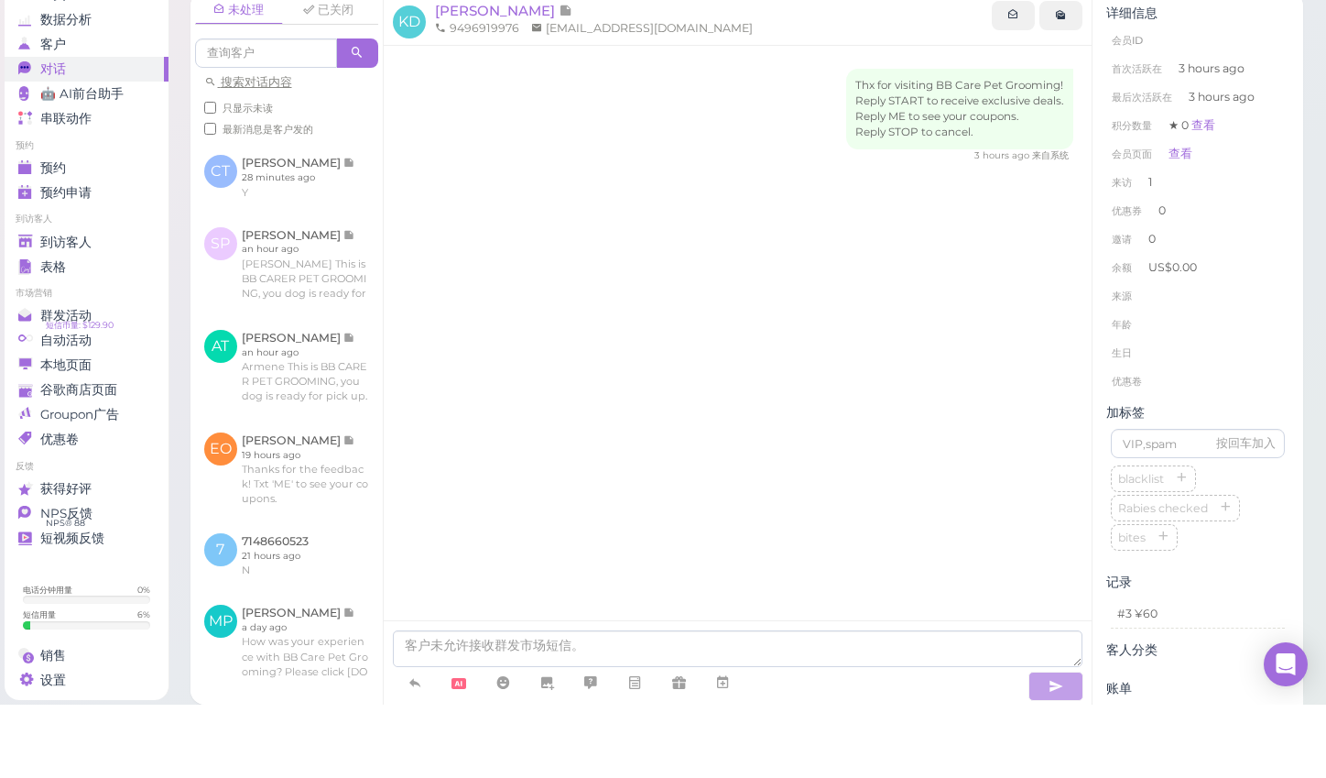
scroll to position [11, 0]
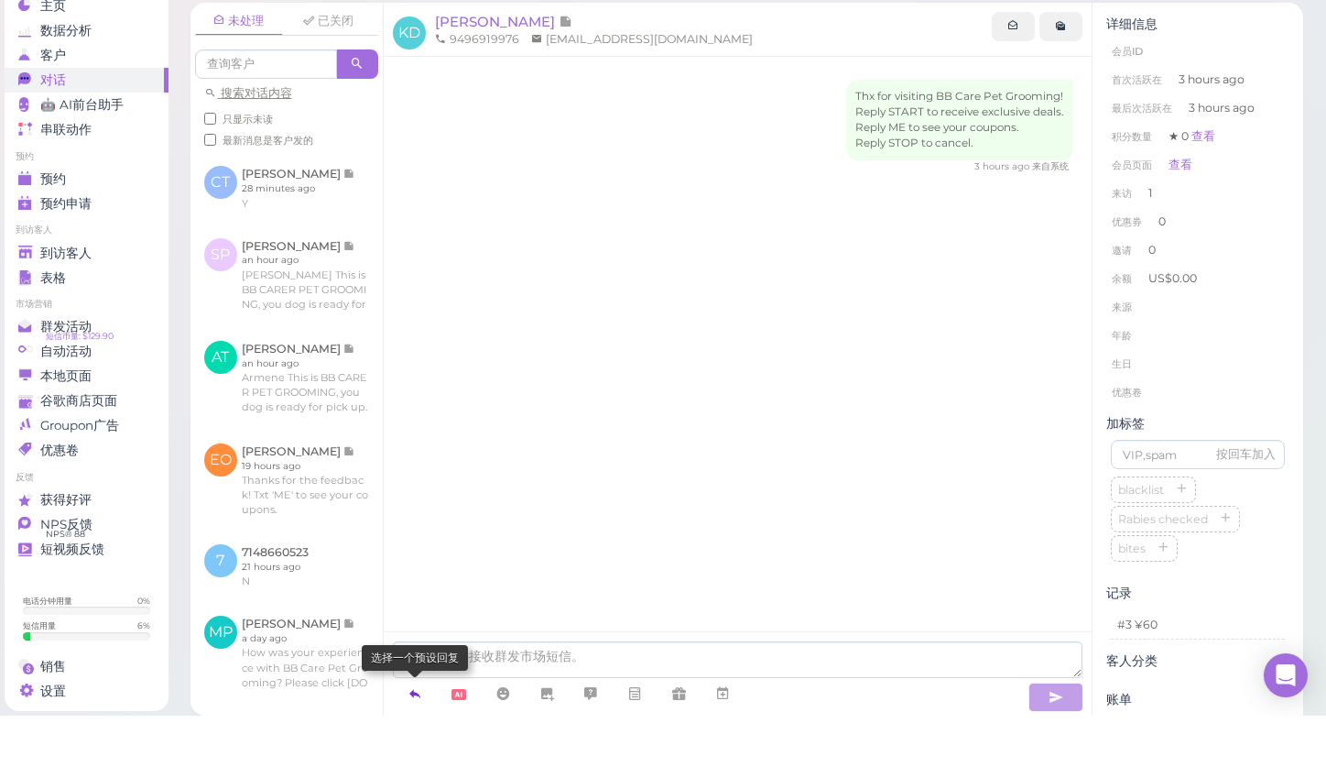
click at [416, 746] on icon at bounding box center [415, 755] width 15 height 18
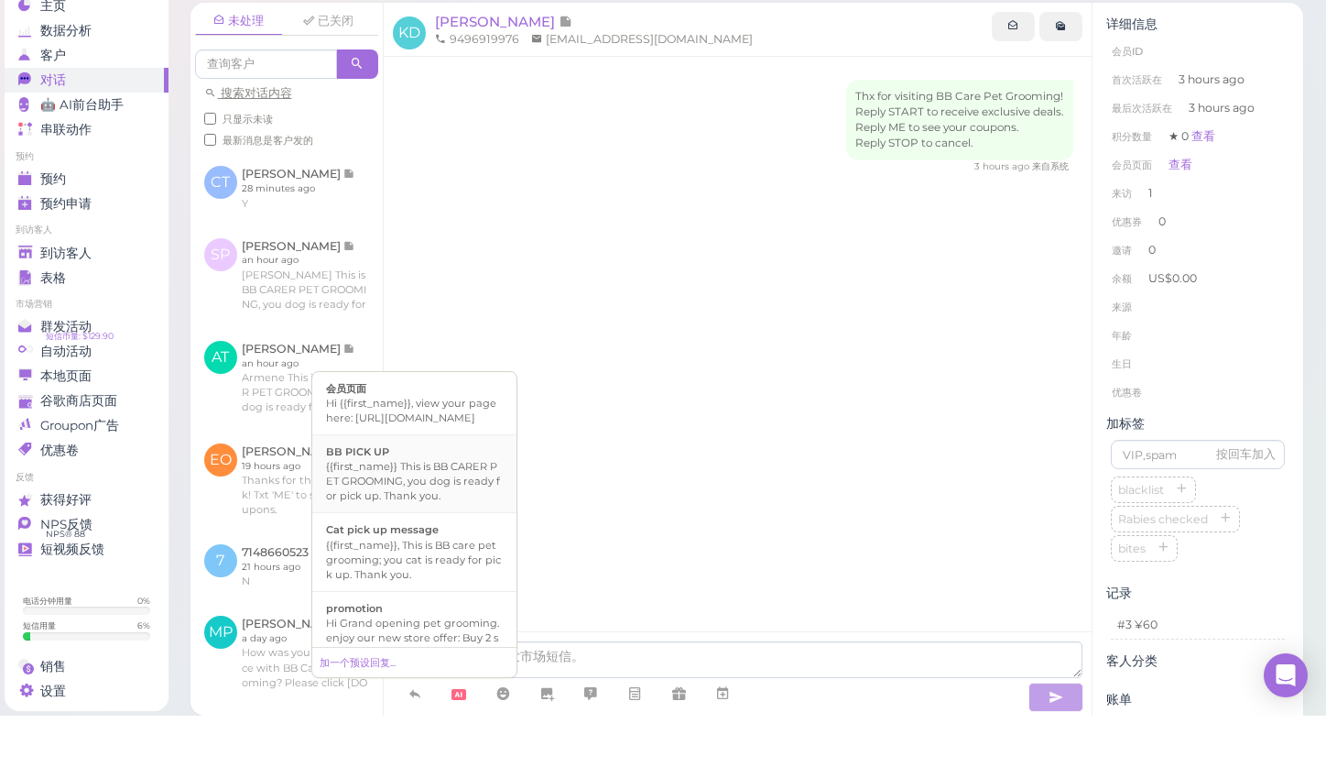
click at [427, 521] on div "{{first_name}} This is BB CARER PET GROOMING, you dog is ready for pick up. Tha…" at bounding box center [414, 543] width 177 height 44
type textarea "{{first_name}} This is BB CARER PET GROOMING, you dog is ready for pick up. Tha…"
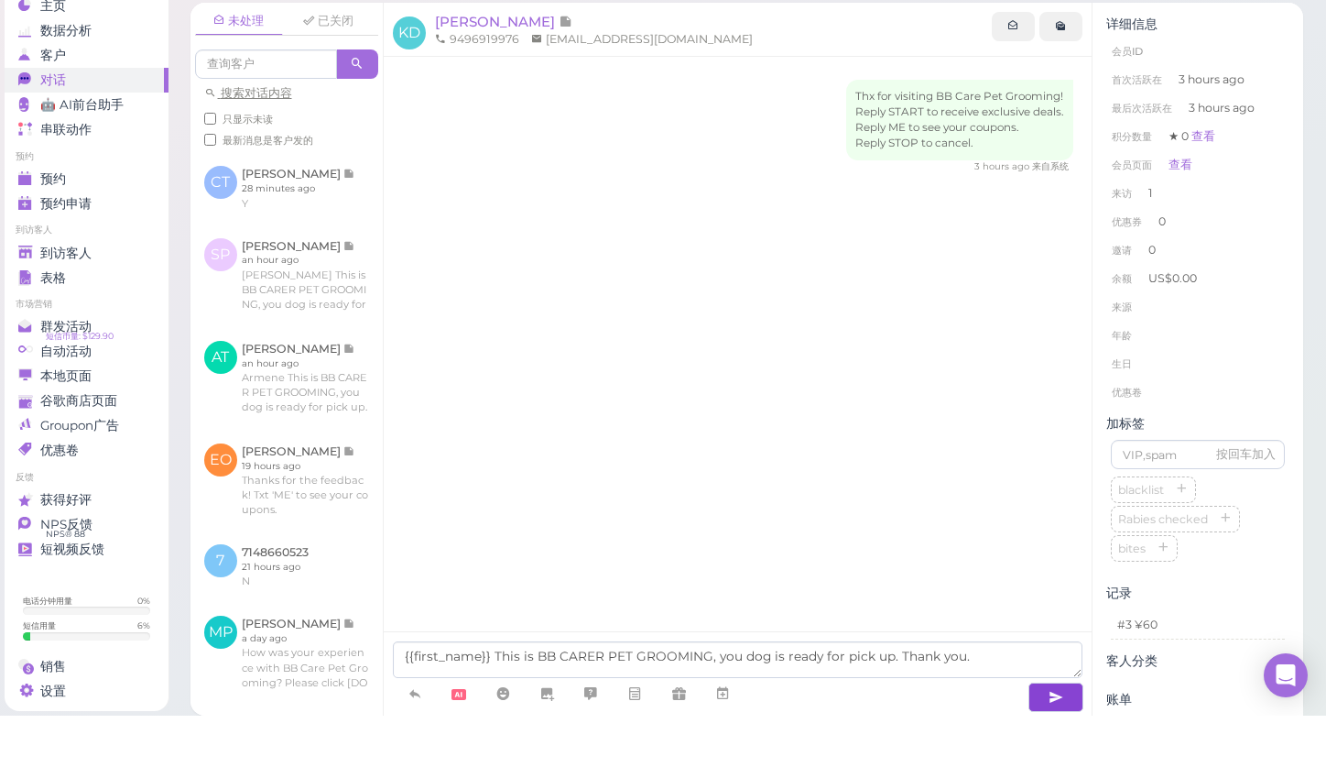
click at [1055, 750] on icon "button" at bounding box center [1056, 759] width 15 height 18
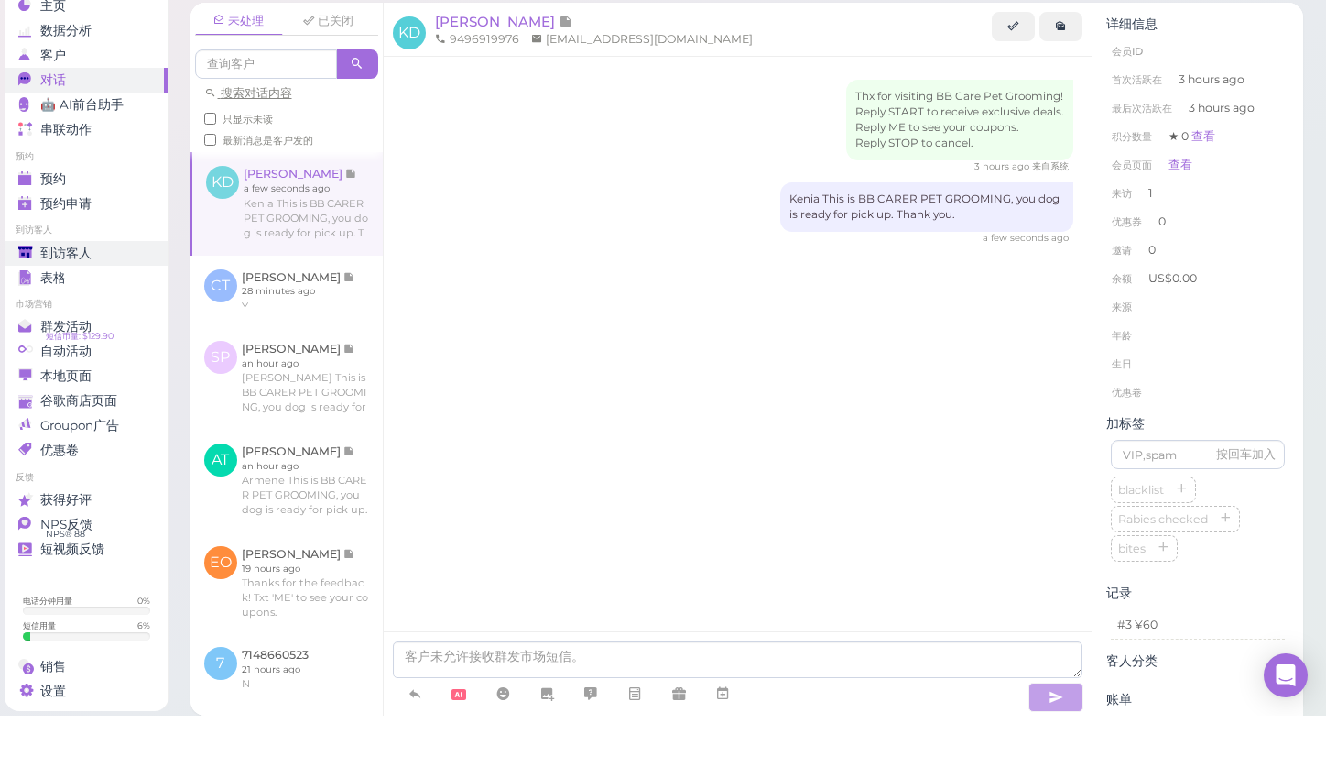
click at [91, 308] on span "到访客人" at bounding box center [65, 316] width 51 height 16
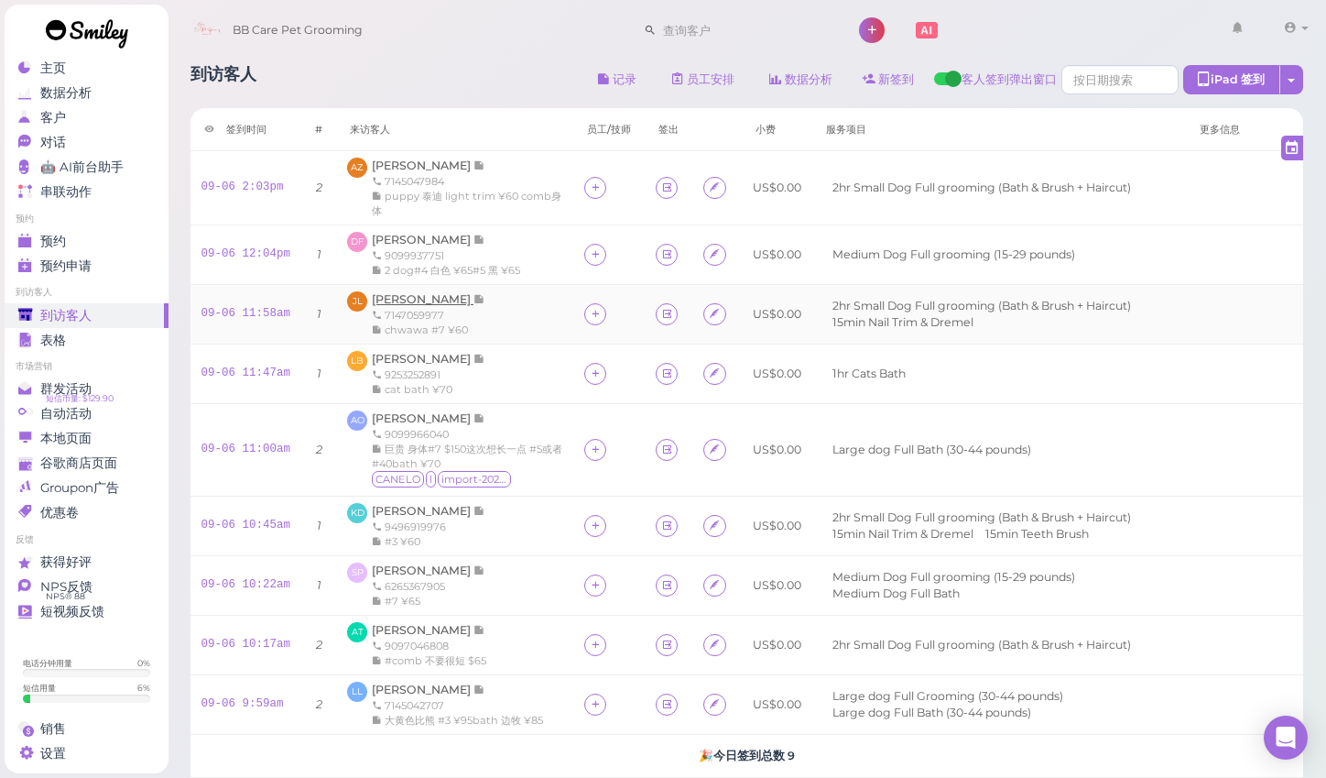
click at [419, 295] on span "[PERSON_NAME]" at bounding box center [423, 299] width 102 height 14
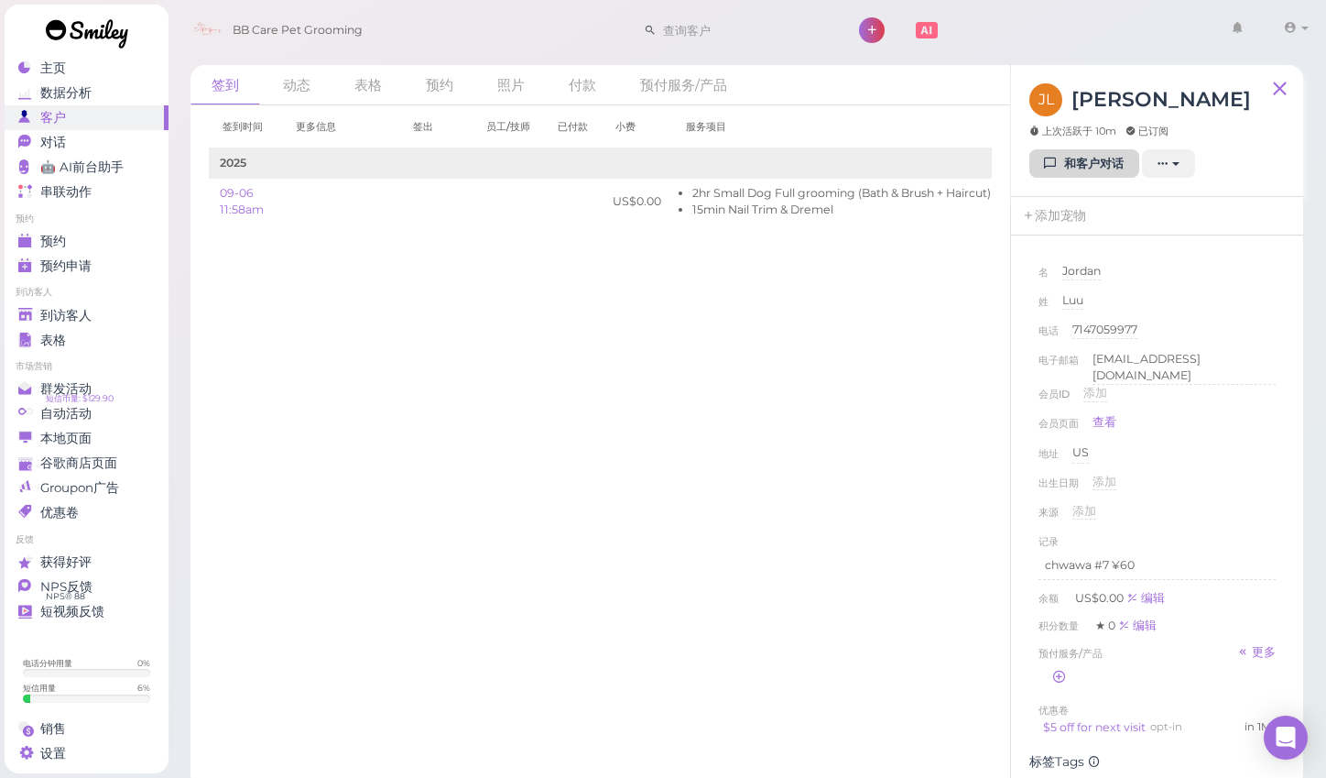
click at [1092, 155] on link "和客户对话" at bounding box center [1084, 163] width 110 height 29
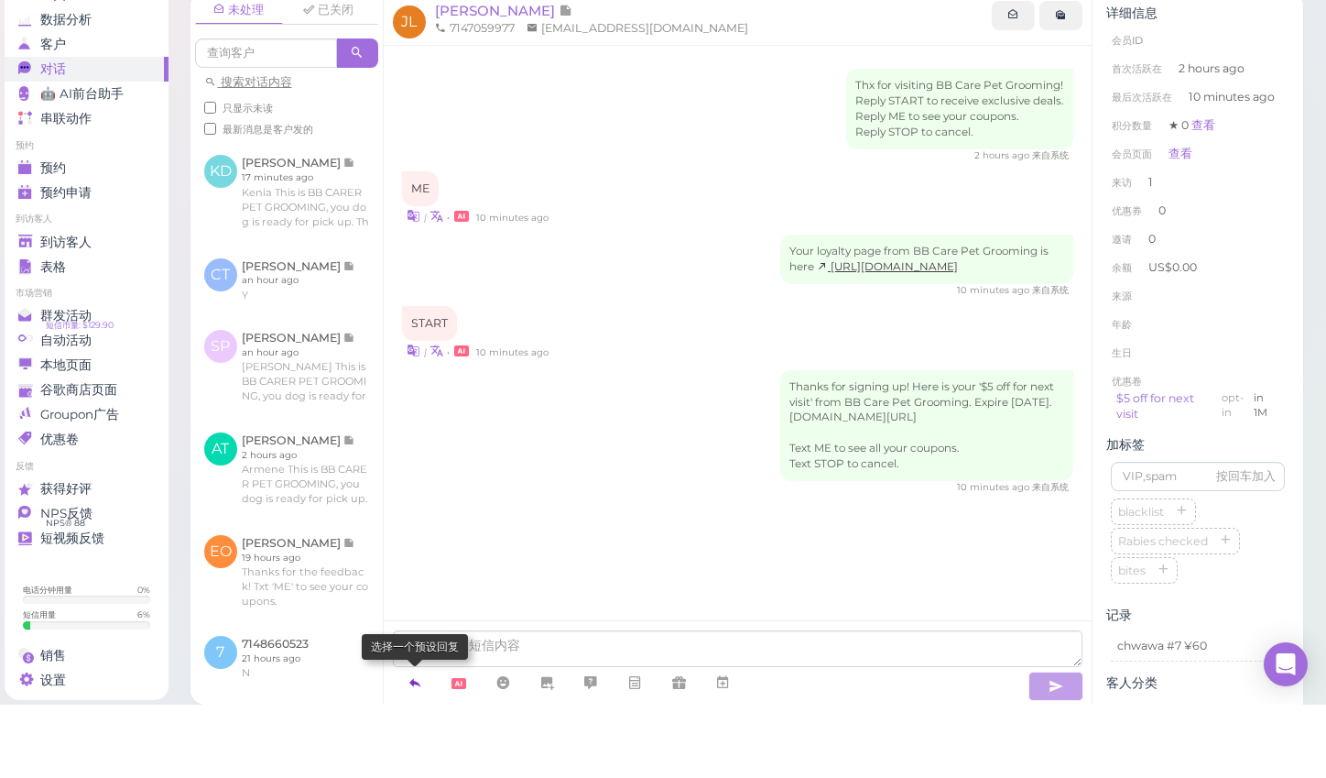
click at [419, 746] on icon at bounding box center [415, 755] width 15 height 18
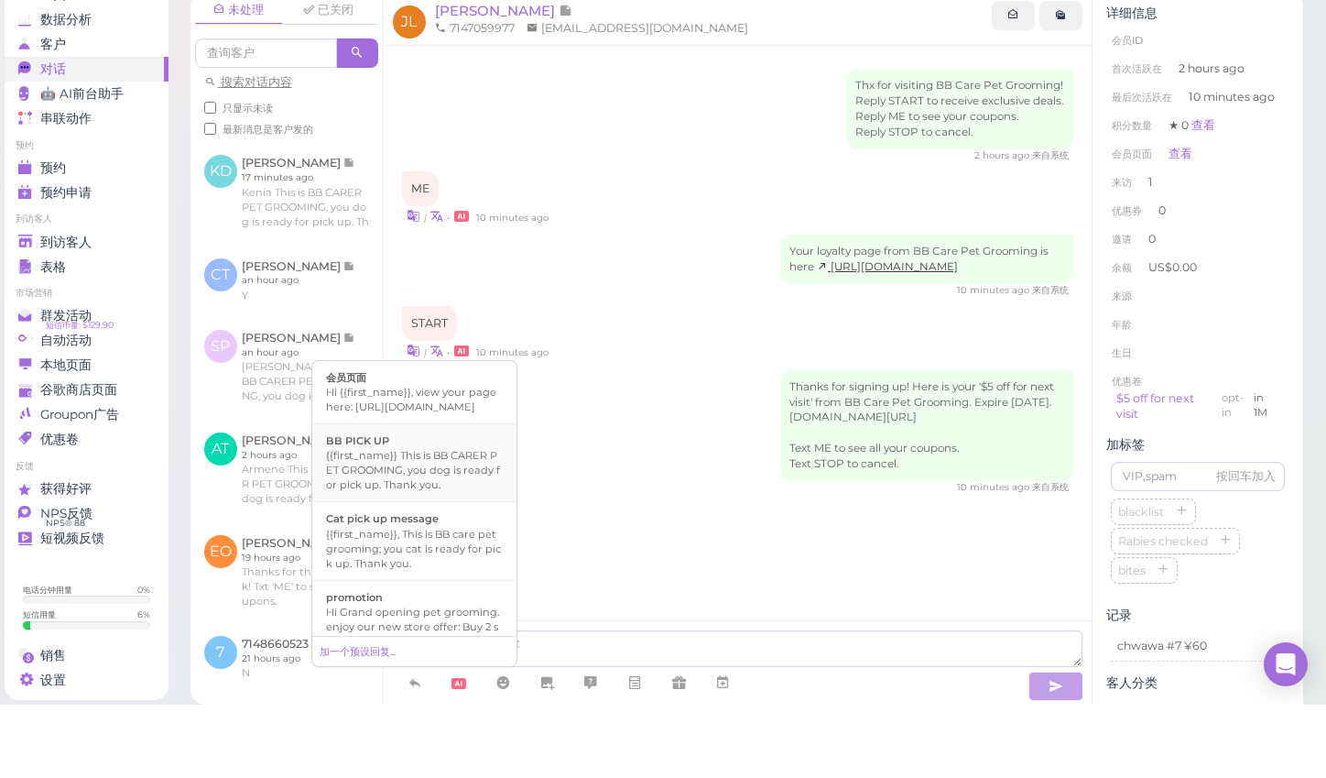
click at [410, 521] on div "{{first_name}} This is BB CARER PET GROOMING, you dog is ready for pick up. Tha…" at bounding box center [414, 543] width 177 height 44
type textarea "{{first_name}} This is BB CARER PET GROOMING, you dog is ready for pick up. Tha…"
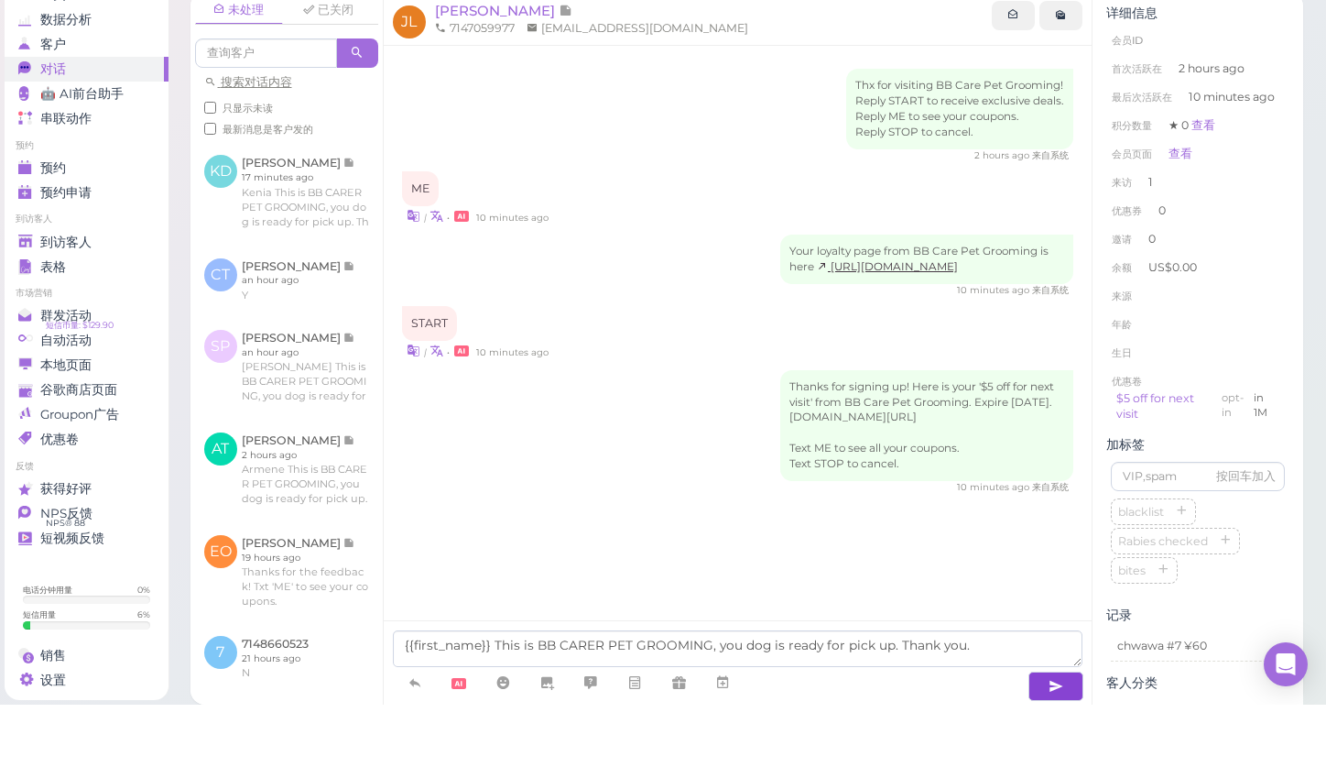
click at [1054, 750] on icon "button" at bounding box center [1056, 759] width 15 height 18
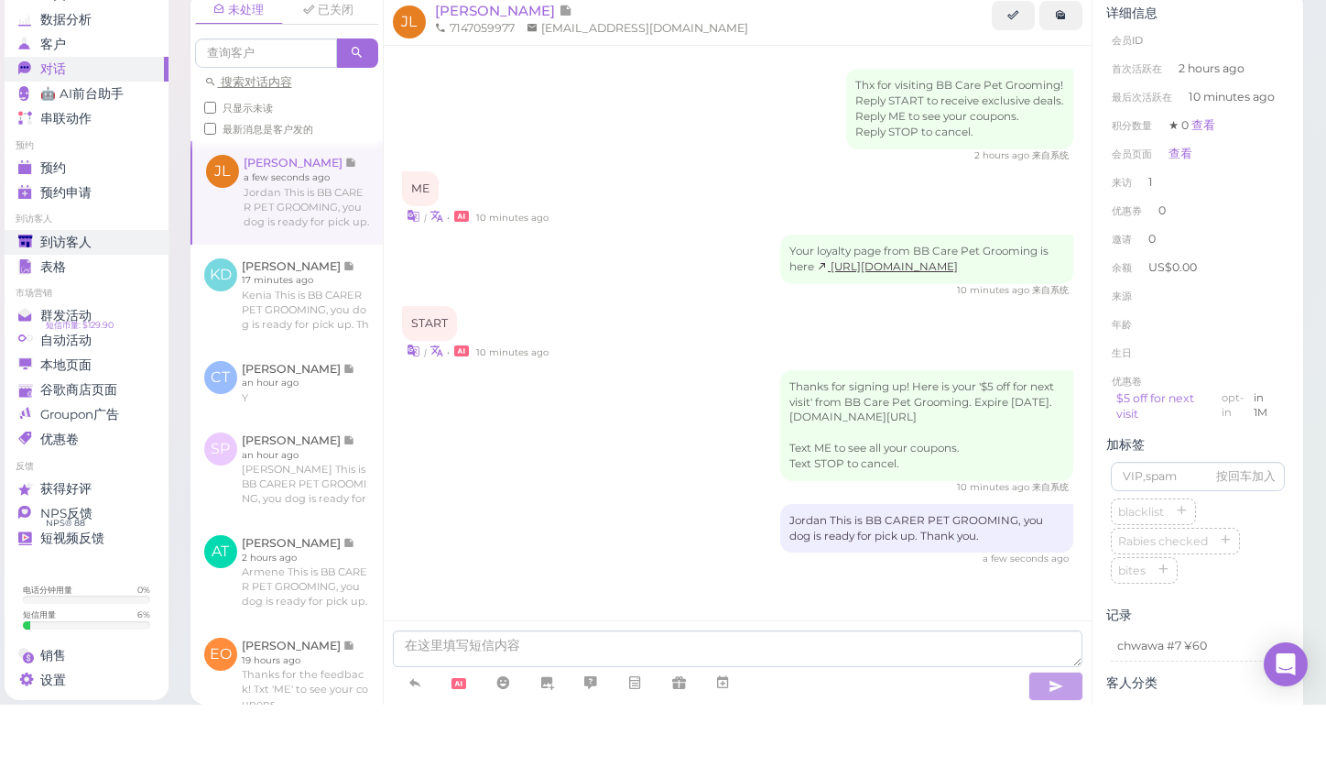
click at [48, 308] on span "到访客人" at bounding box center [65, 316] width 51 height 16
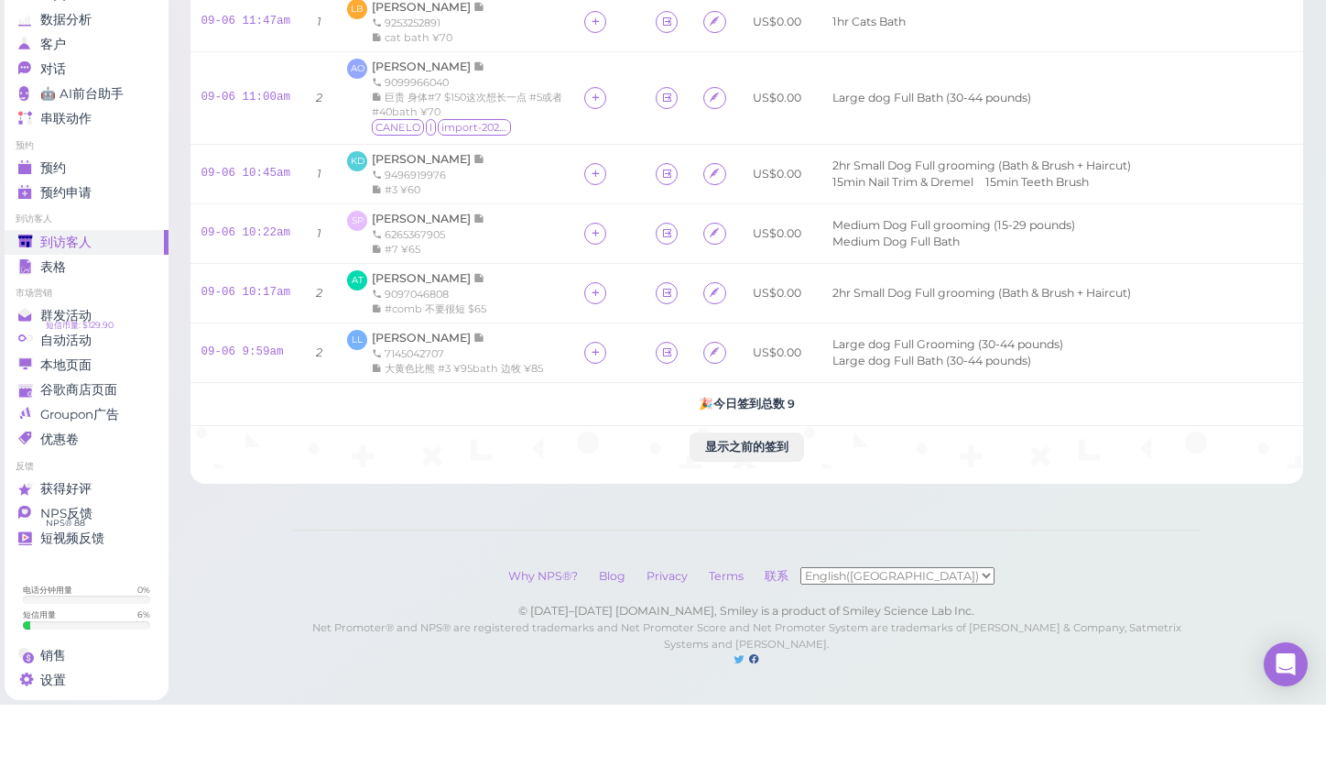
scroll to position [299, 0]
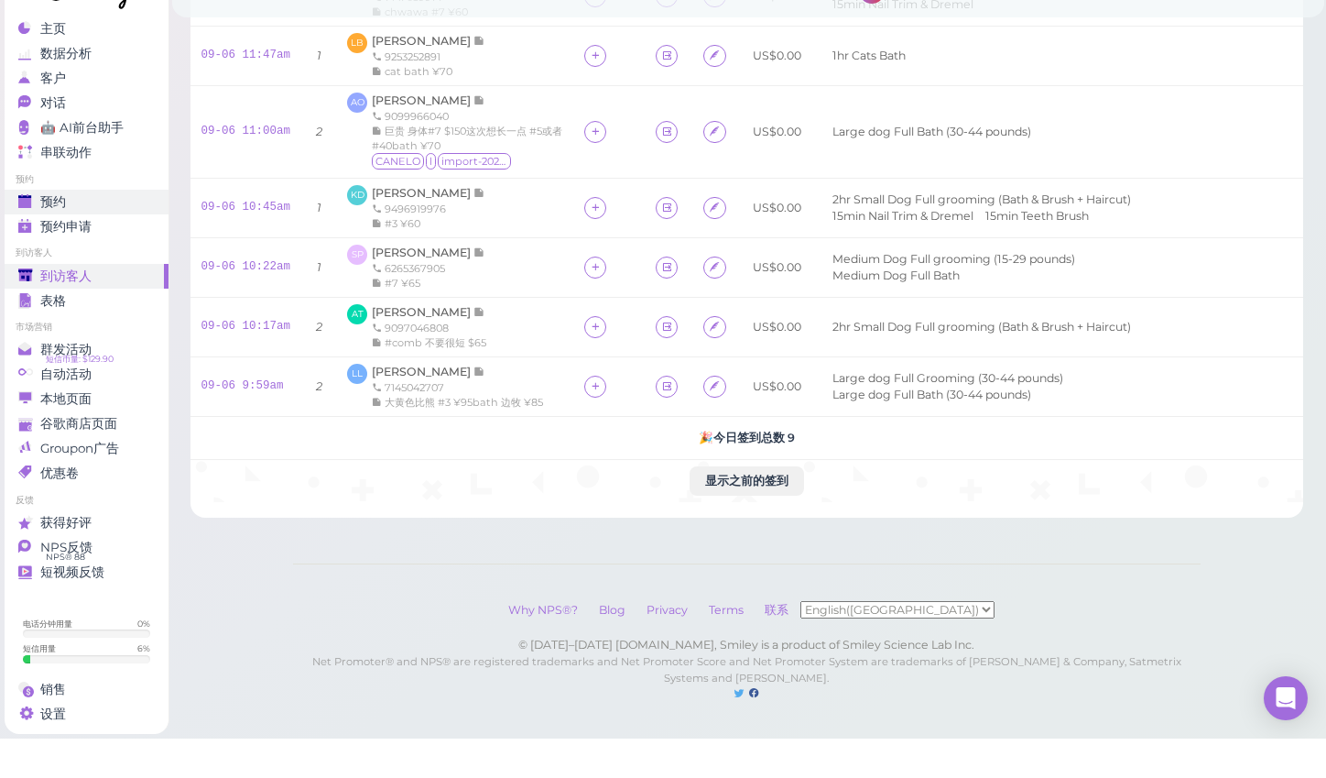
click at [124, 234] on div "预约" at bounding box center [84, 242] width 132 height 16
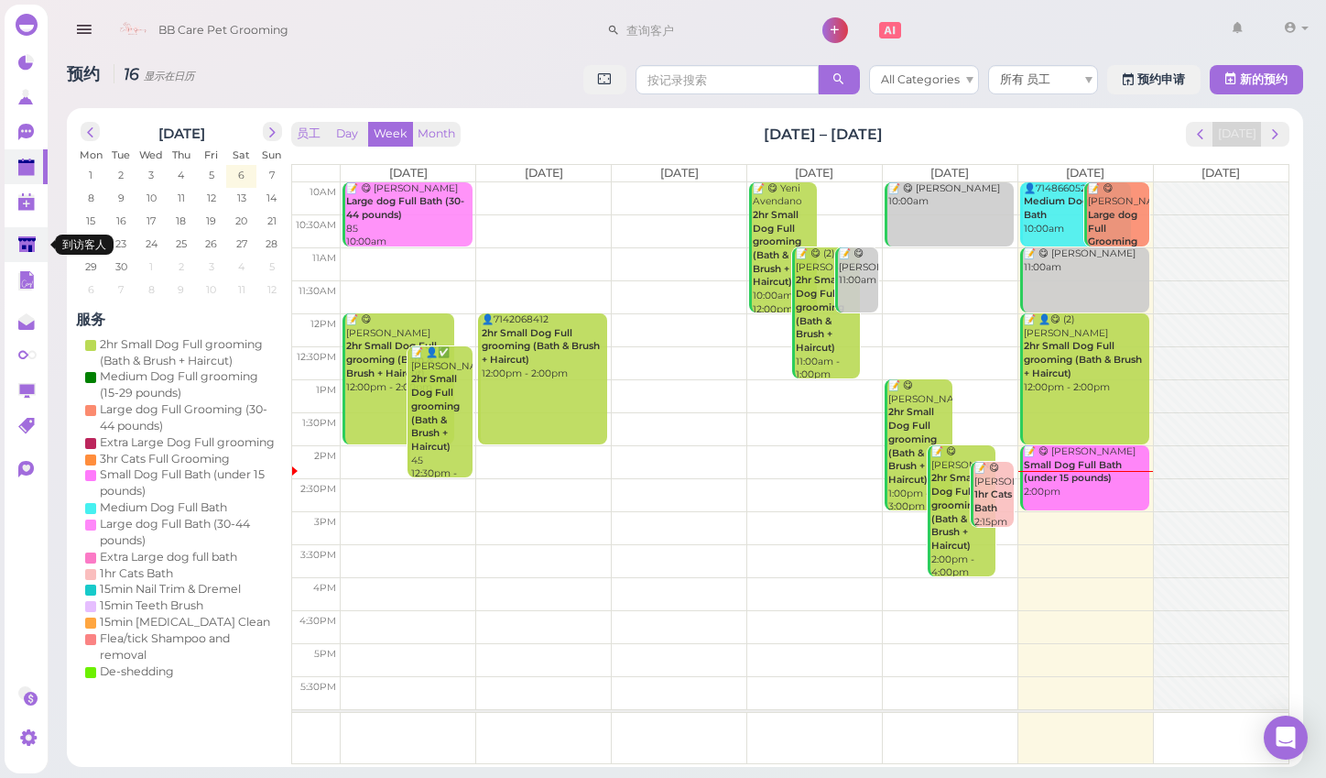
click at [26, 248] on icon at bounding box center [26, 245] width 17 height 14
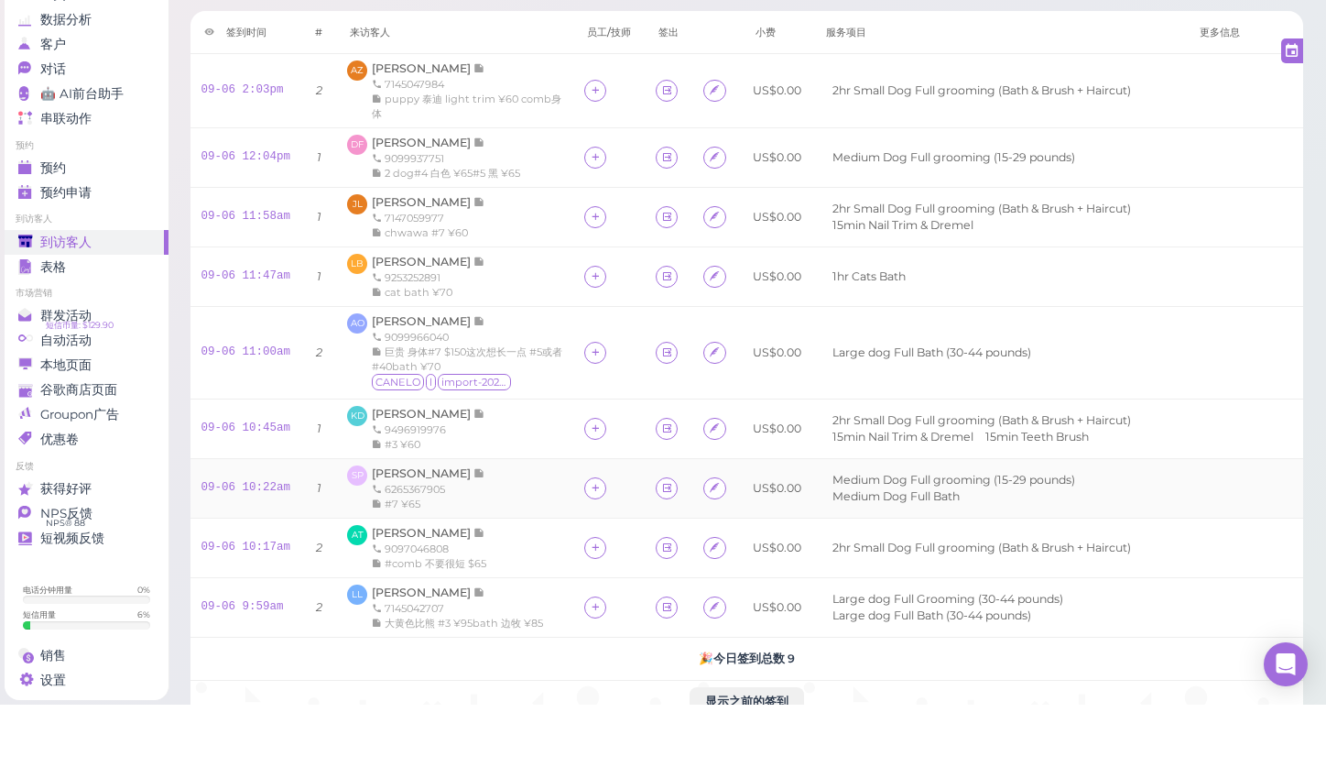
scroll to position [40, 0]
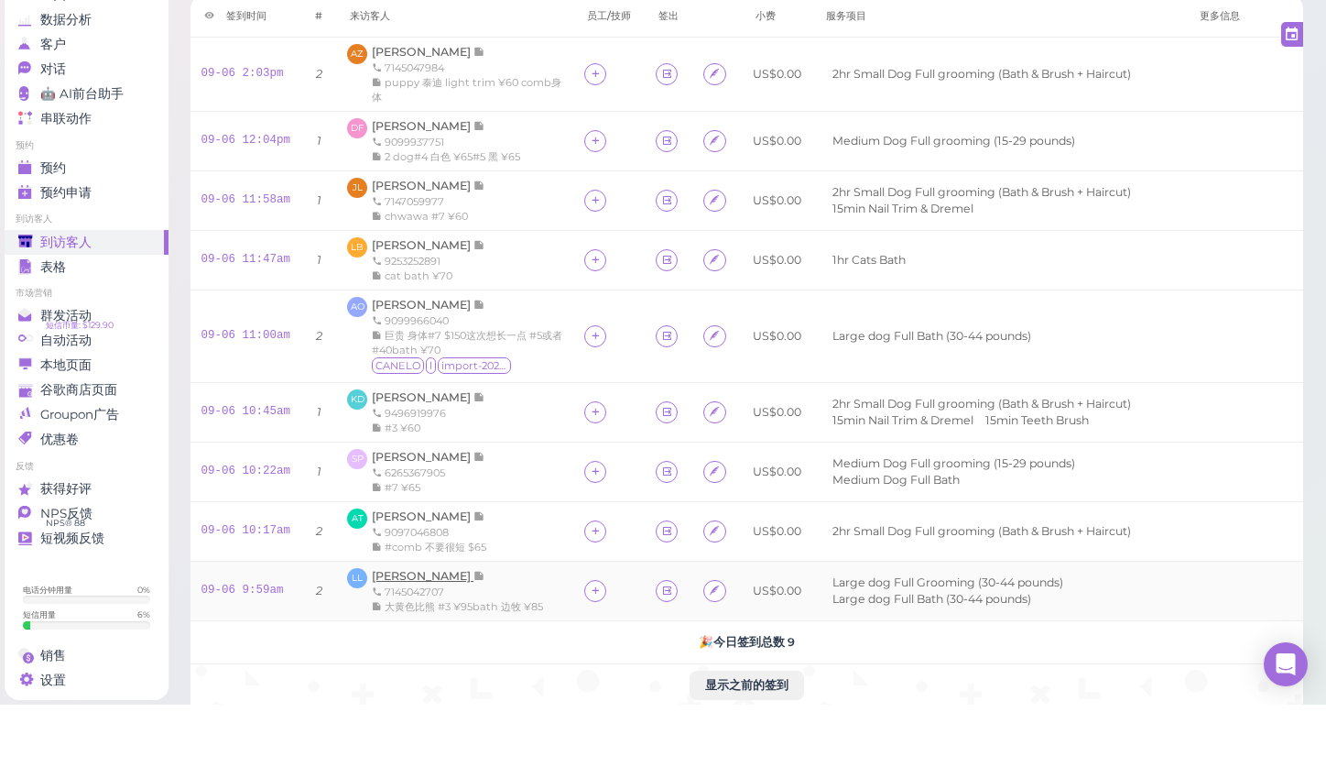
click at [411, 642] on span "[PERSON_NAME]" at bounding box center [423, 649] width 102 height 14
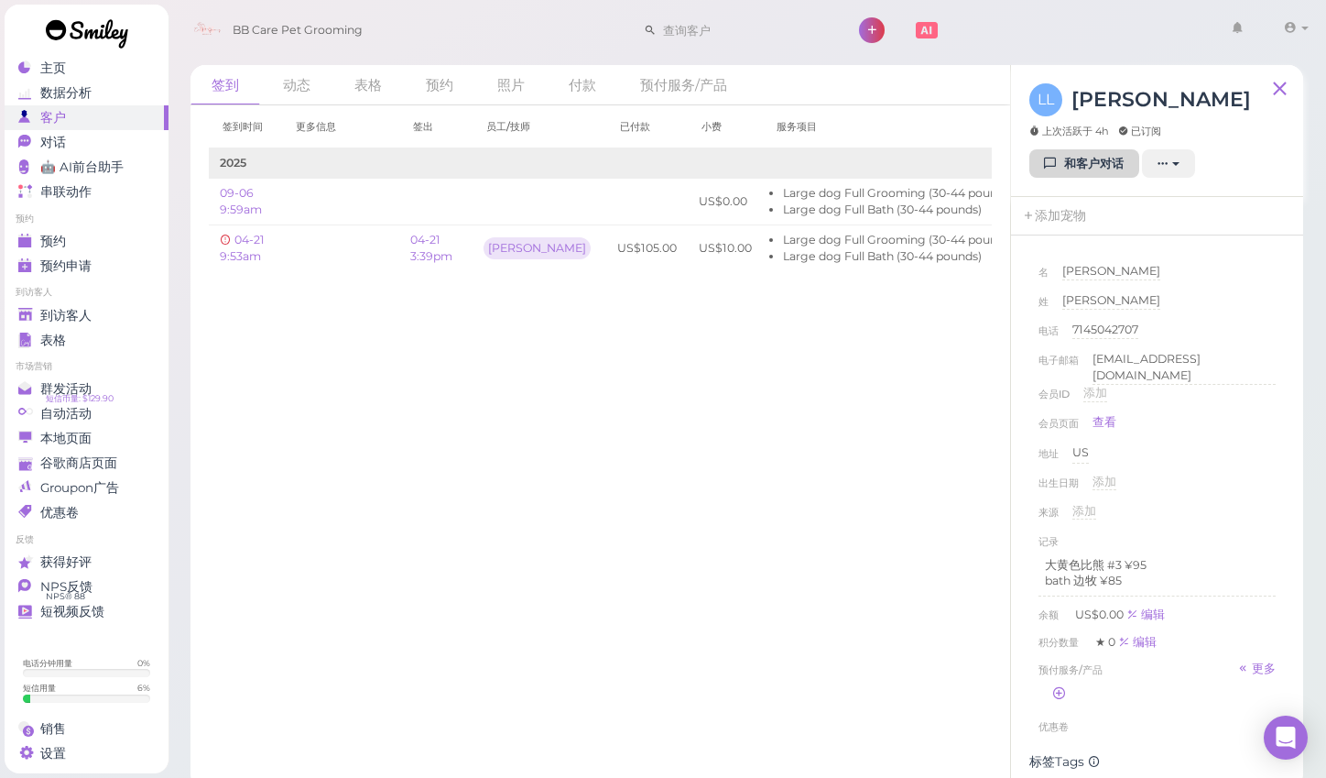
click at [1055, 167] on icon at bounding box center [1051, 164] width 12 height 14
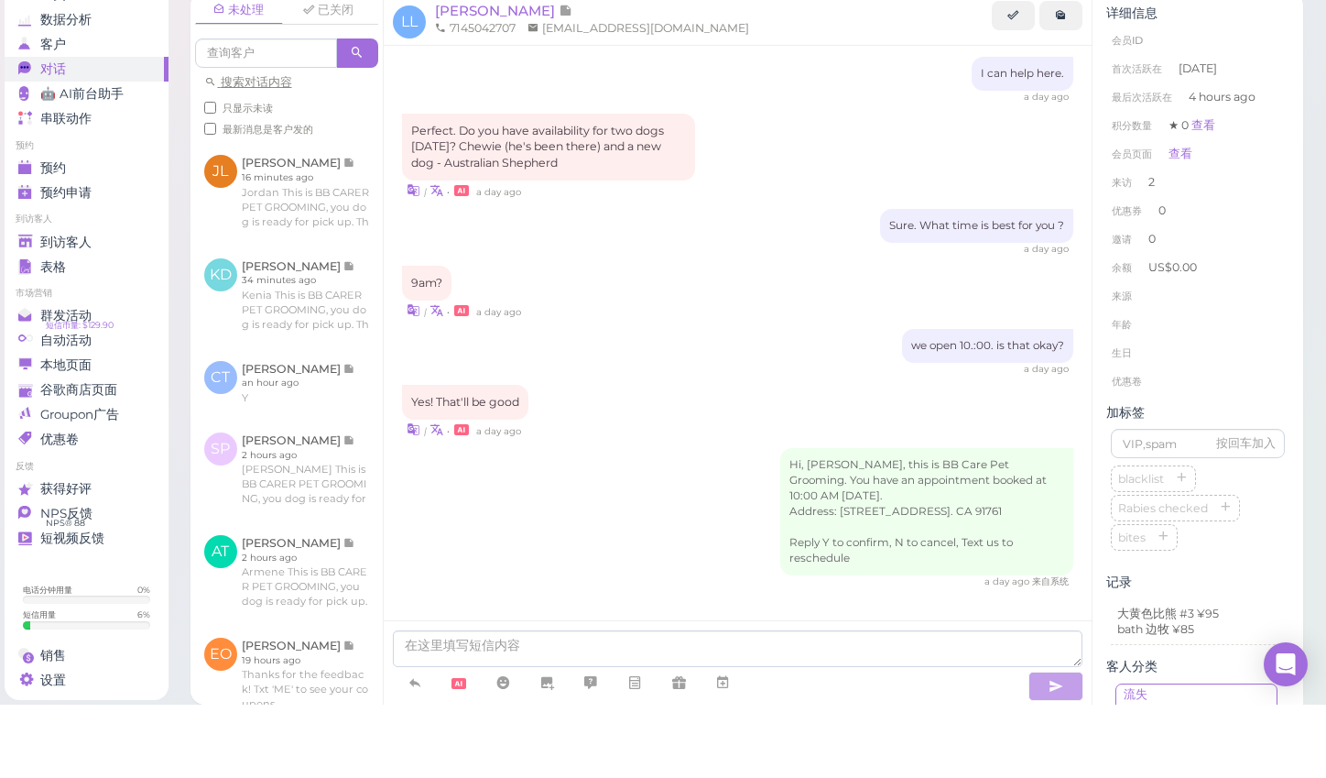
scroll to position [12, 0]
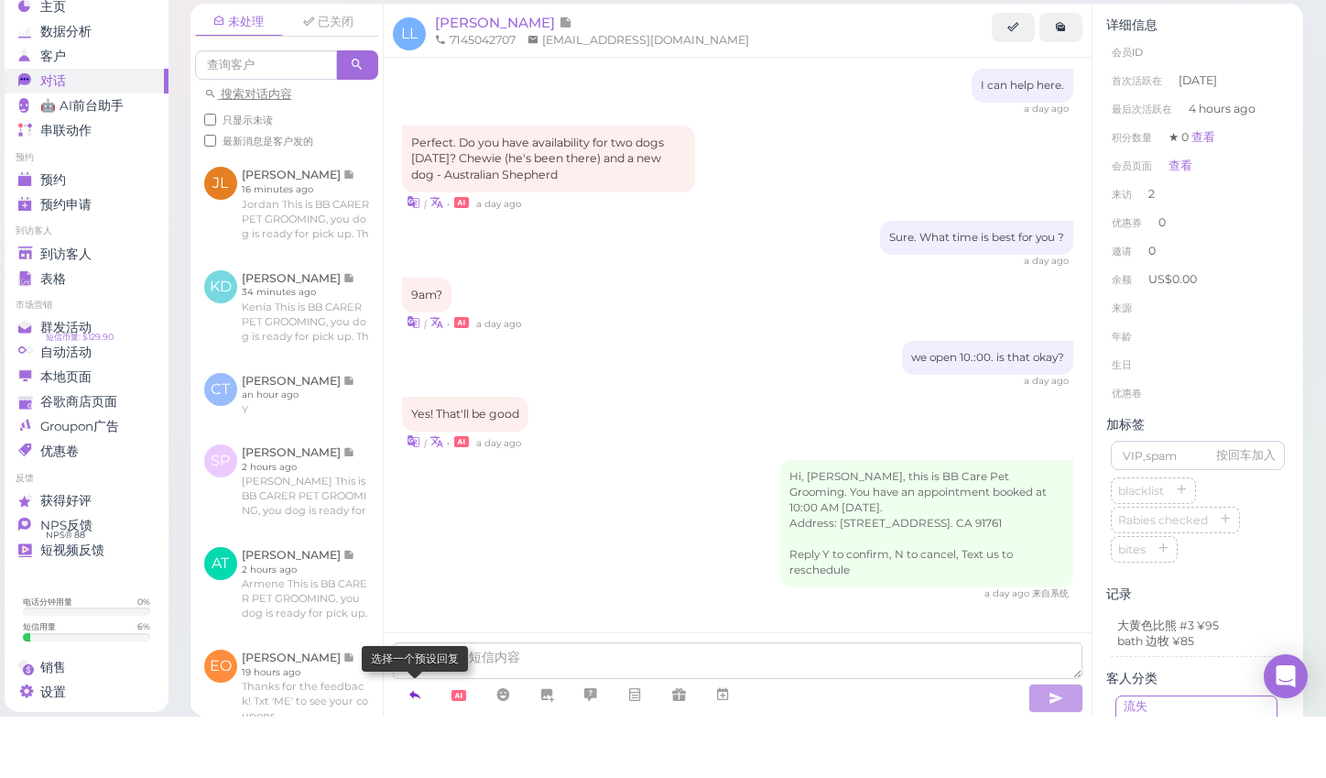
click at [414, 746] on icon at bounding box center [415, 755] width 15 height 18
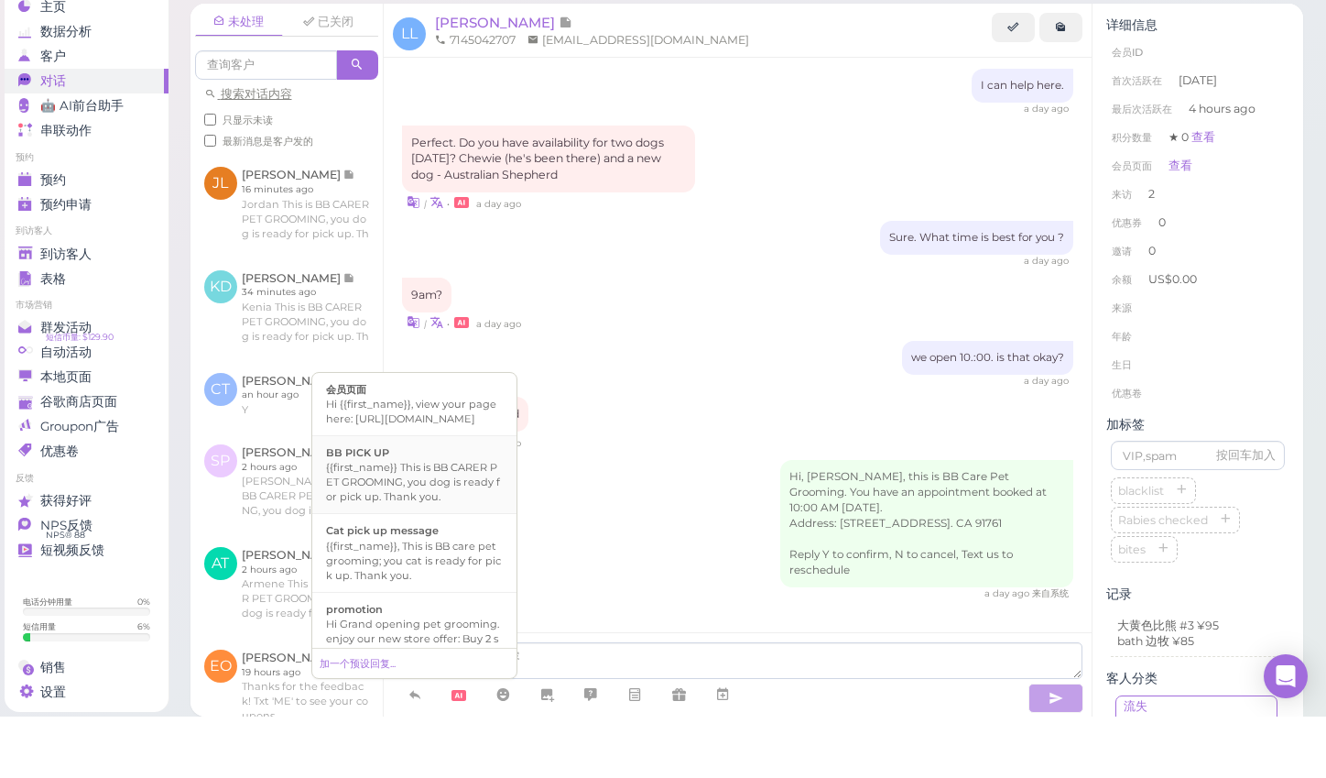
click at [404, 521] on div "{{first_name}} This is BB CARER PET GROOMING, you dog is ready for pick up. Tha…" at bounding box center [414, 543] width 177 height 44
type textarea "{{first_name}} This is BB CARER PET GROOMING, you dog is ready for pick up. Tha…"
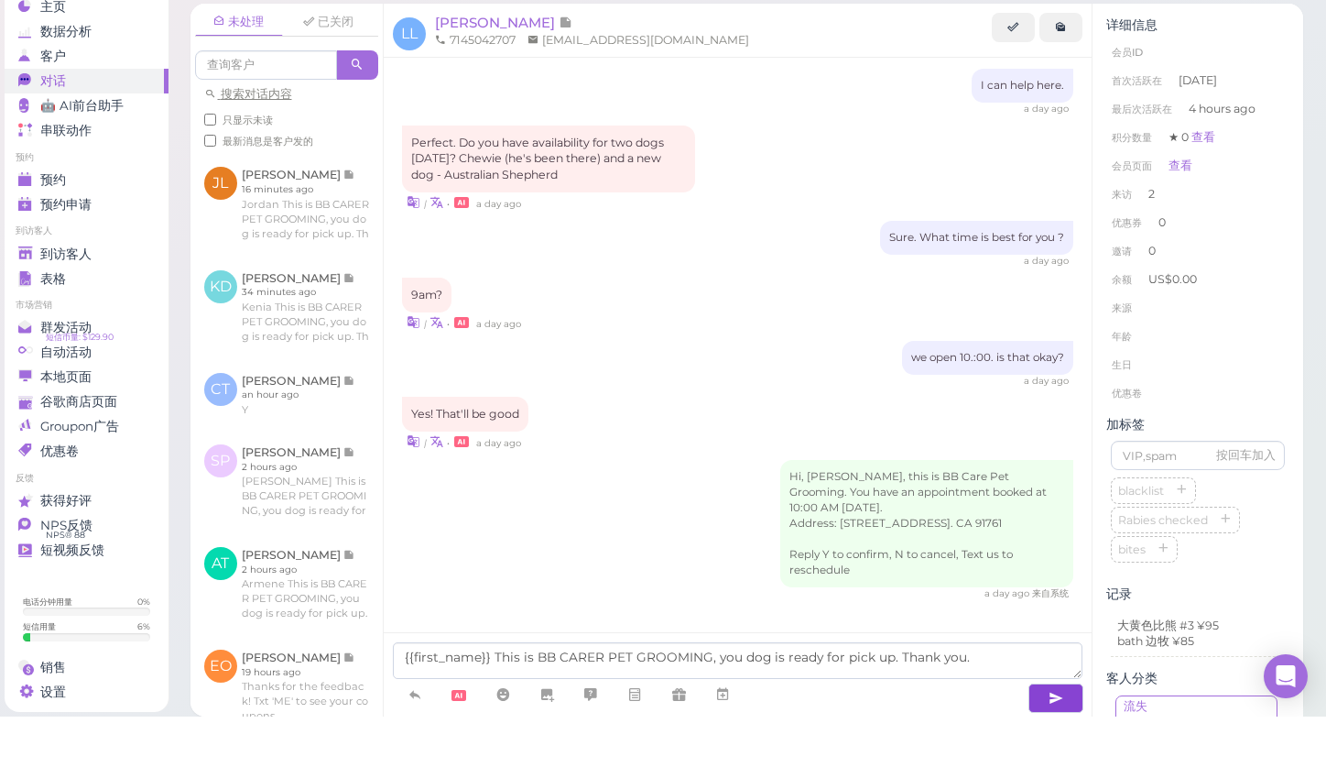
click at [1059, 750] on icon "button" at bounding box center [1056, 759] width 15 height 18
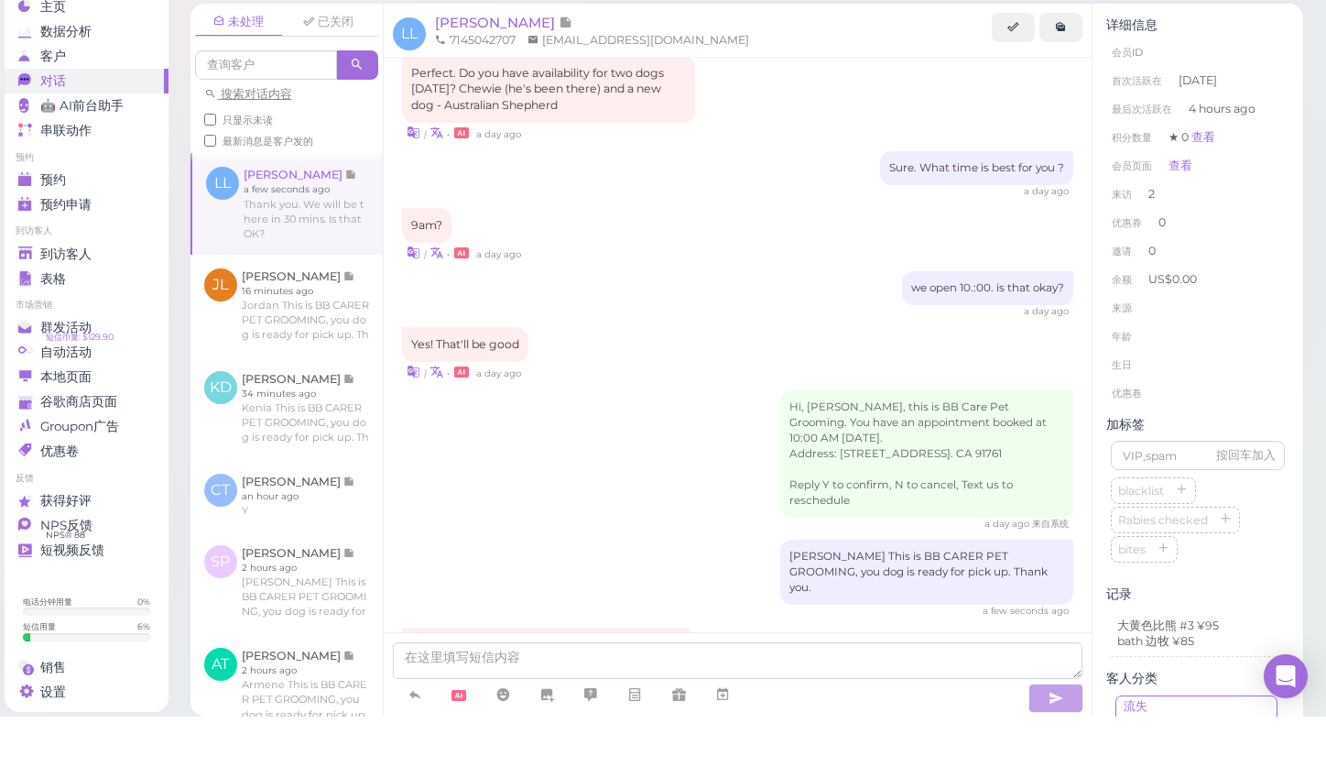
scroll to position [1274, 0]
